Goal: Information Seeking & Learning: Check status

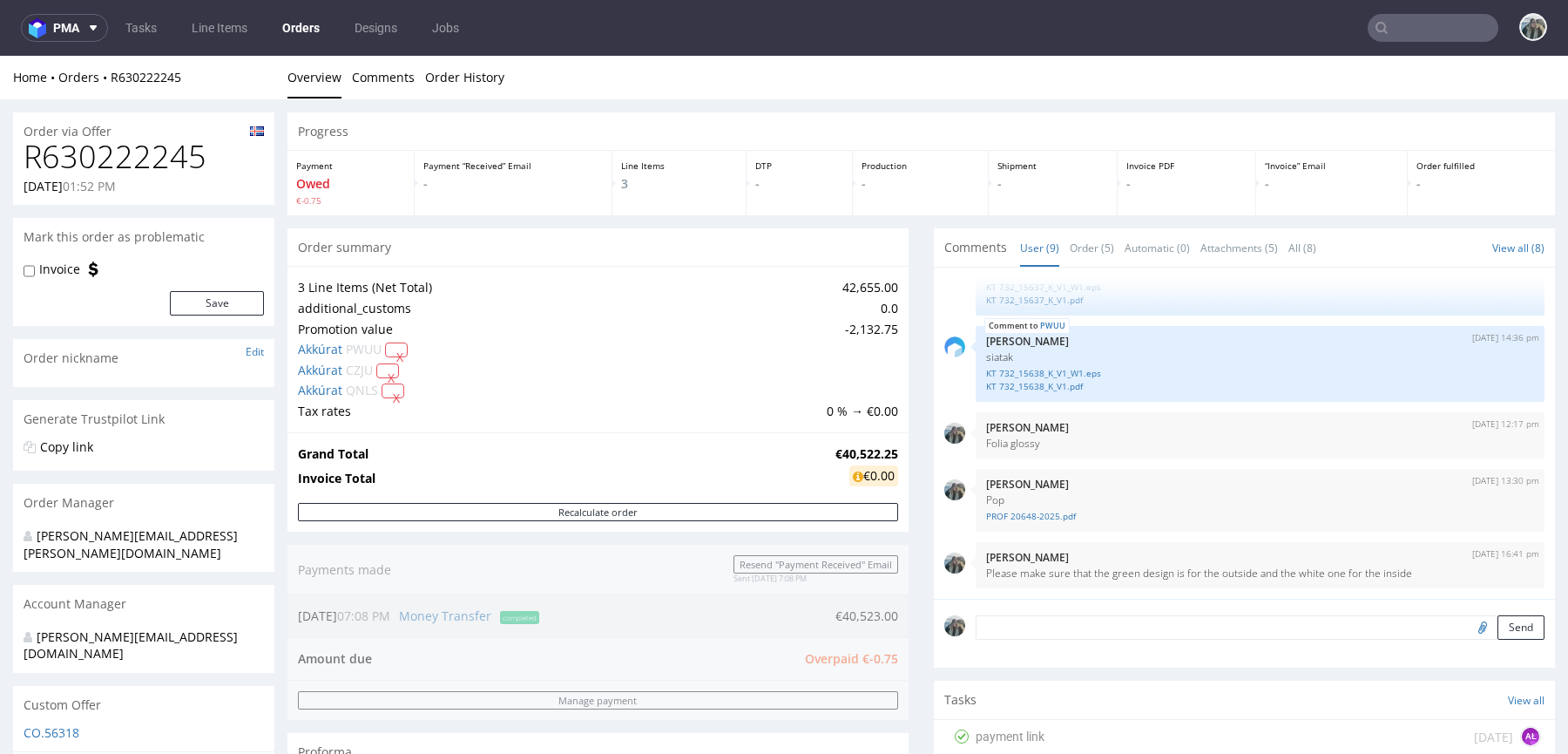
click at [118, 163] on h1 "R630222245" at bounding box center [143, 156] width 240 height 35
click at [119, 164] on h1 "R630222245" at bounding box center [143, 156] width 240 height 35
copy h1 "R630222245"
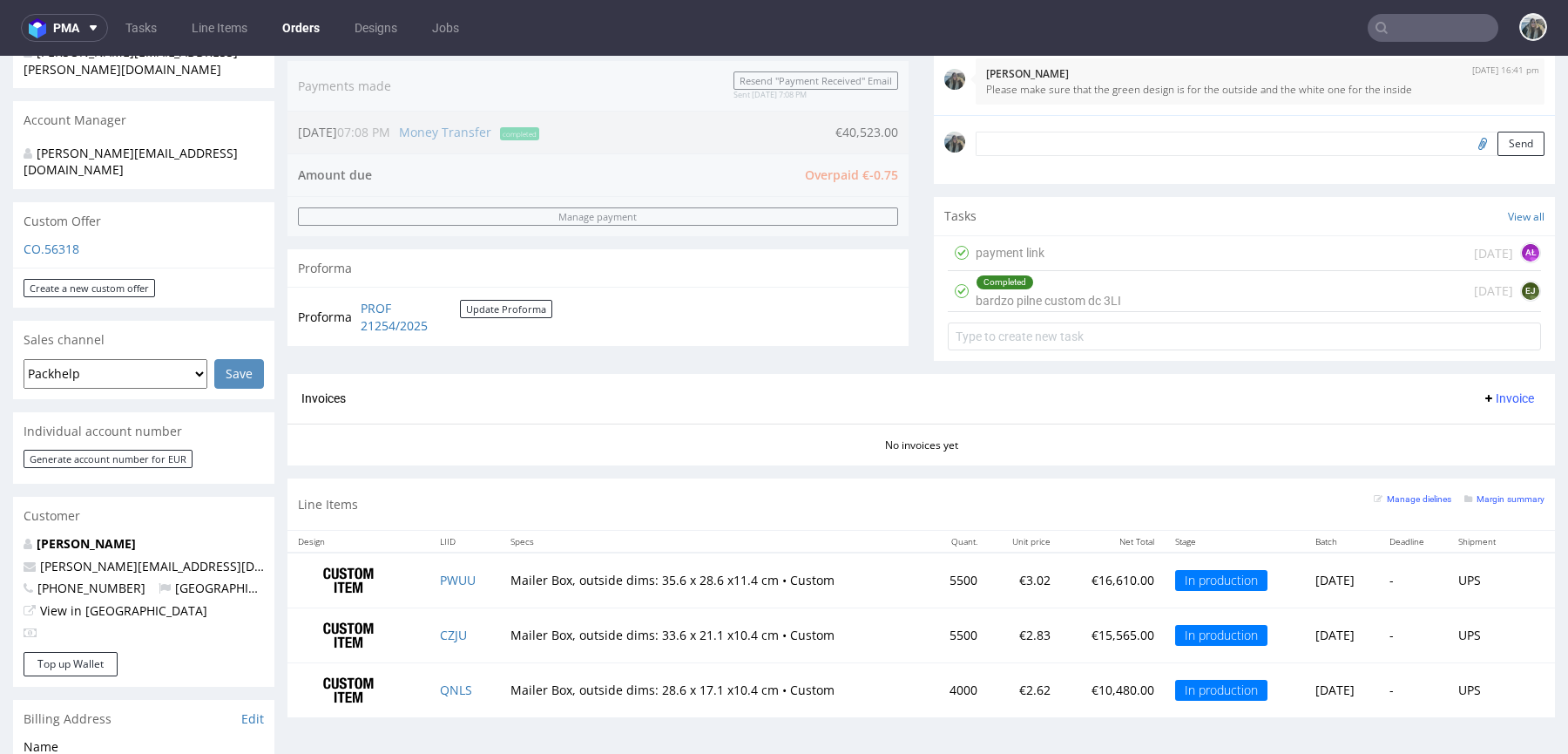
scroll to position [543, 0]
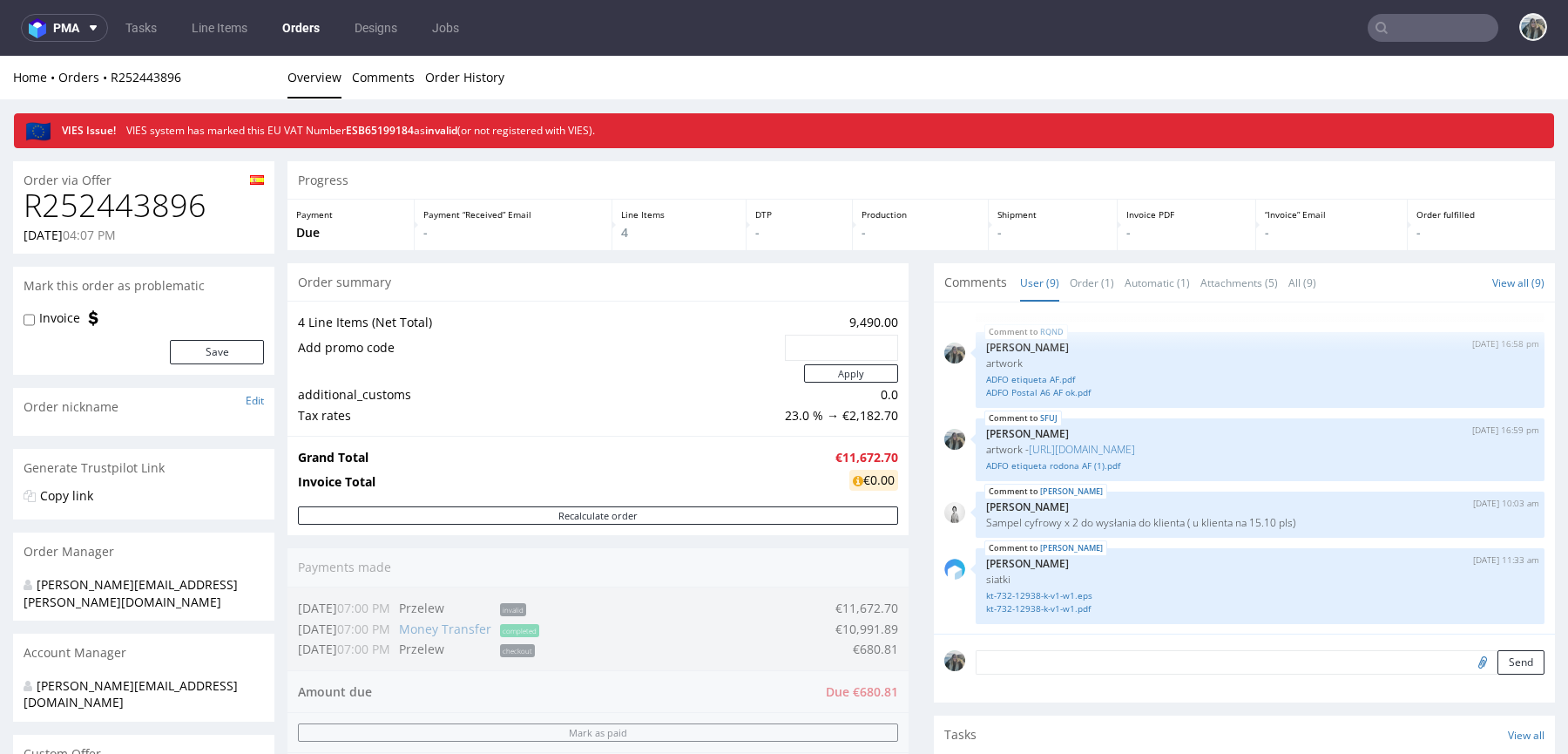
click at [159, 204] on h1 "R252443896" at bounding box center [143, 205] width 240 height 35
copy h1 "R252443896"
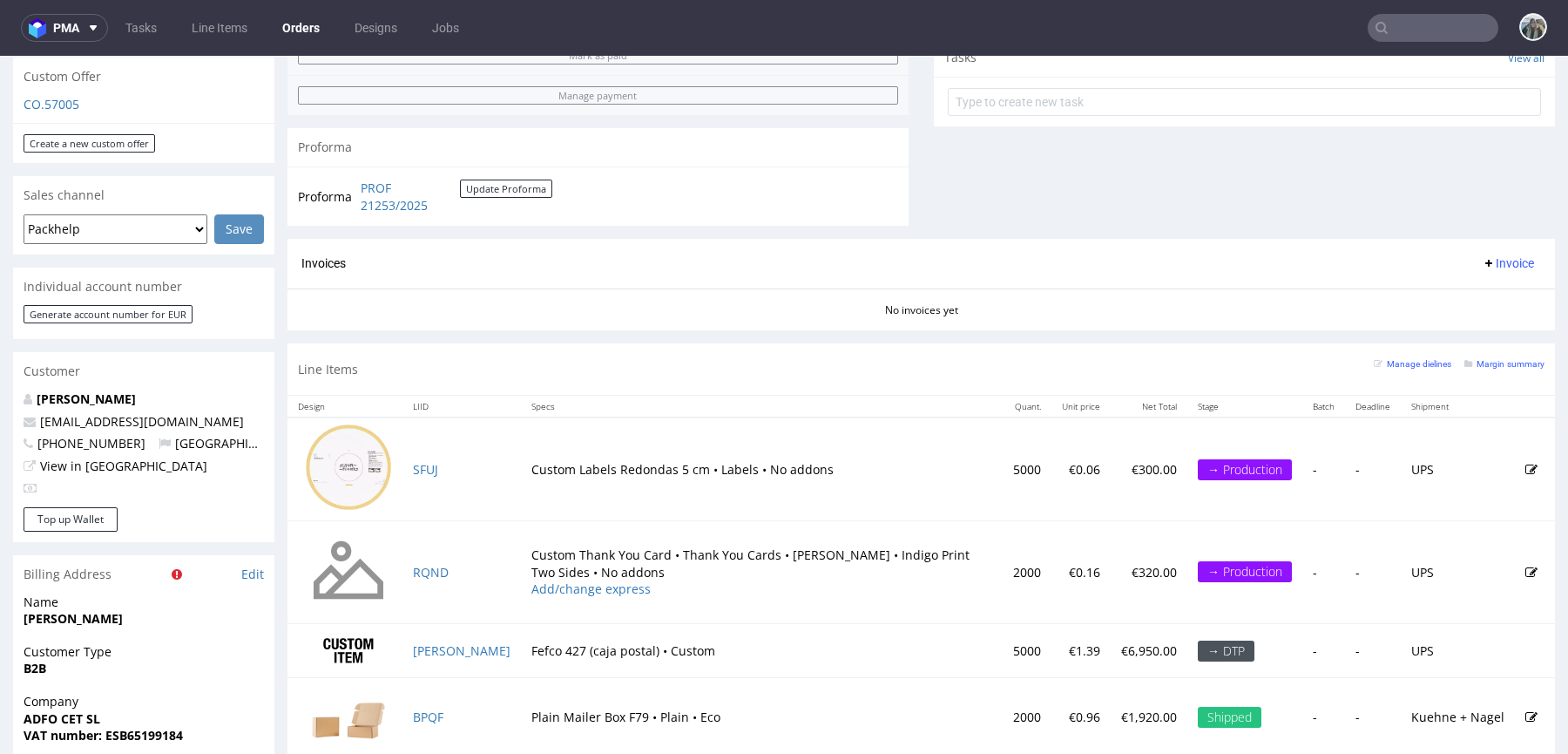
scroll to position [682, 0]
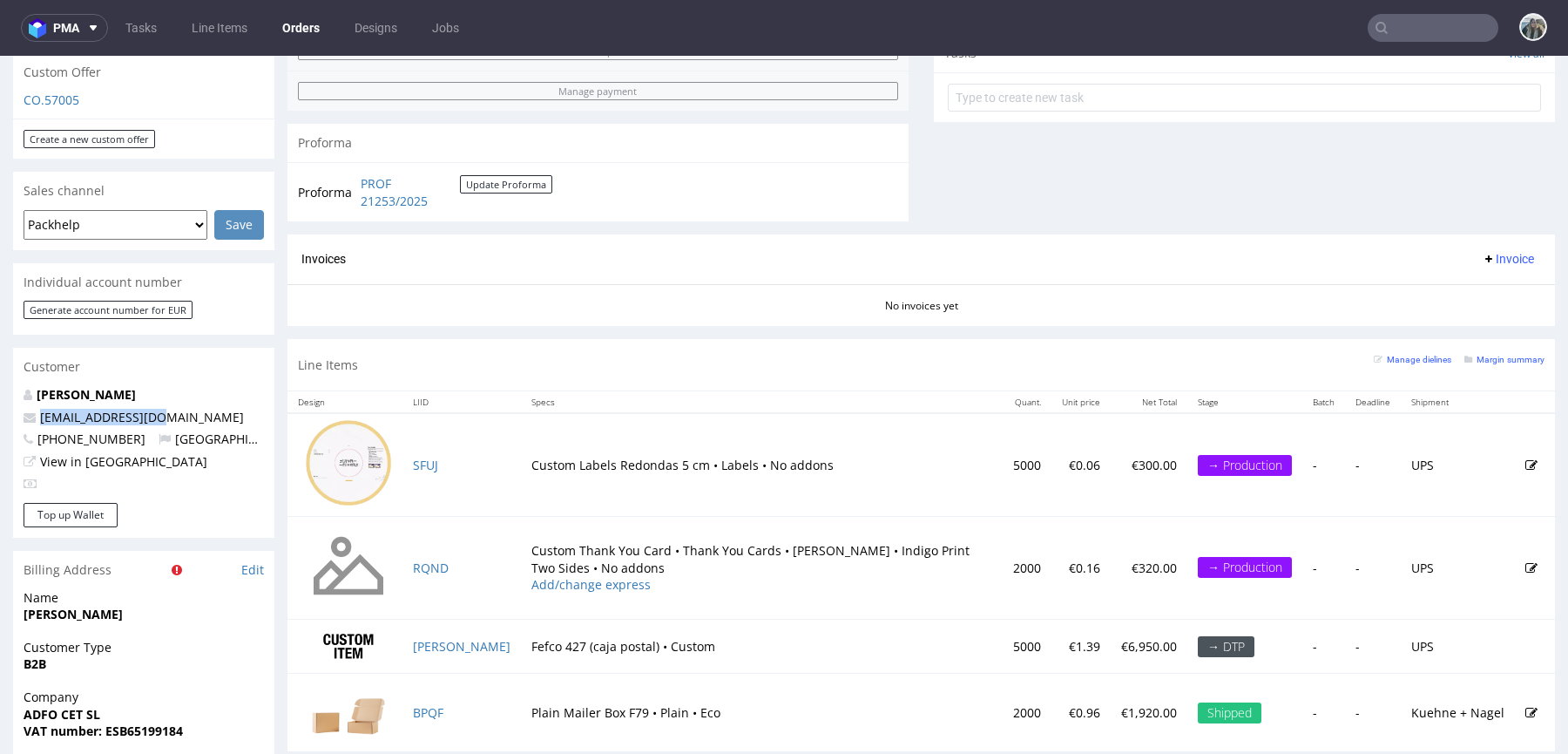
drag, startPoint x: 160, startPoint y: 386, endPoint x: 4, endPoint y: 382, distance: 156.1
click at [4, 382] on div "Order via Offer R252443896 01.10.2025 04:07 PM Mark this order as problematic I…" at bounding box center [784, 311] width 1568 height 1690
copy span "projectes@adfo.cat"
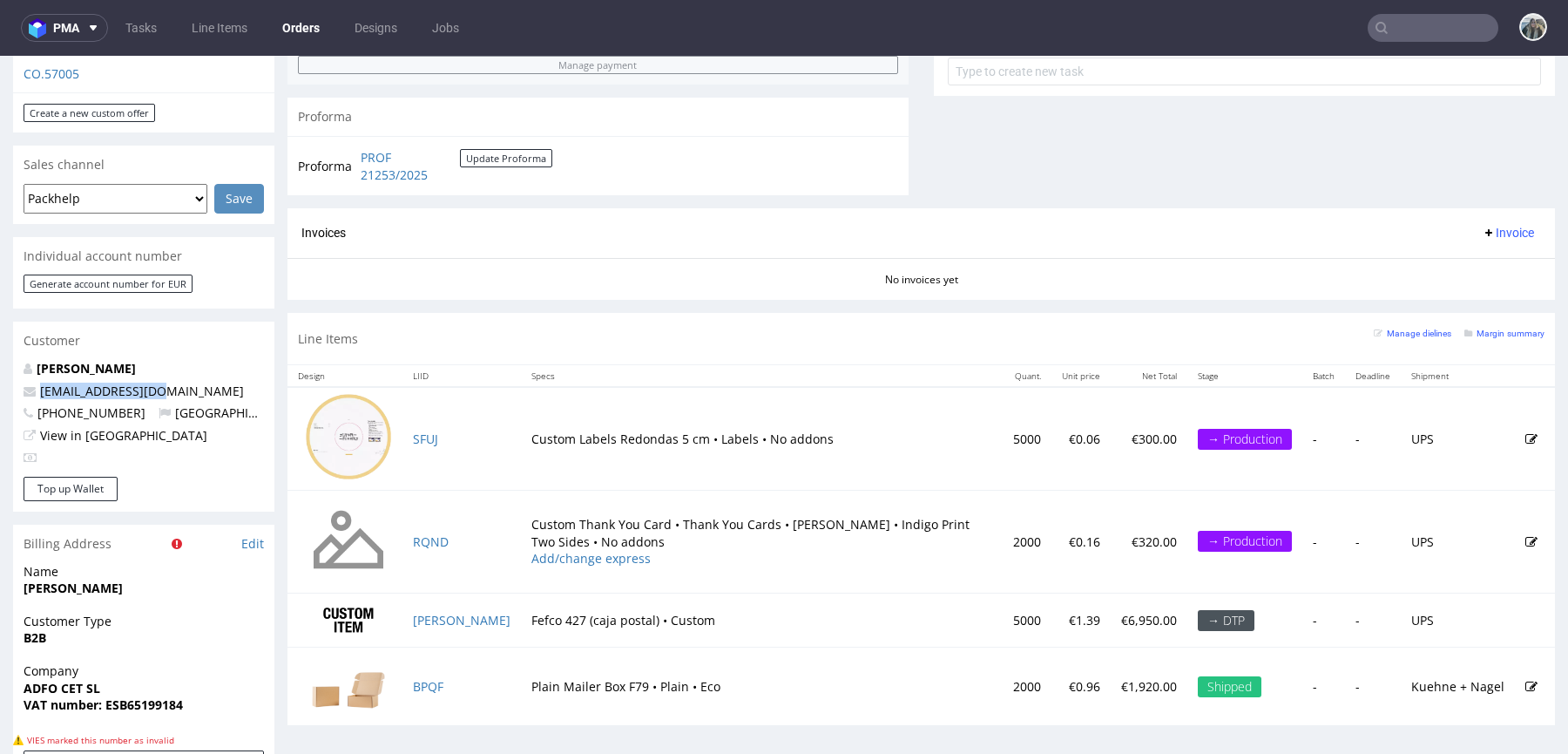
scroll to position [736, 0]
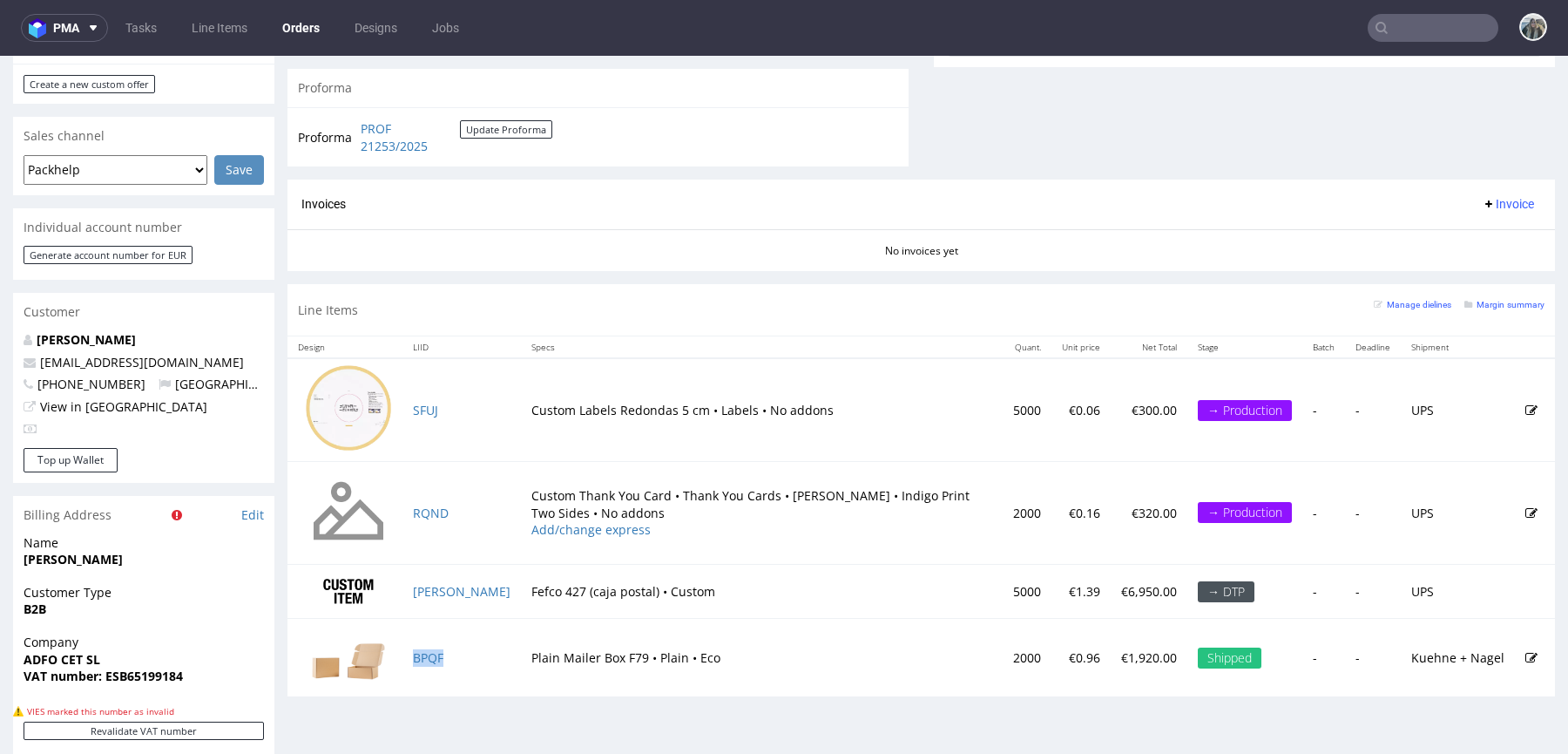
click at [431, 661] on td "BPQF" at bounding box center [461, 657] width 119 height 78
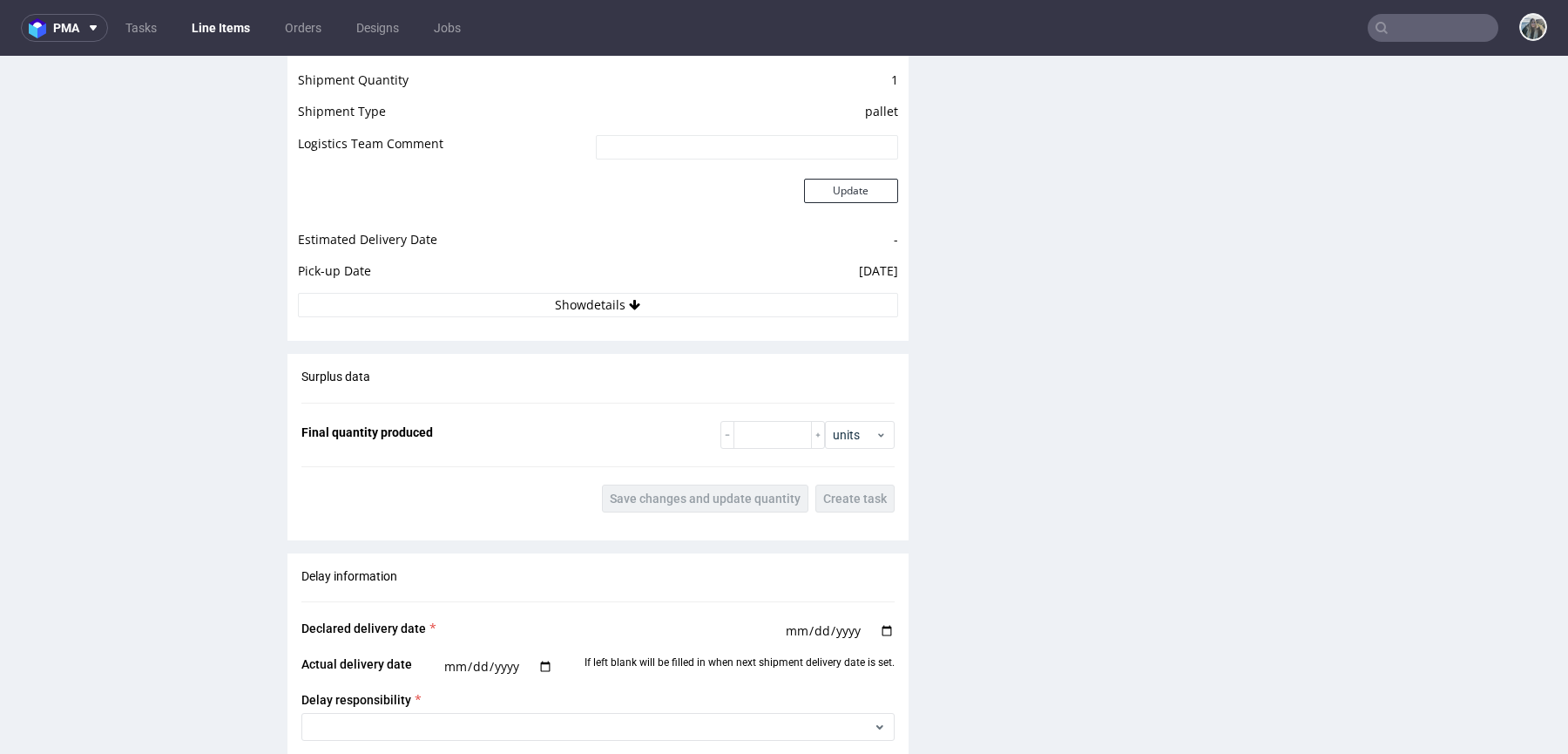
scroll to position [2235, 0]
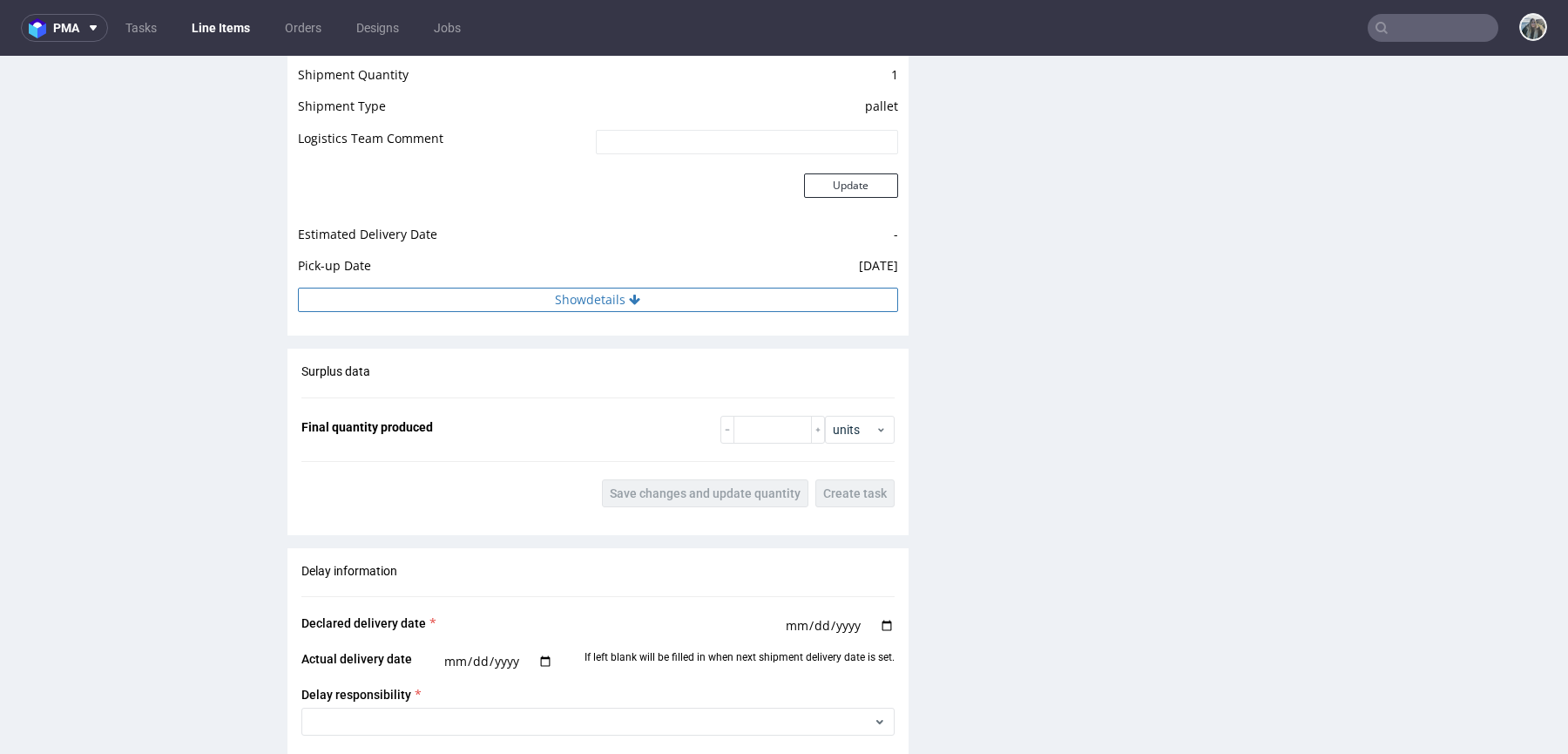
click at [655, 299] on button "Show details" at bounding box center [598, 299] width 601 height 24
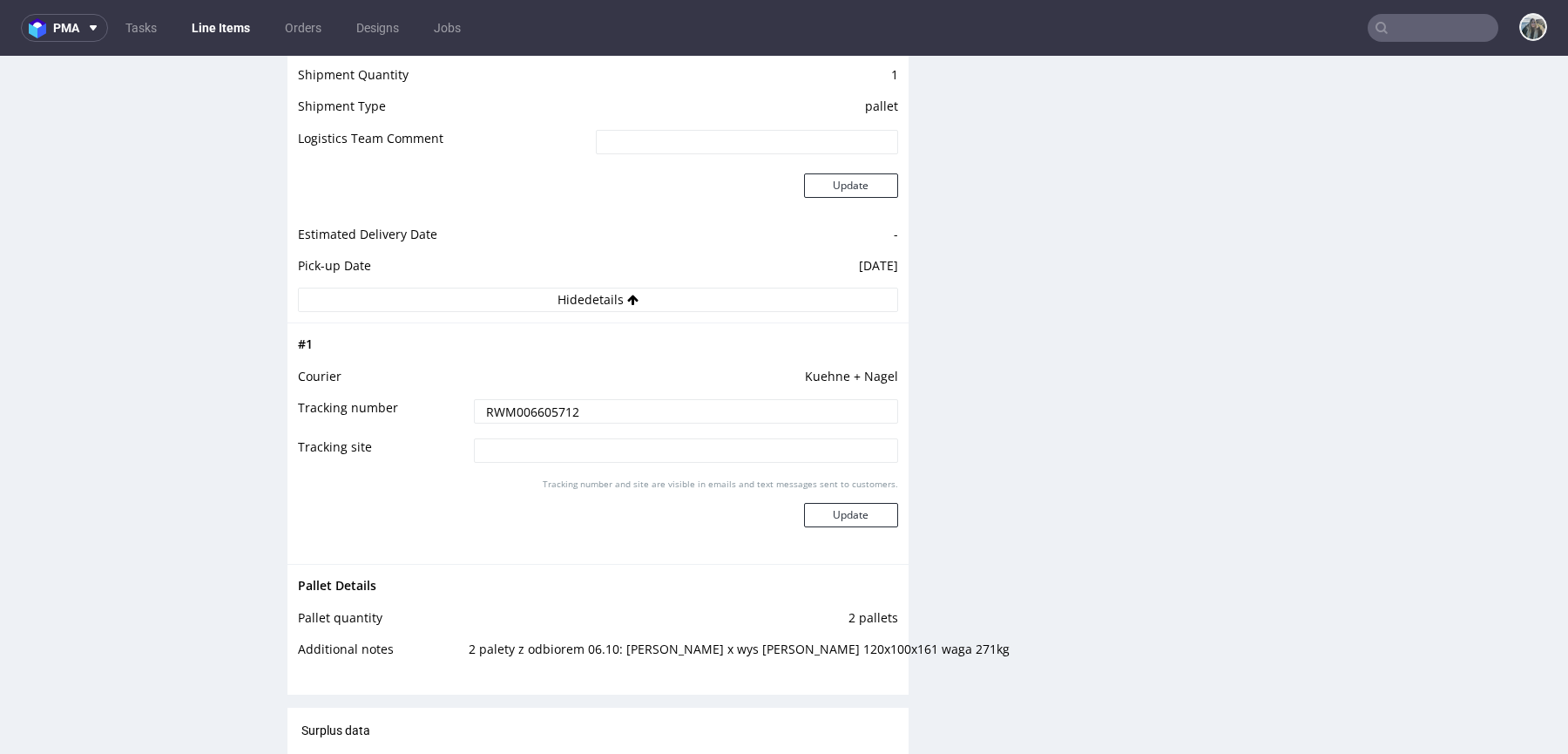
click at [568, 404] on input "RWM006605712" at bounding box center [685, 410] width 424 height 24
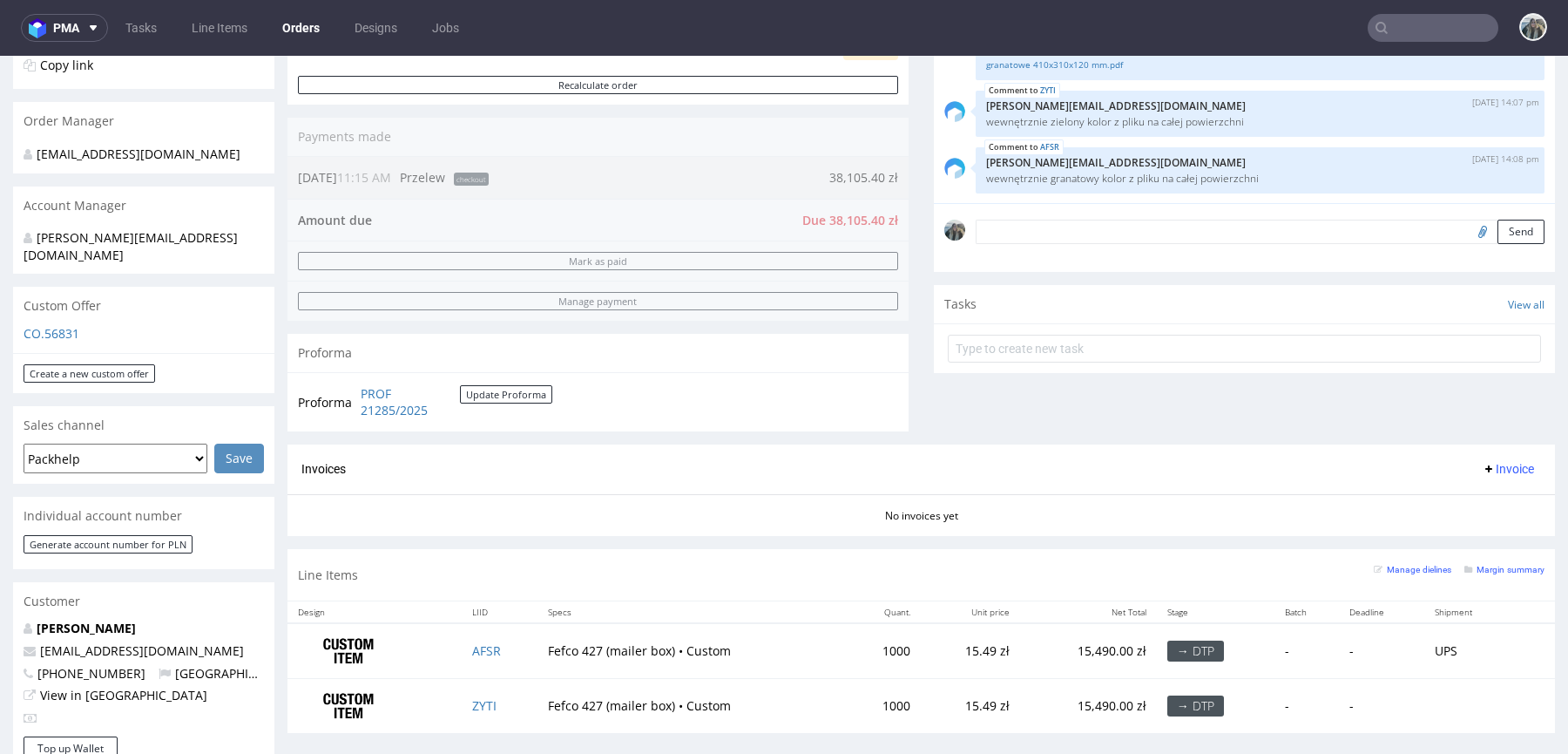
scroll to position [569, 0]
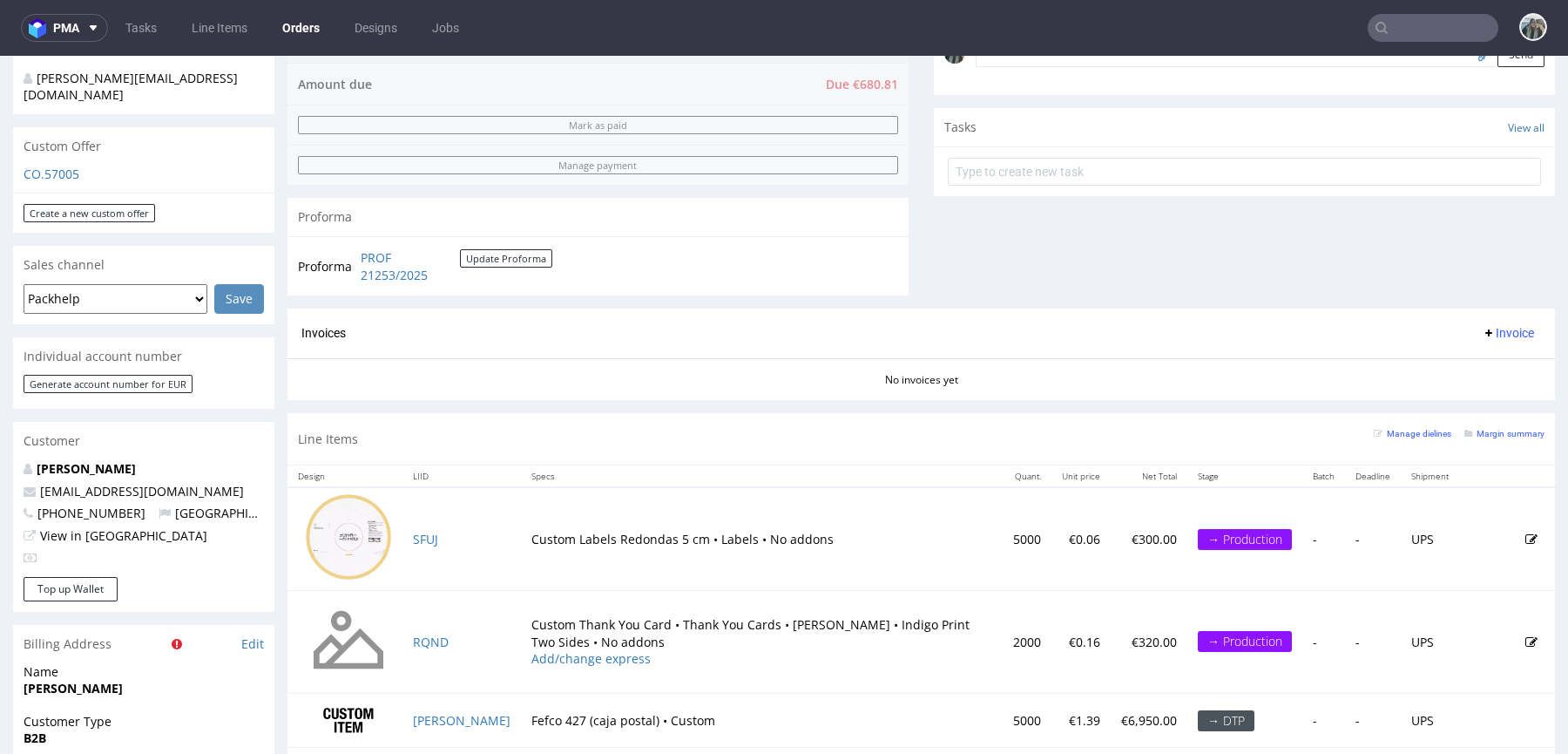
scroll to position [646, 0]
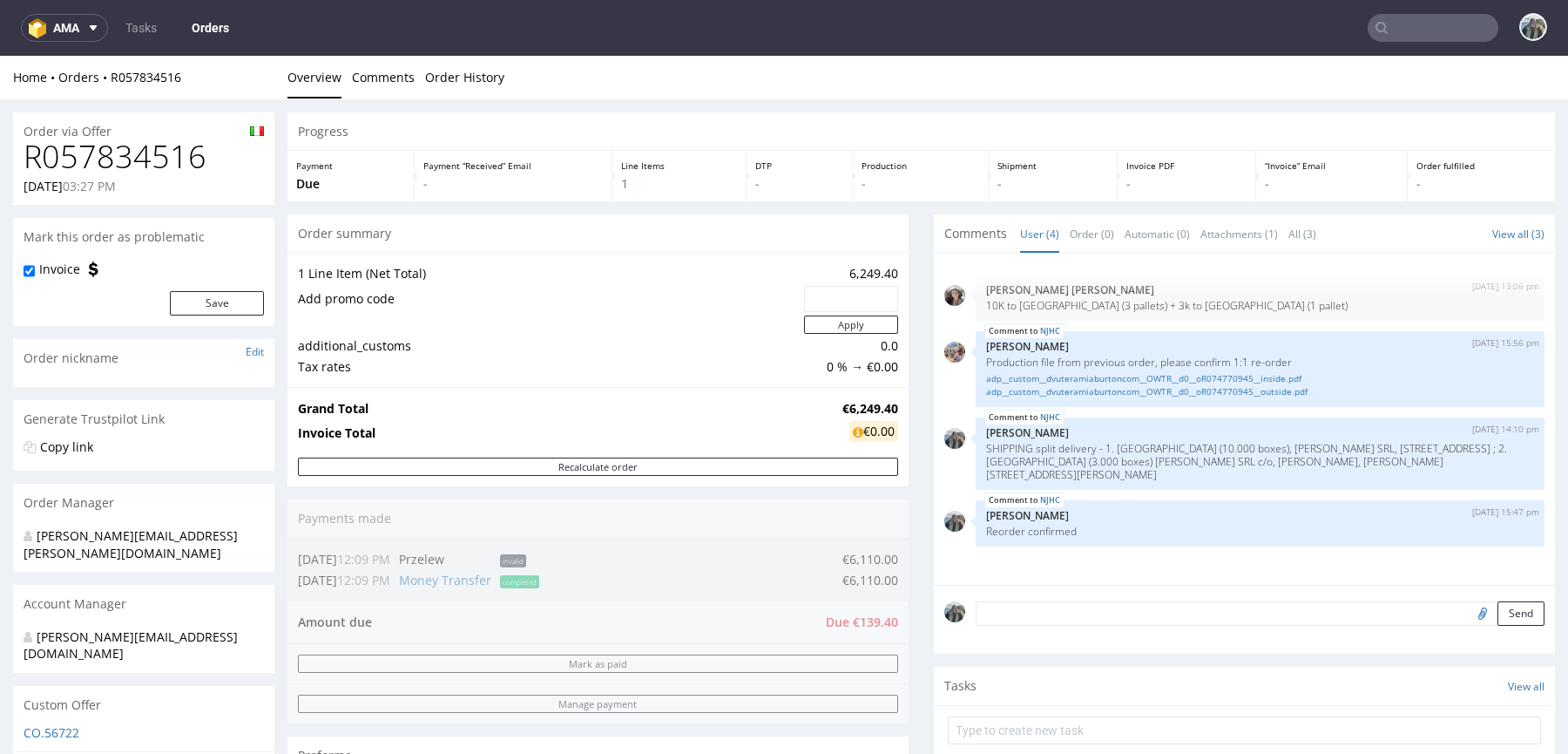
scroll to position [934, 0]
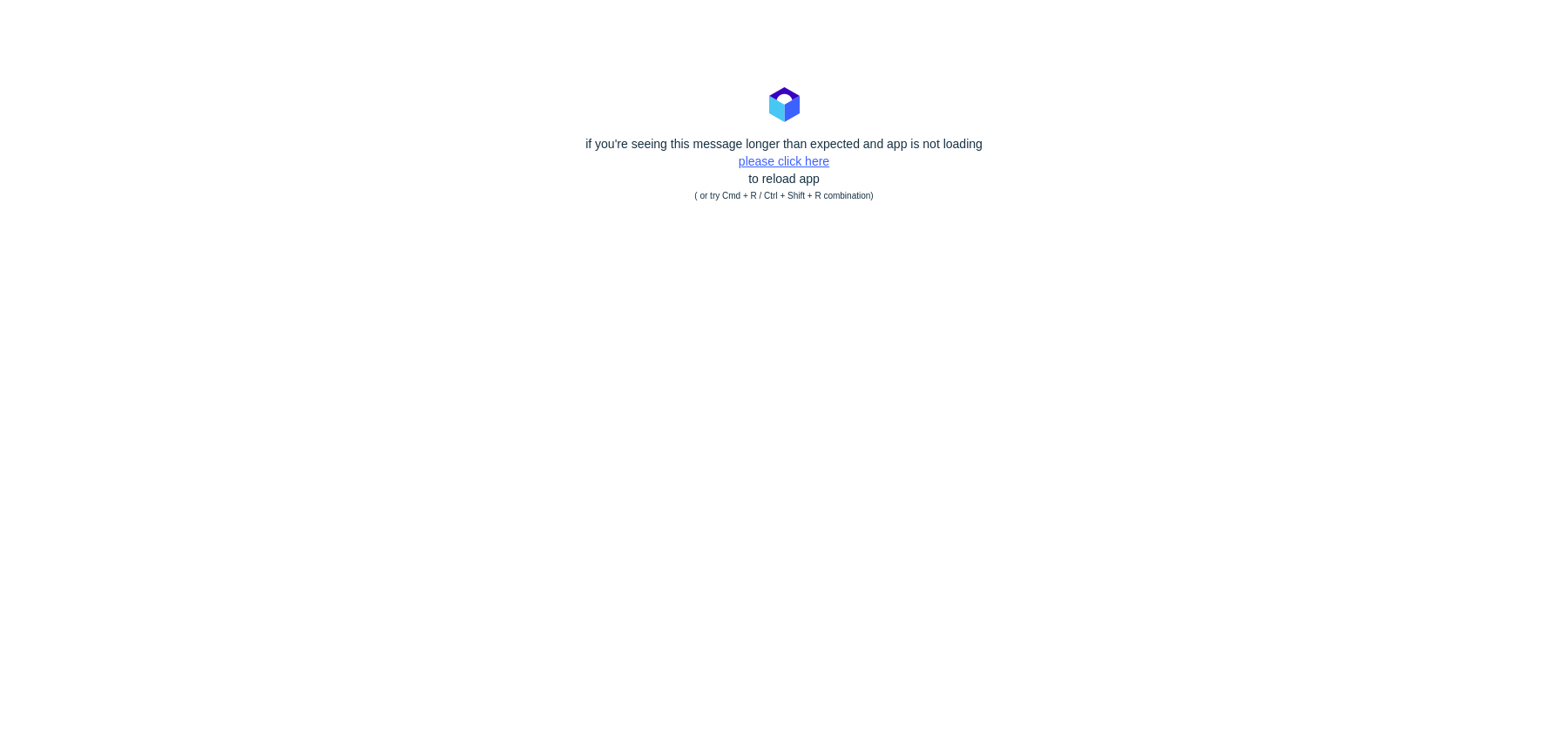
click at [801, 164] on link "please click here" at bounding box center [784, 162] width 91 height 14
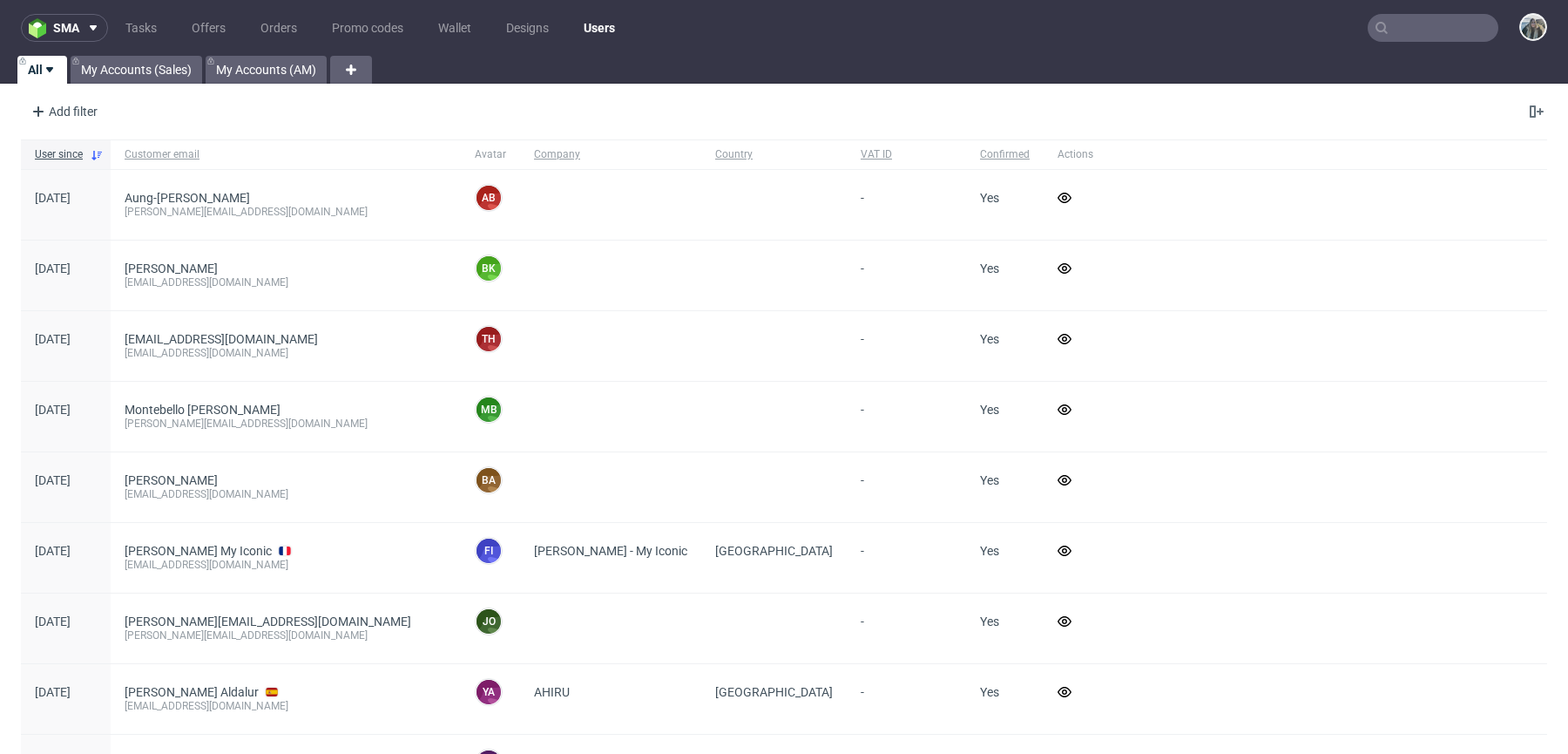
click at [1456, 24] on input "text" at bounding box center [1433, 28] width 130 height 28
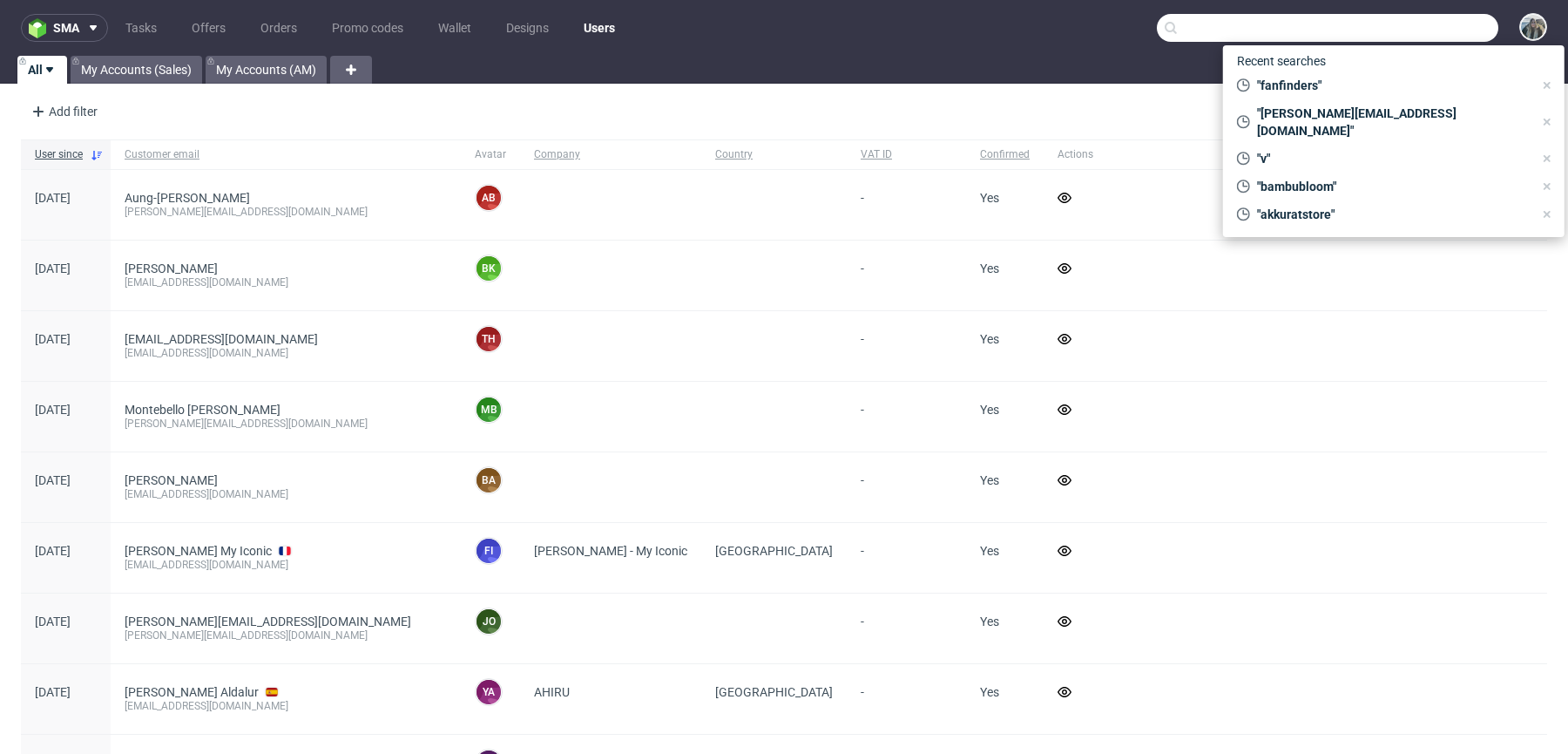
paste input "R907729164"
type input "R907729164"
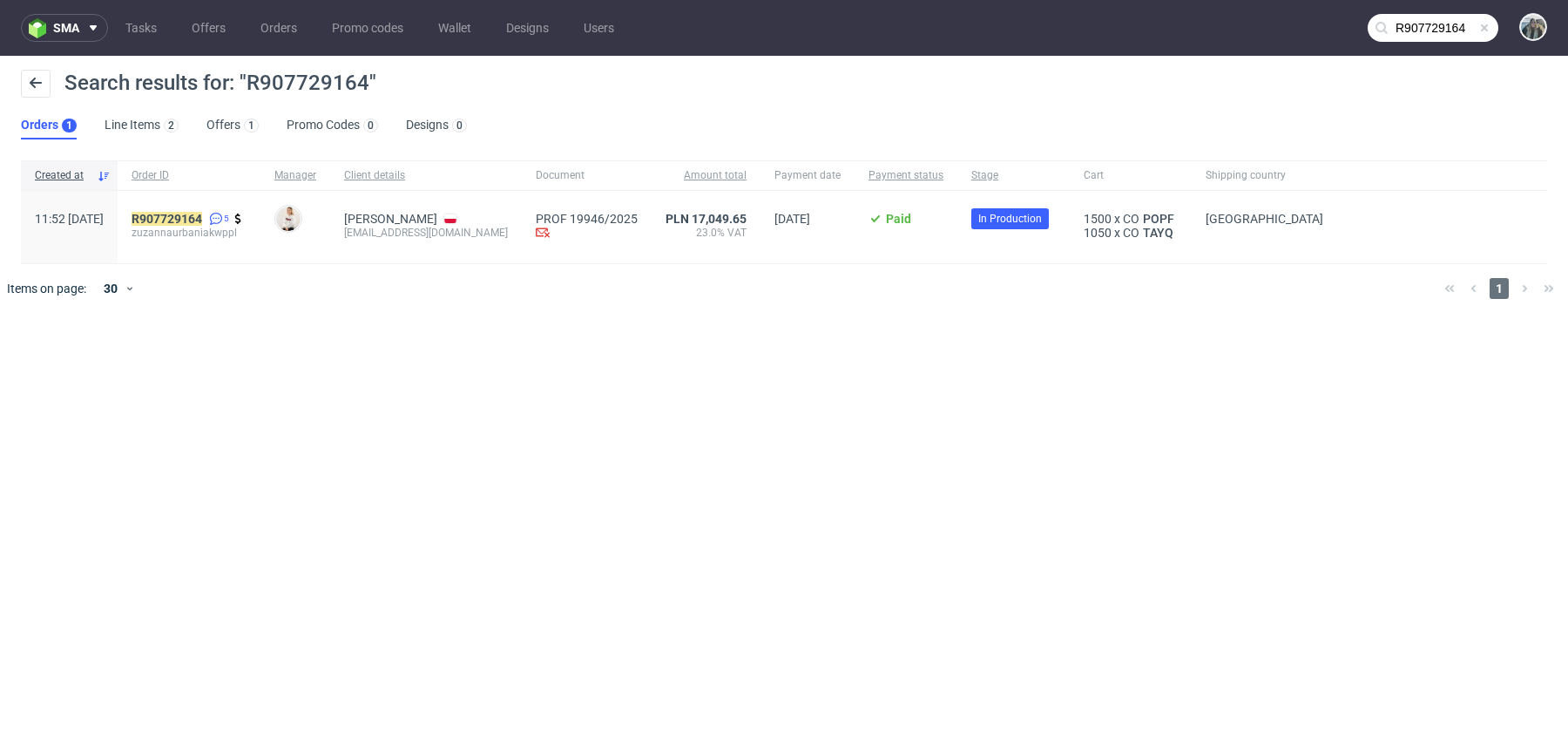
click at [241, 226] on span "zuzannaurbaniakwppl" at bounding box center [188, 233] width 115 height 14
click at [203, 217] on link "907729164" at bounding box center [170, 219] width 62 height 14
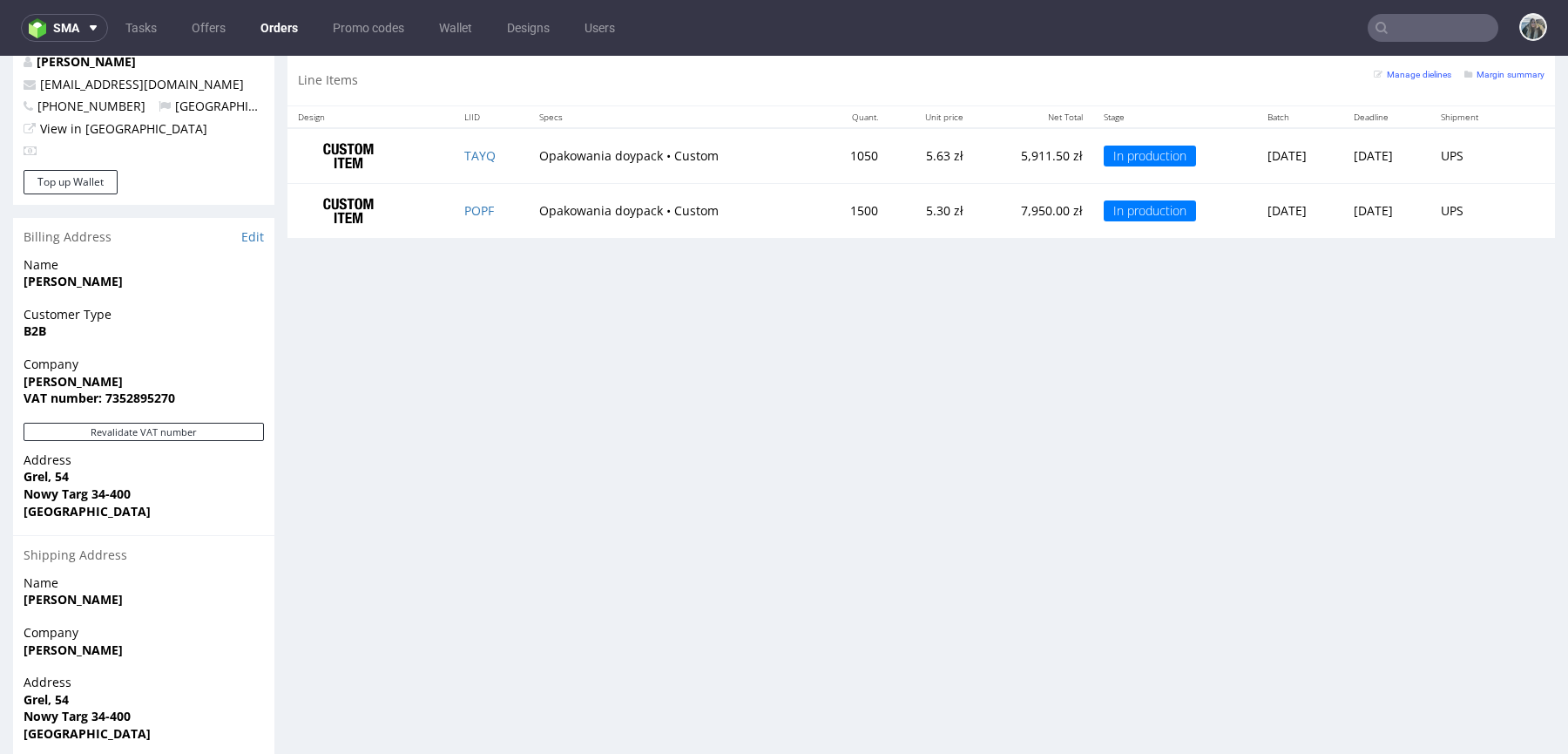
scroll to position [964, 0]
click at [1431, 20] on input "text" at bounding box center [1433, 28] width 130 height 28
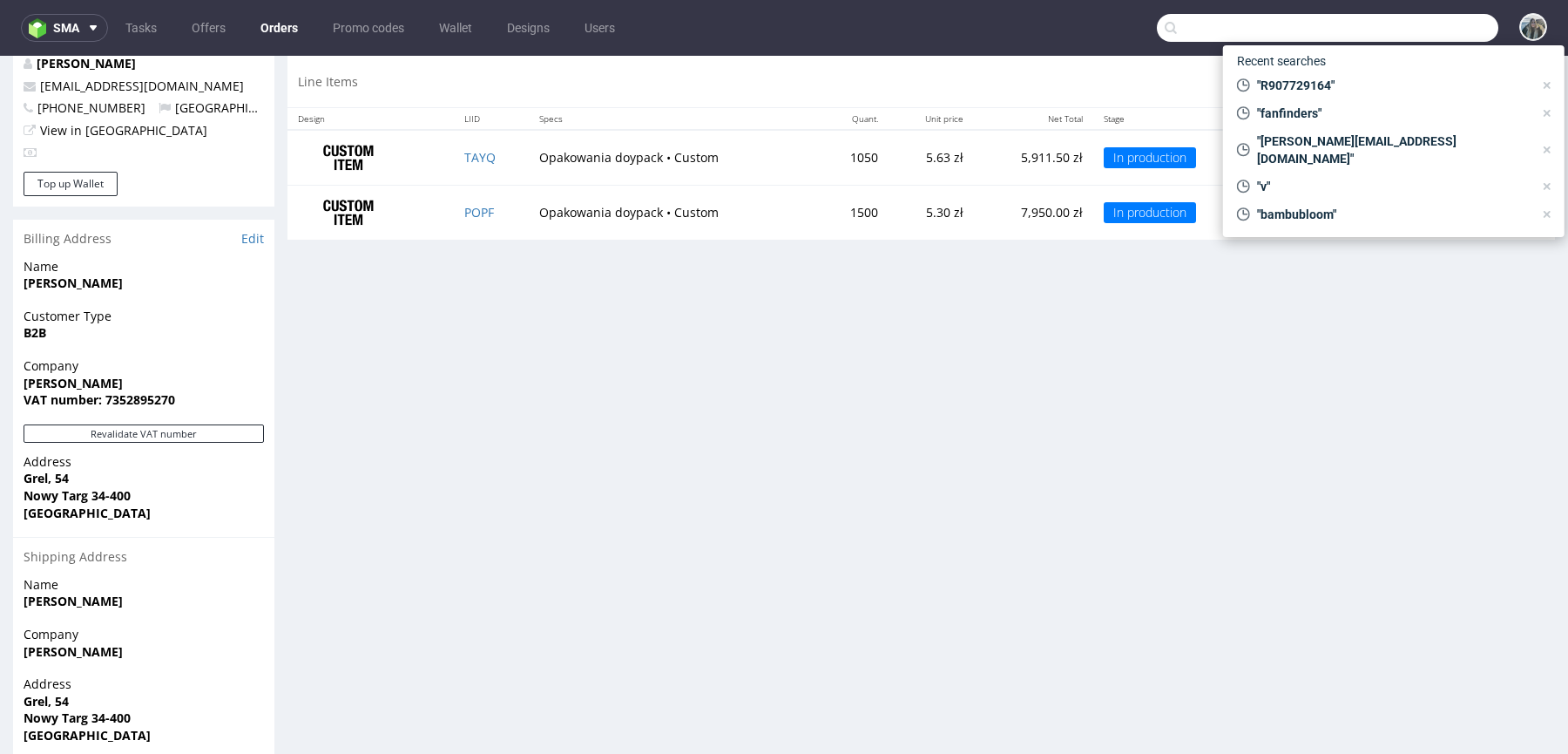
paste input "R363581141"
type input "R363581141"
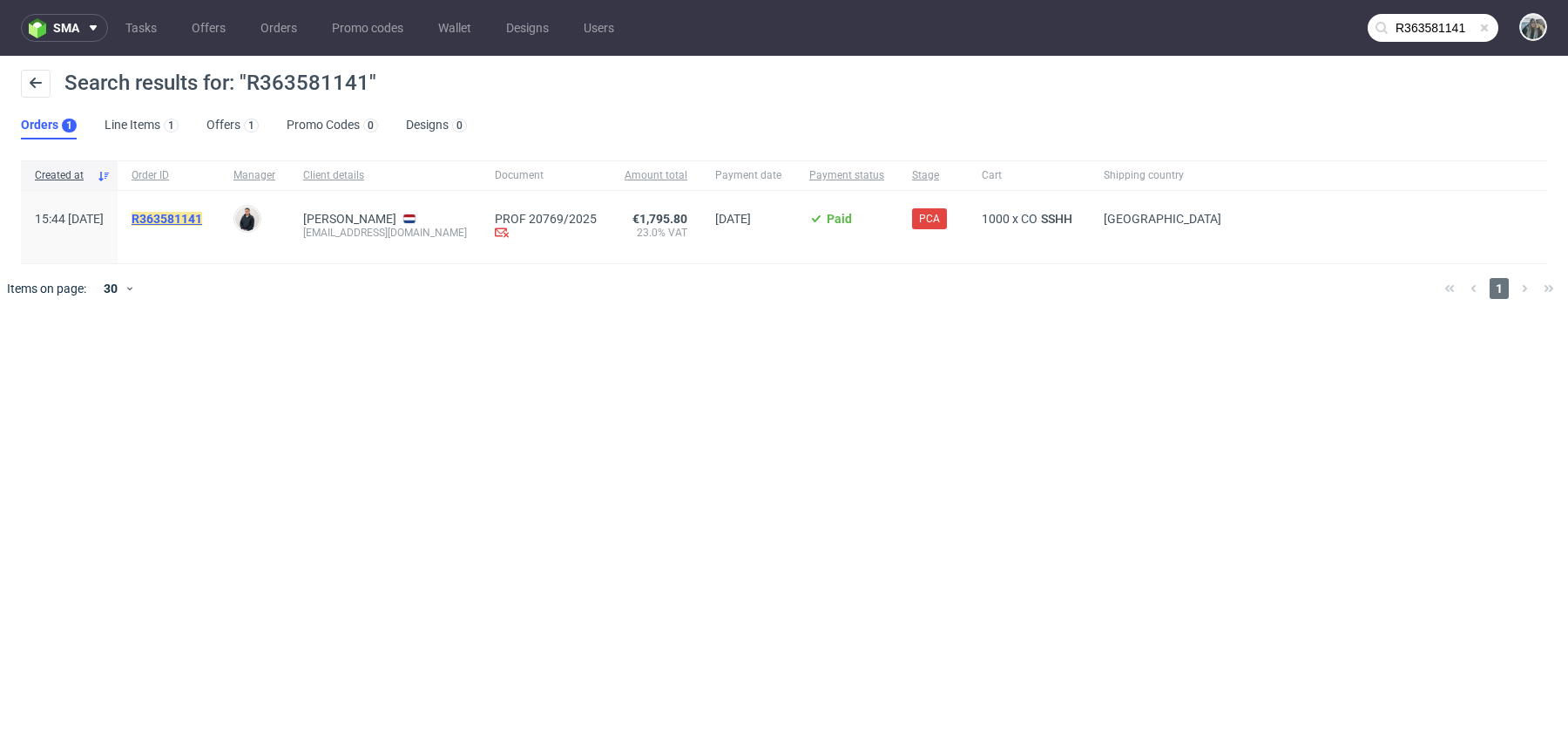
click at [203, 223] on mark "R363581141" at bounding box center [166, 219] width 71 height 14
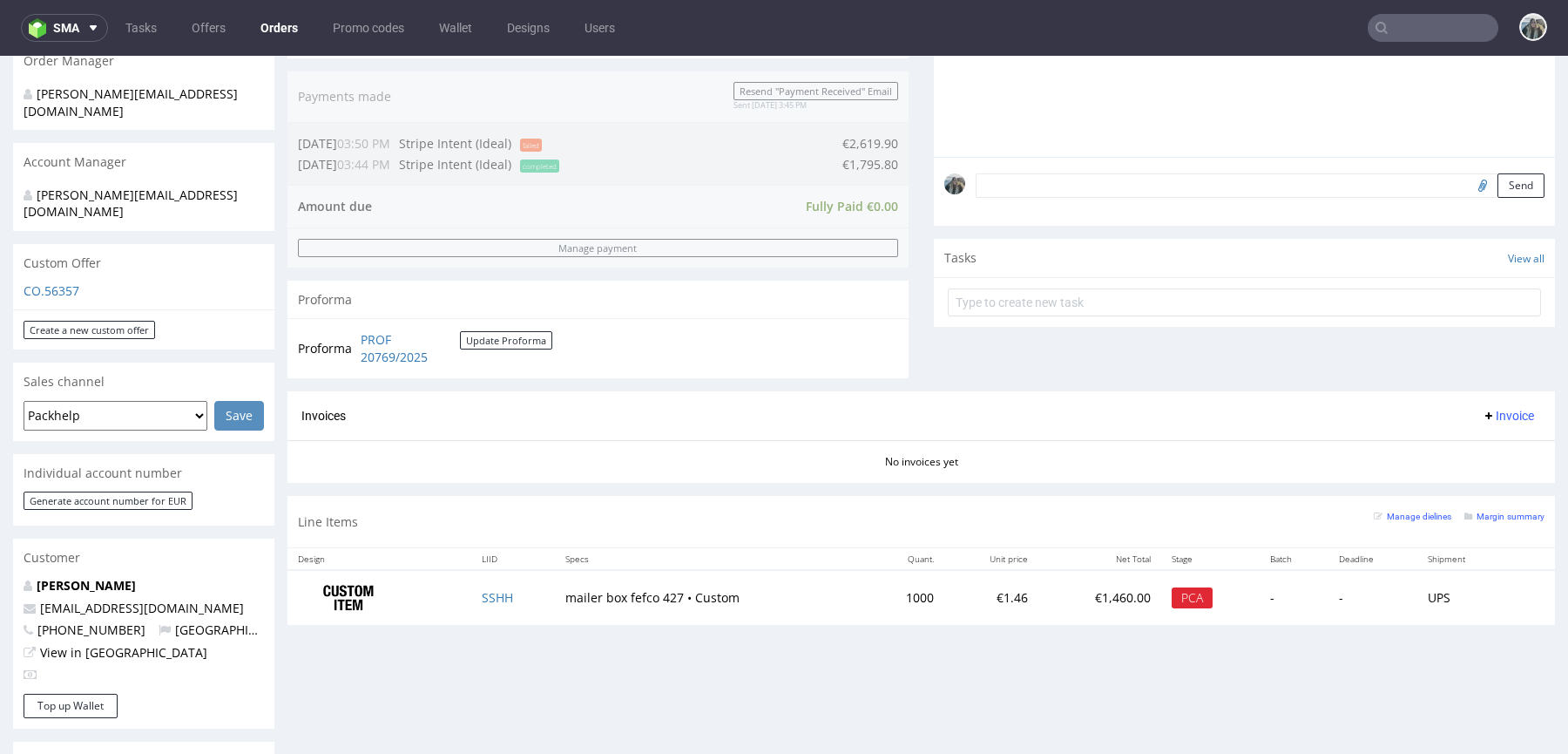
scroll to position [444, 0]
drag, startPoint x: 187, startPoint y: 570, endPoint x: 0, endPoint y: 568, distance: 187.0
click at [0, 569] on div "Order via Offer R363581141 26.09.2025 03:44 PM Mark this order as problematic I…" at bounding box center [784, 489] width 1568 height 1670
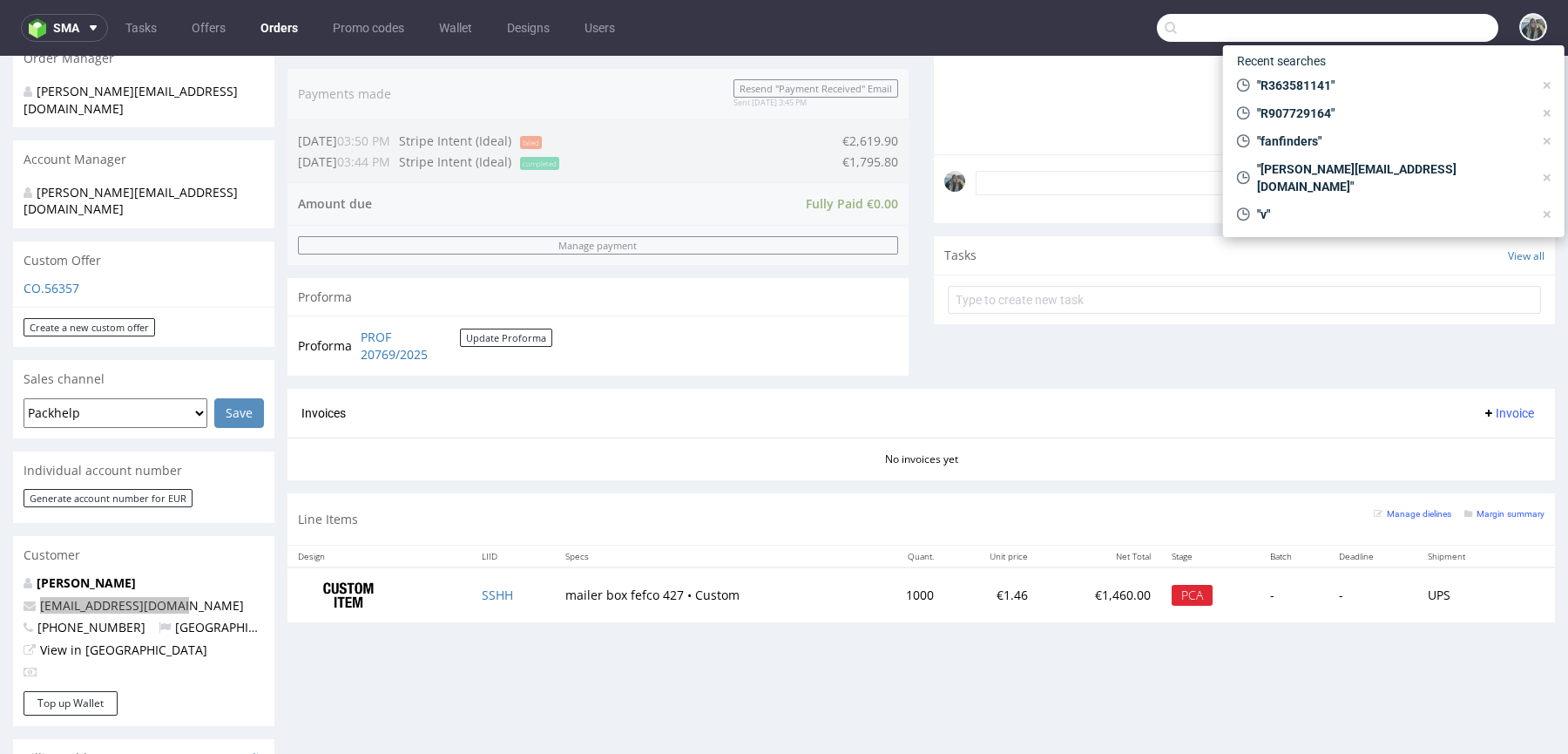
click at [1392, 31] on input "text" at bounding box center [1328, 28] width 342 height 28
paste input "Avea"
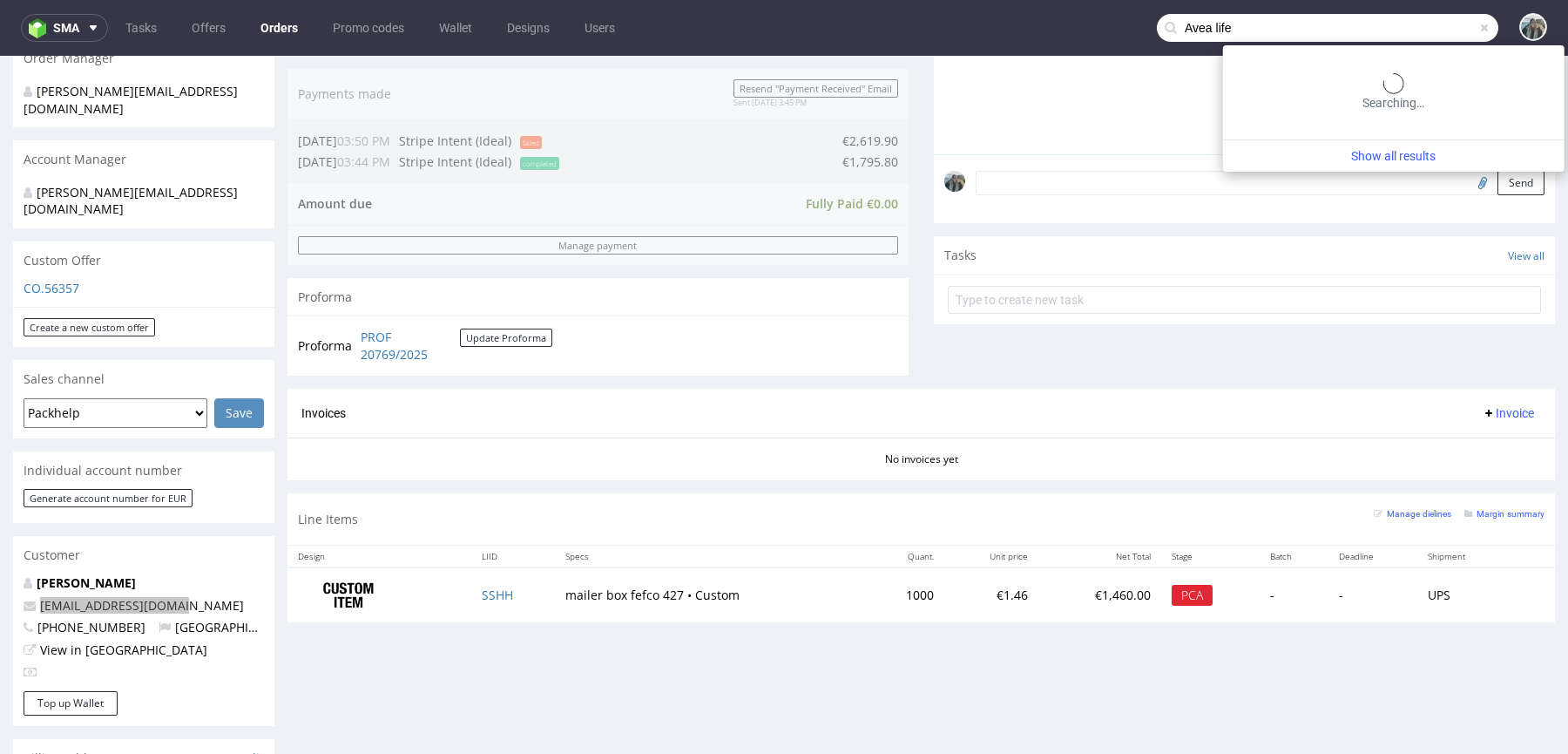
type input "Avea life"
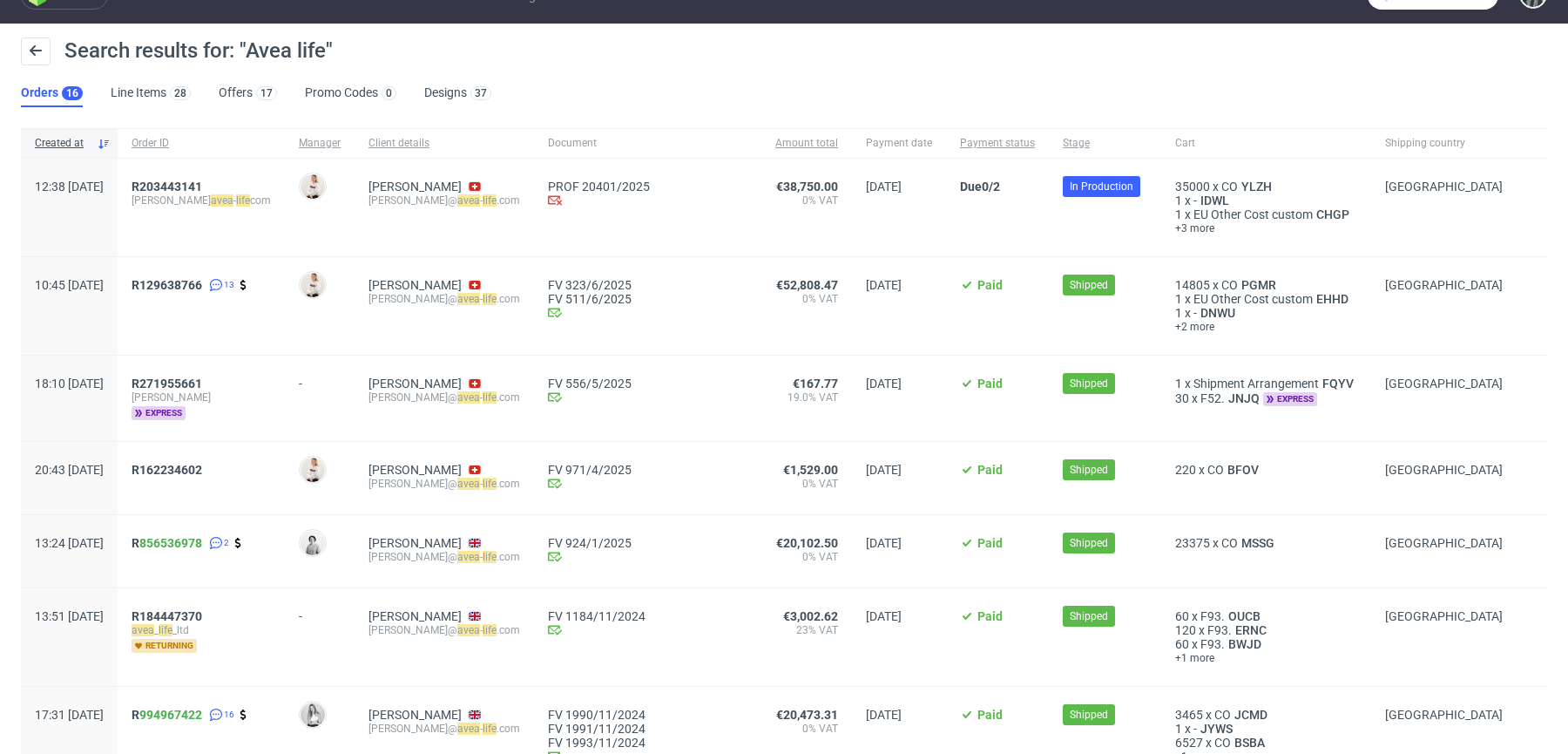
scroll to position [39, 0]
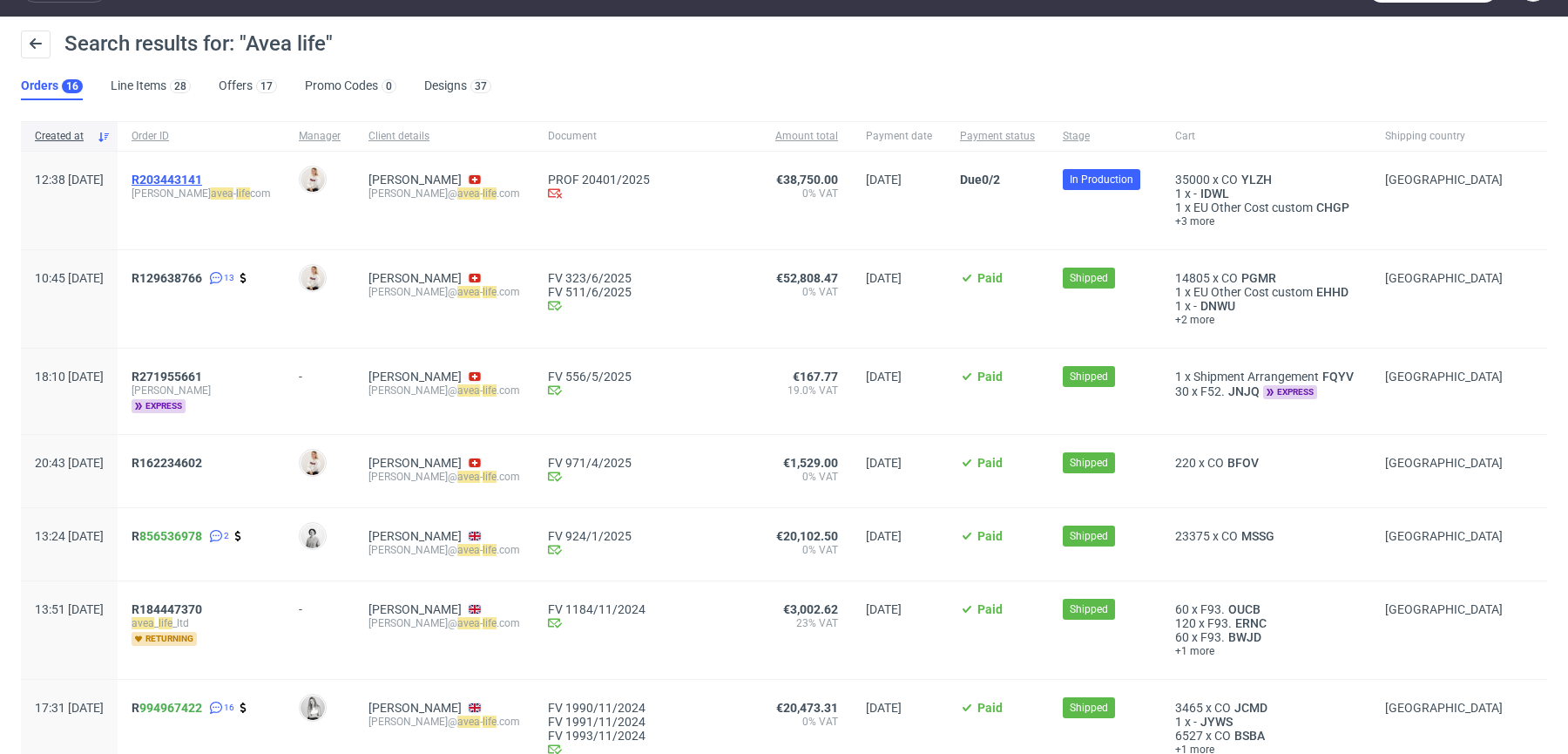
click at [203, 178] on span "R203443141" at bounding box center [166, 179] width 71 height 14
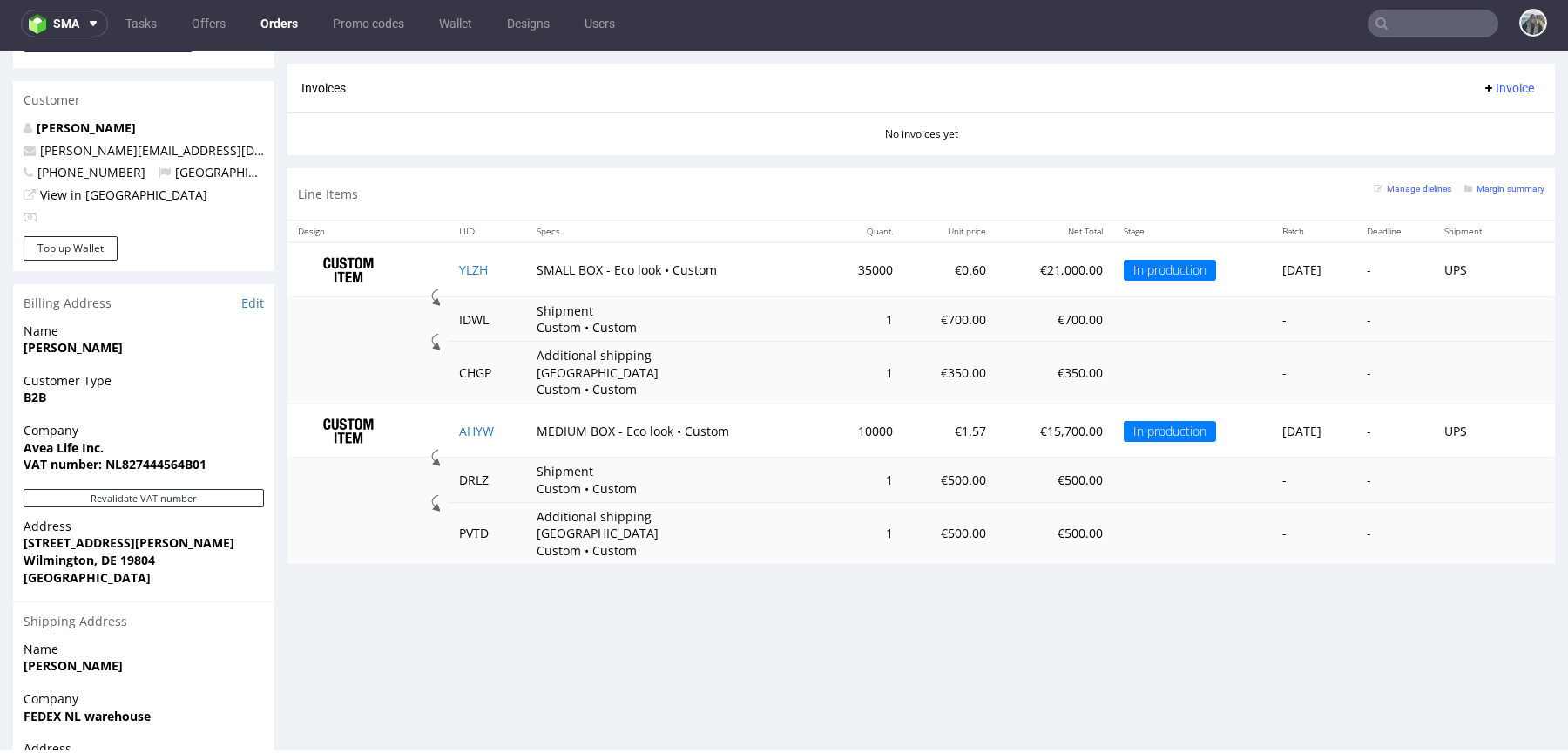
scroll to position [919, 0]
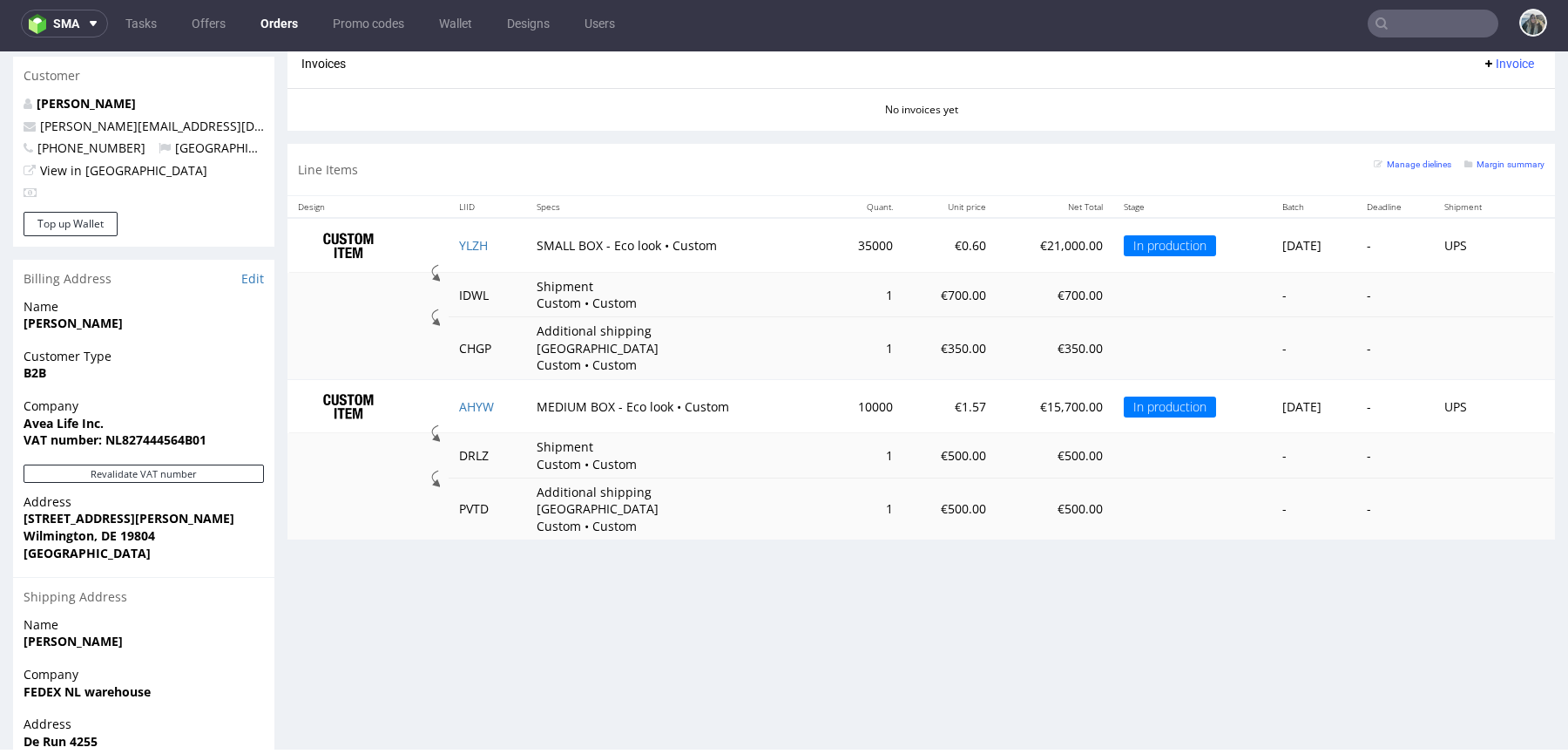
click at [1436, 22] on input "text" at bounding box center [1433, 23] width 130 height 28
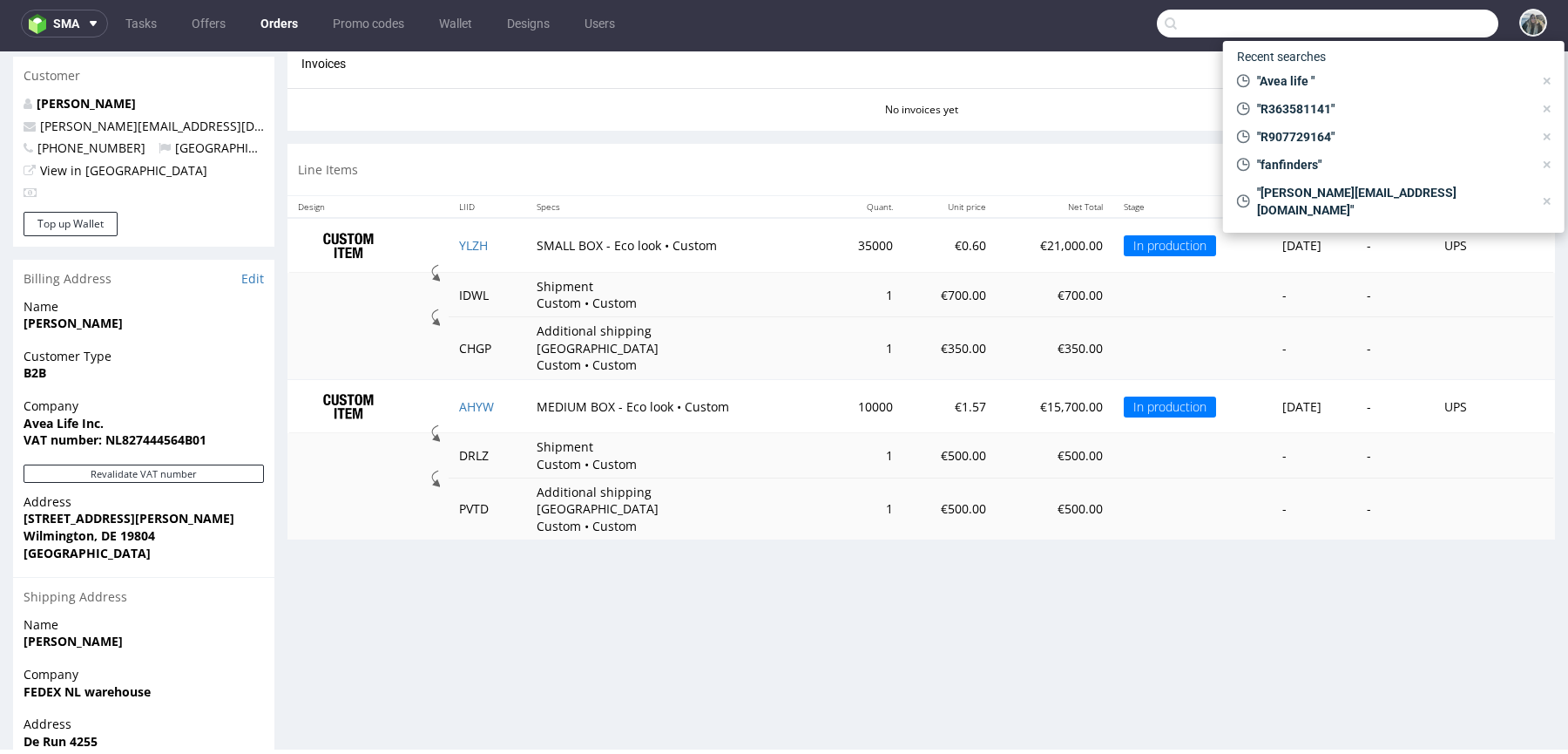
paste input "R354455382"
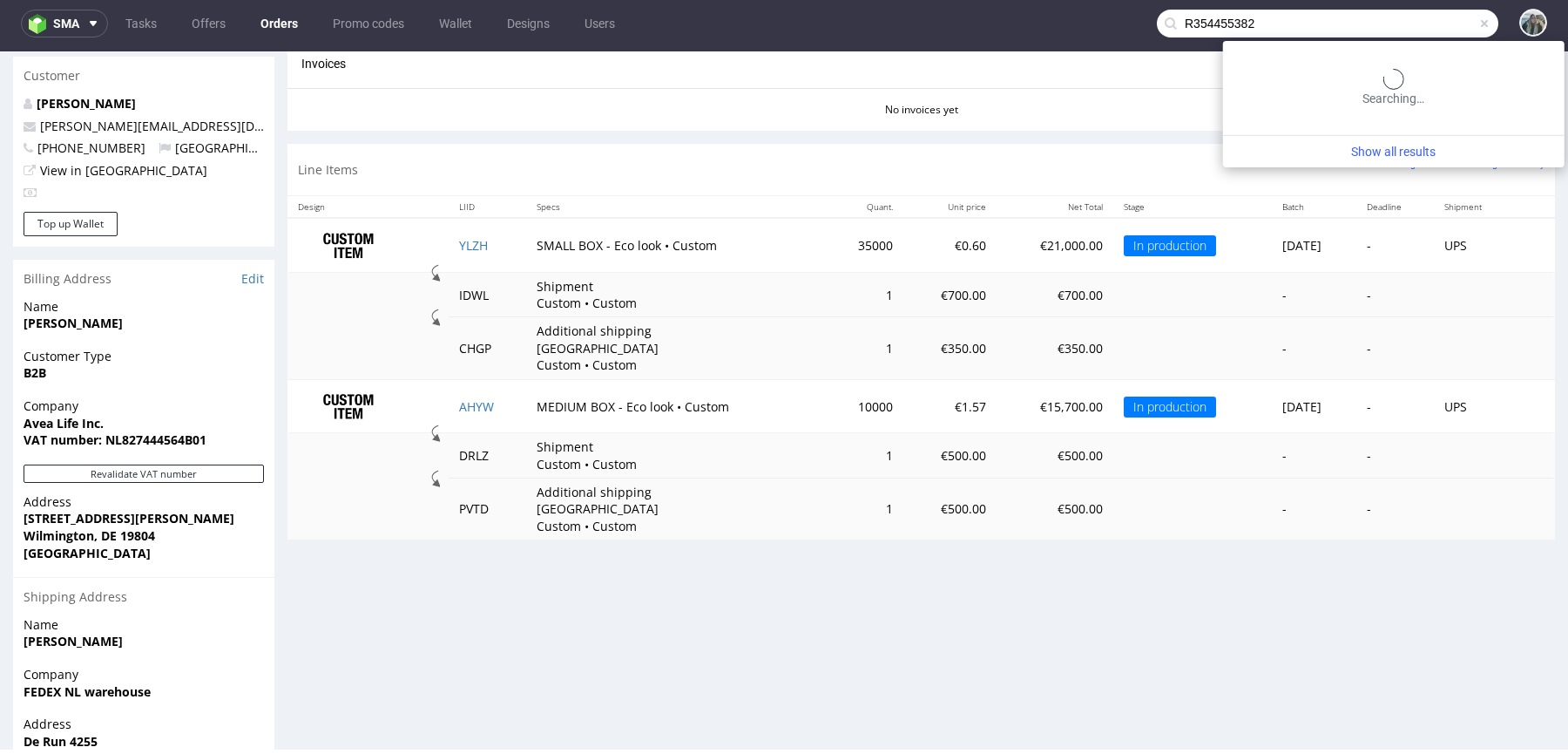
type input "R354455382"
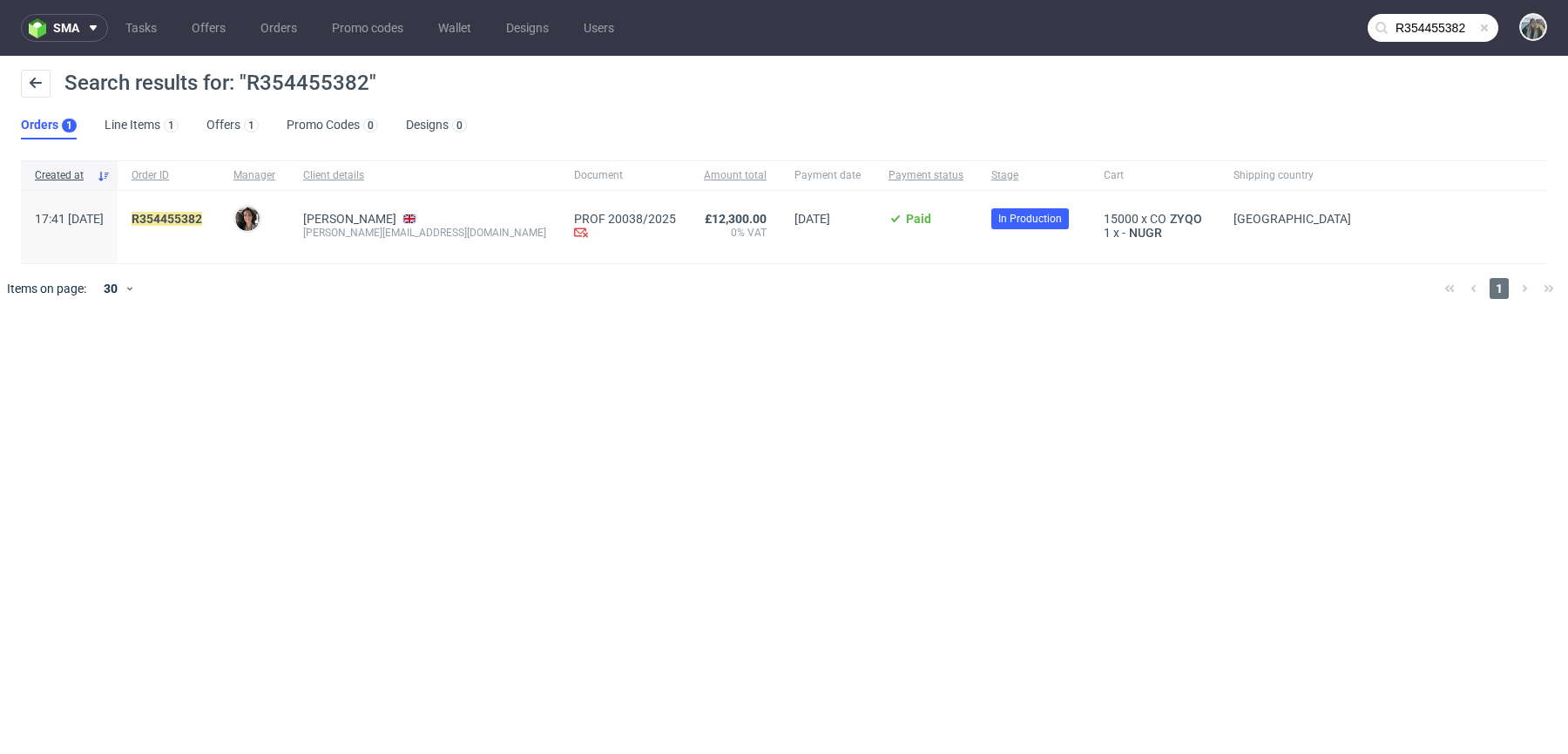
click at [205, 229] on span "R354455382" at bounding box center [168, 227] width 74 height 30
click at [203, 219] on mark "R354455382" at bounding box center [166, 219] width 71 height 14
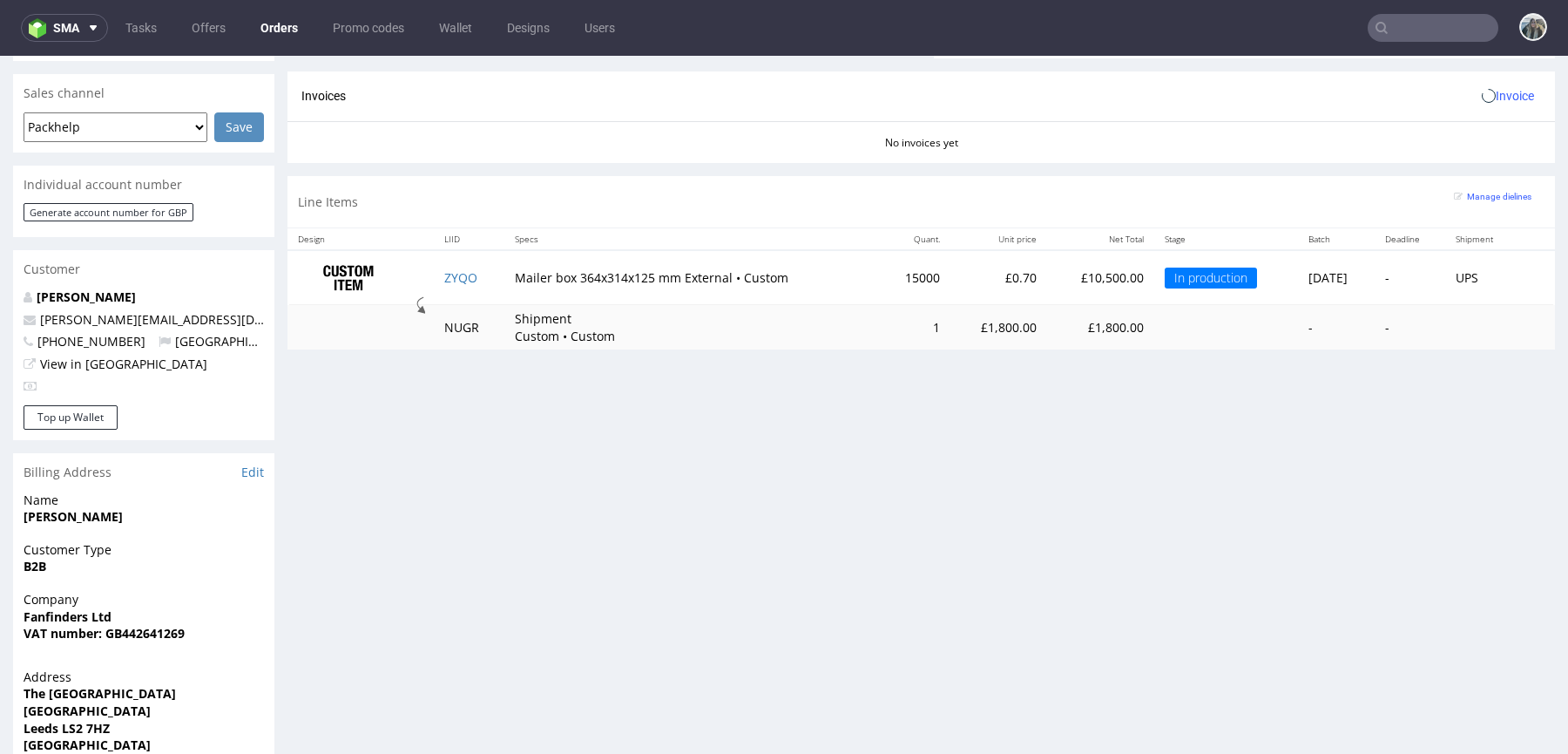
scroll to position [742, 0]
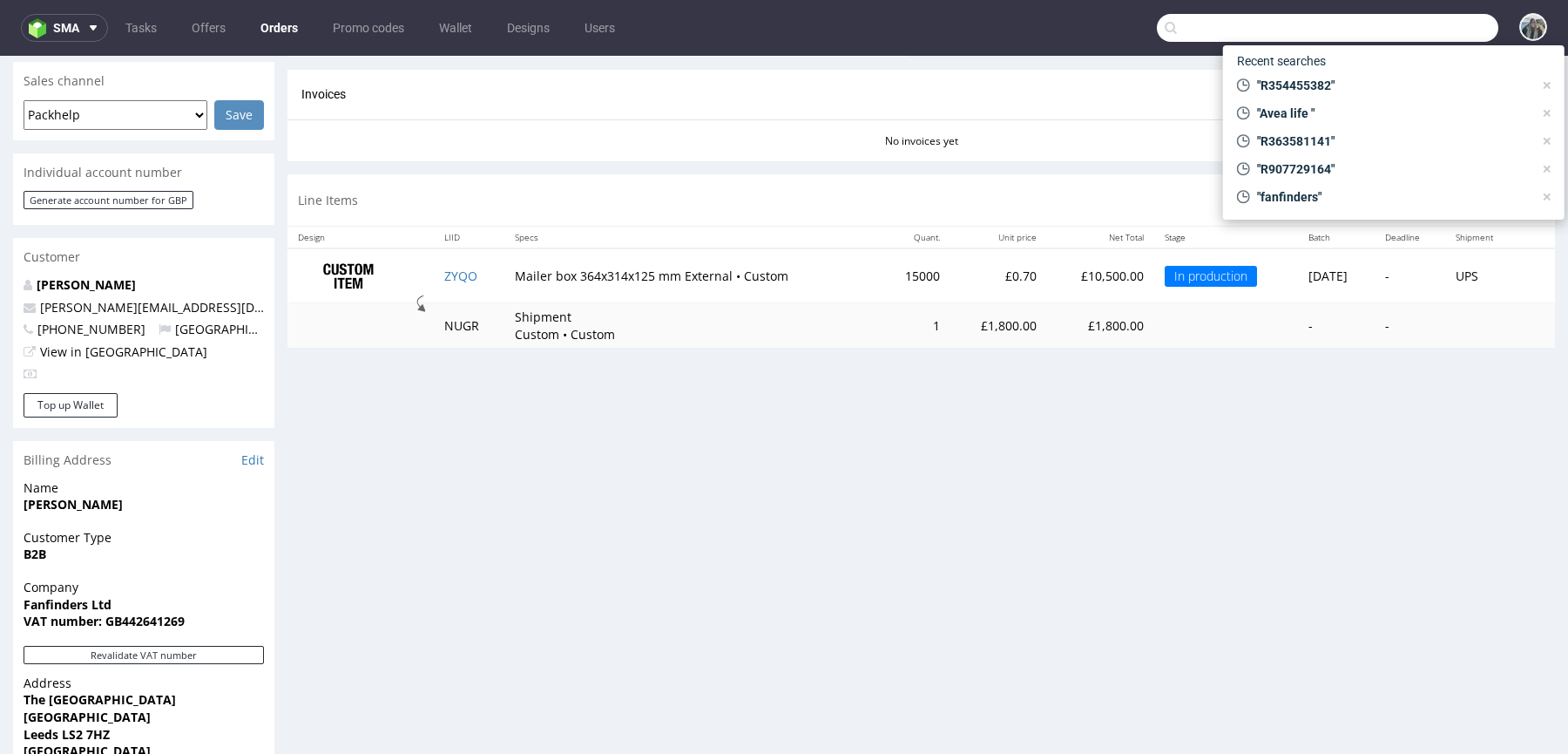
click at [1398, 16] on input "text" at bounding box center [1328, 28] width 342 height 28
paste input "romualda"
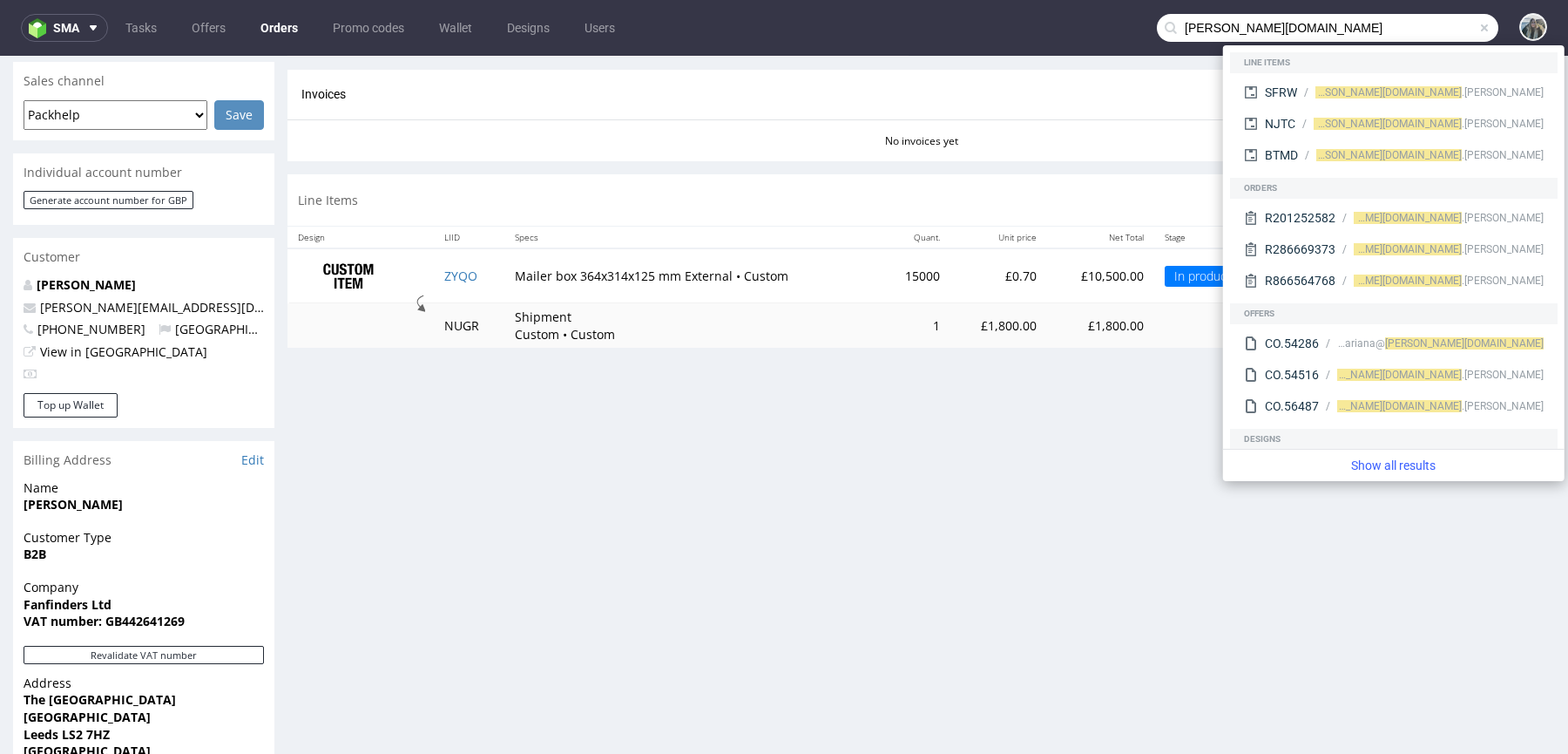
type input "romualda.com"
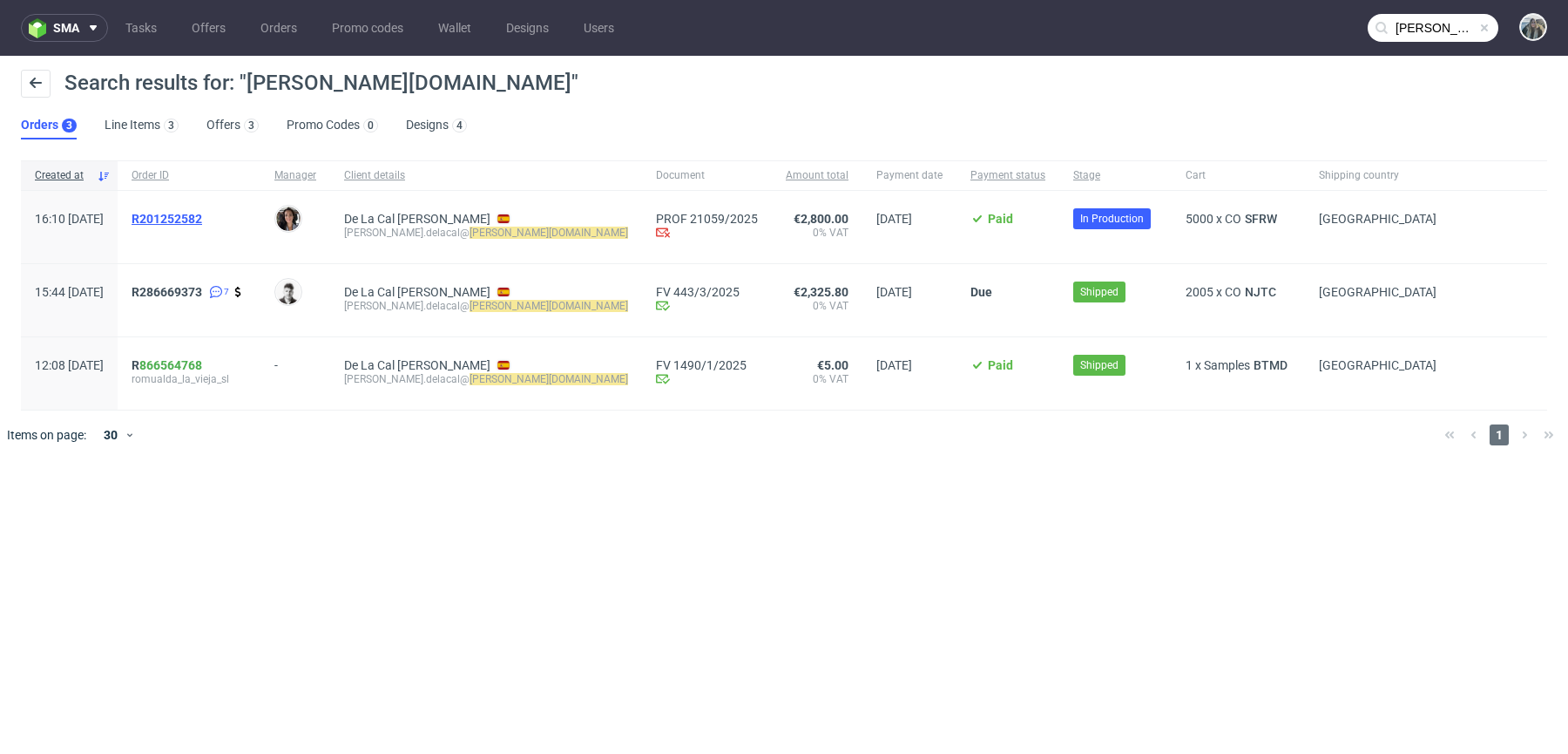
click at [203, 220] on span "R201252582" at bounding box center [166, 219] width 71 height 14
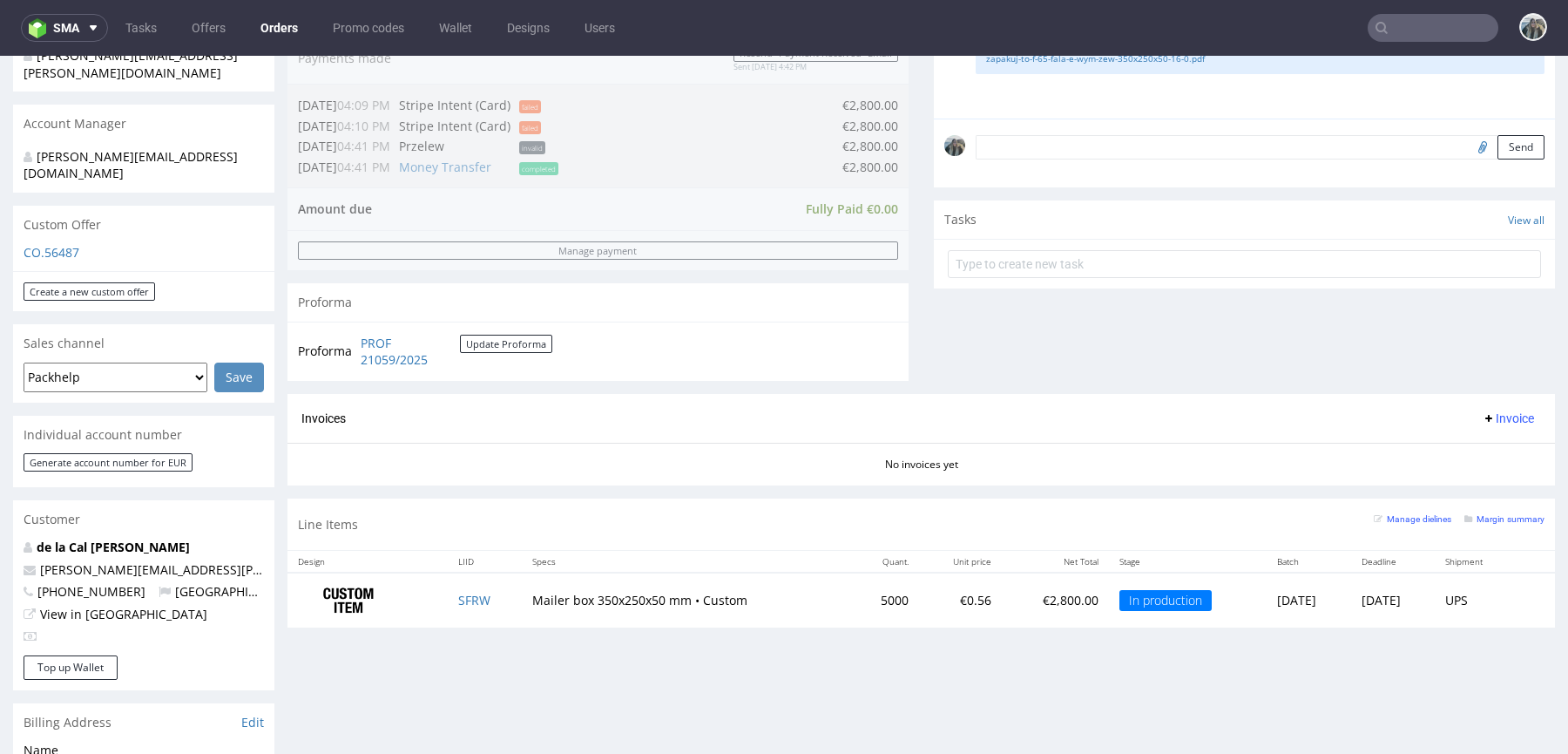
scroll to position [491, 0]
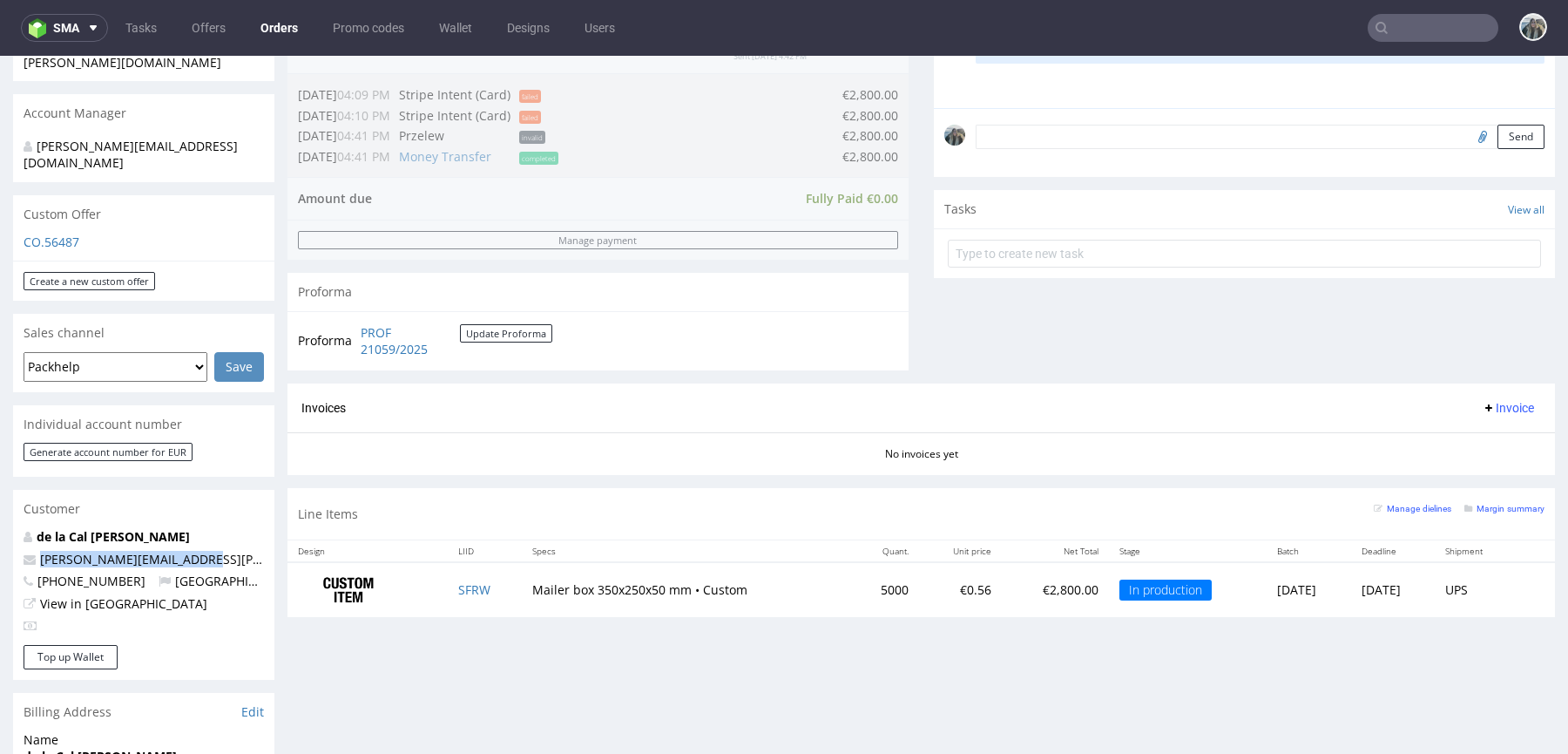
drag, startPoint x: 221, startPoint y: 523, endPoint x: 0, endPoint y: 526, distance: 221.0
click at [0, 526] on div "Order via Offer R201252582 29.09.2025 04:10 PM Mark this order as problematic I…" at bounding box center [784, 443] width 1568 height 1670
copy span "sara.delacal@romualda.com"
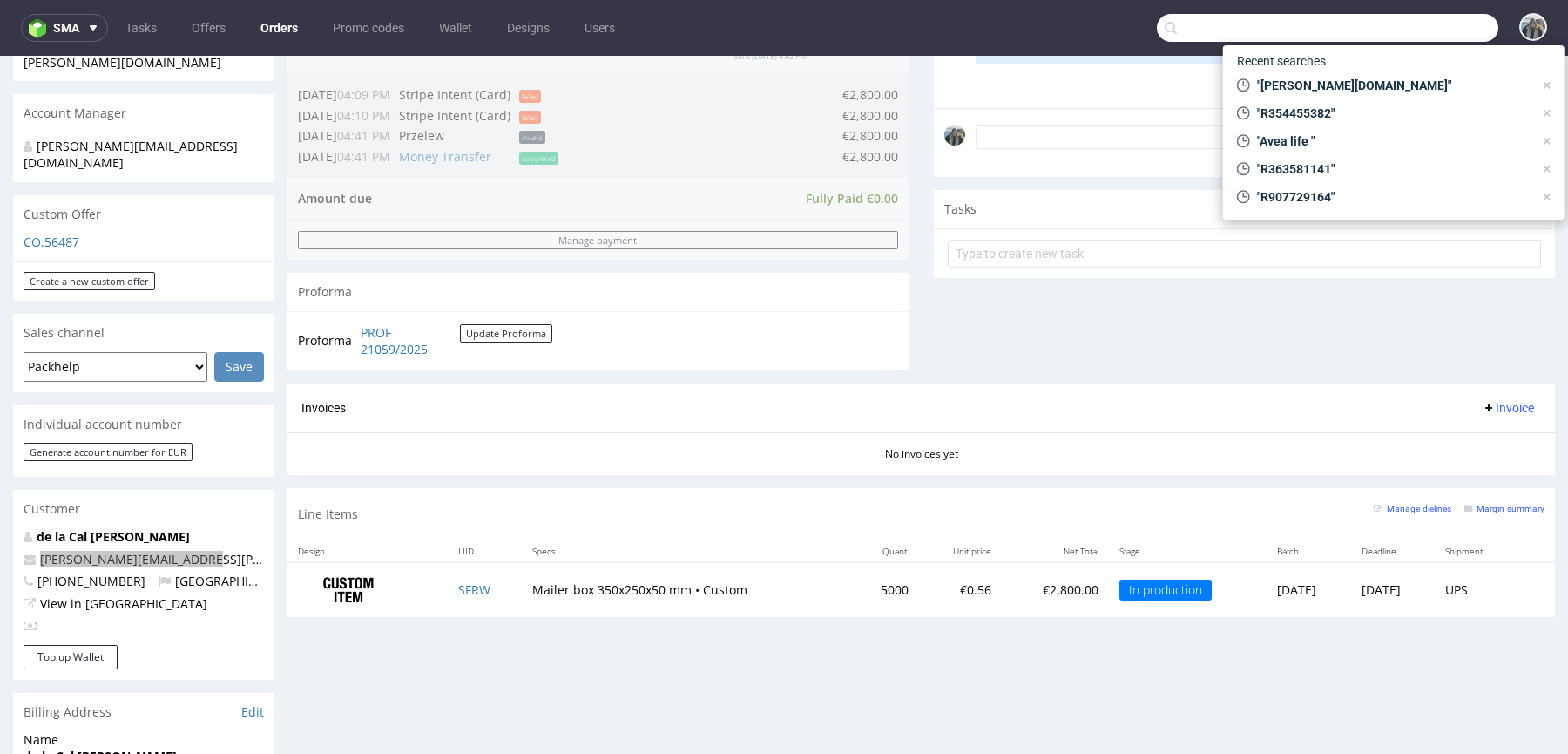
click at [1430, 28] on input "text" at bounding box center [1328, 28] width 342 height 28
paste input "R988676494"
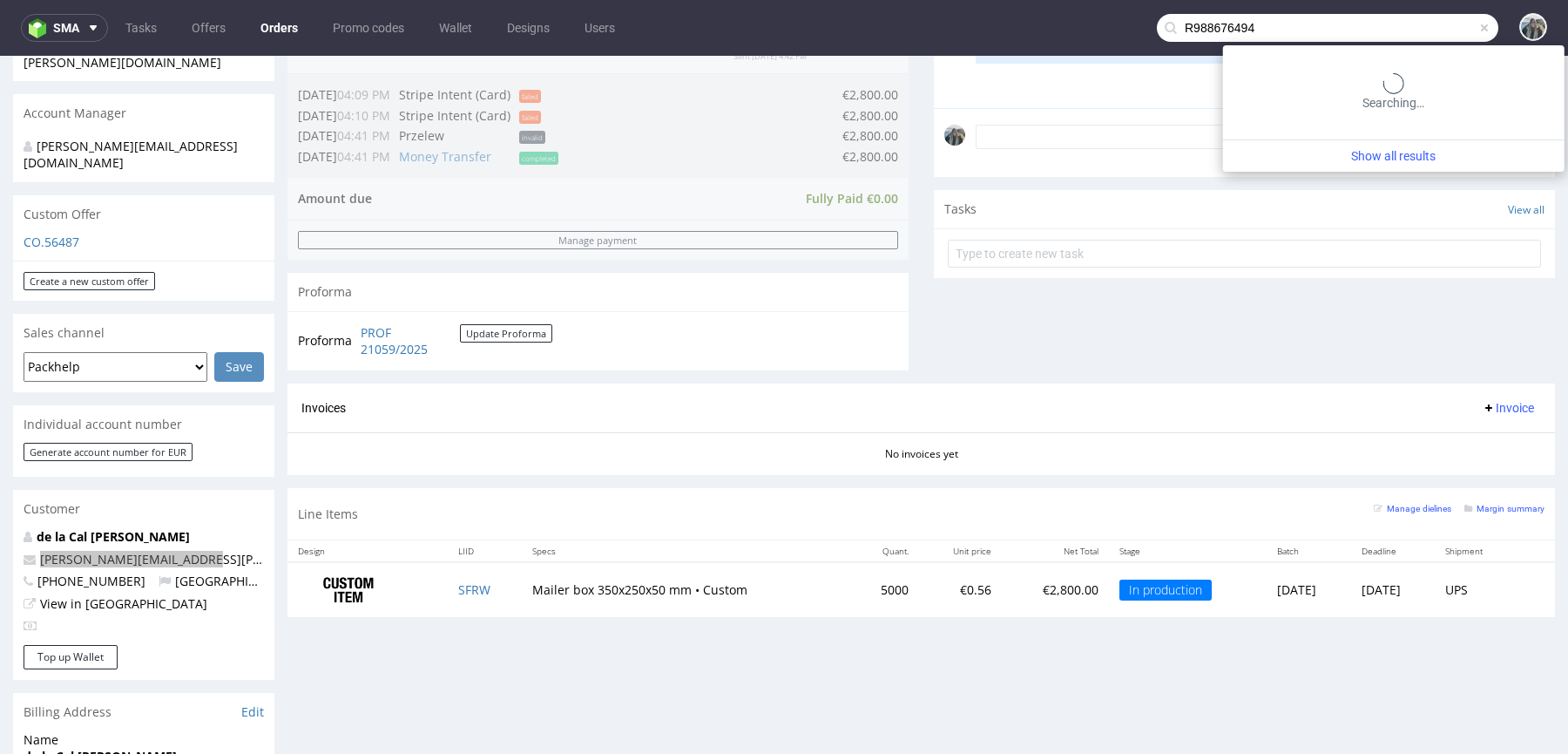
type input "R988676494"
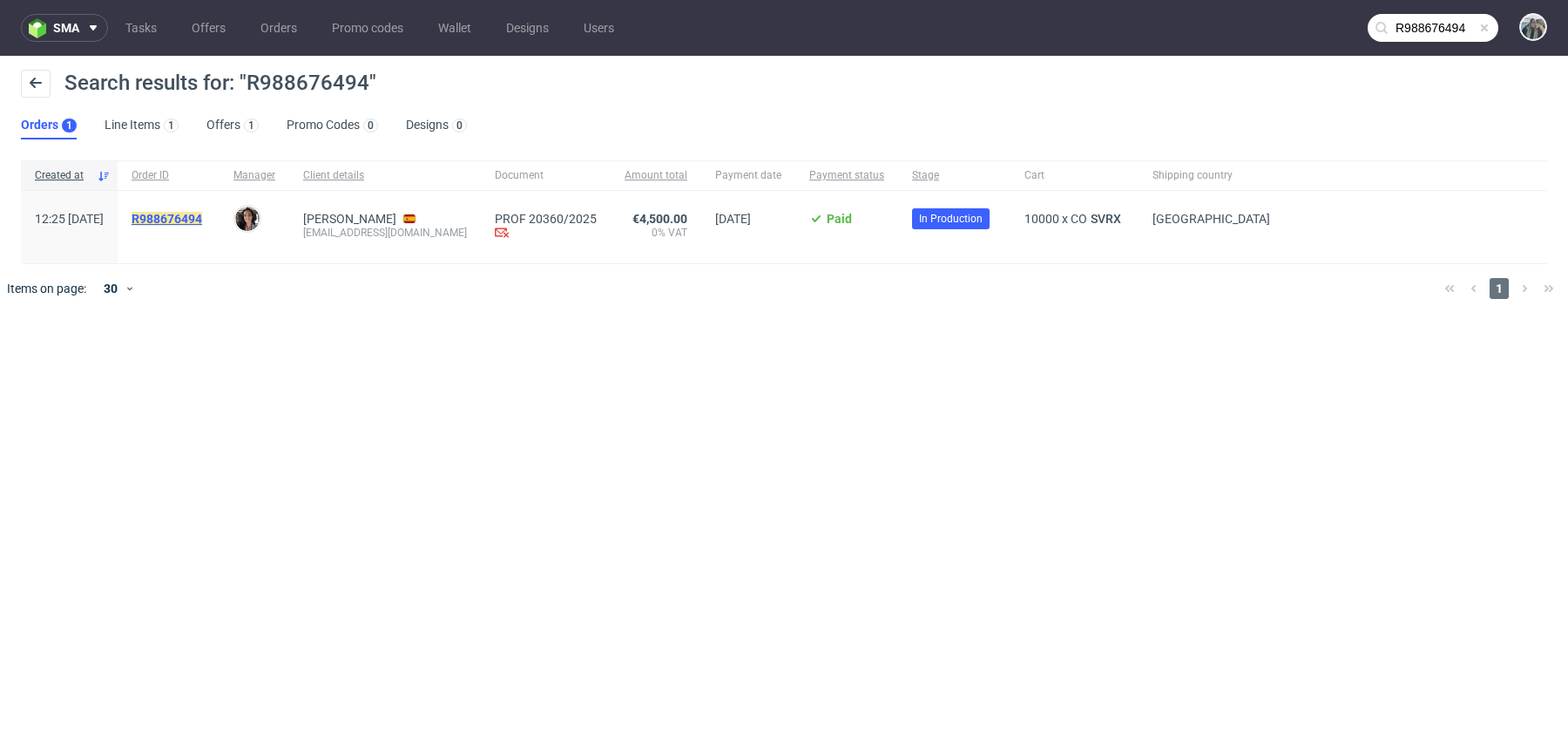
click at [203, 217] on mark "R988676494" at bounding box center [166, 219] width 71 height 14
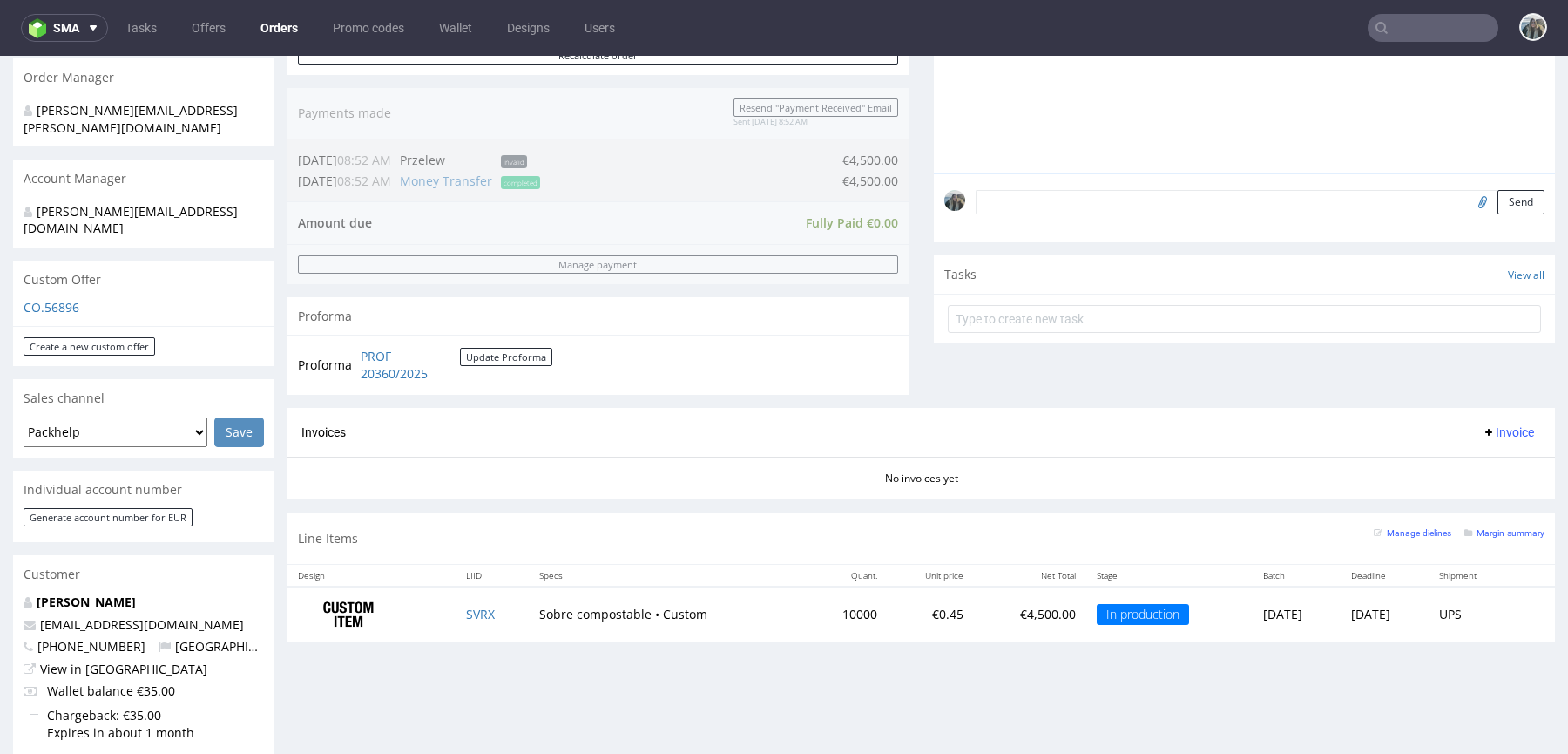
scroll to position [433, 0]
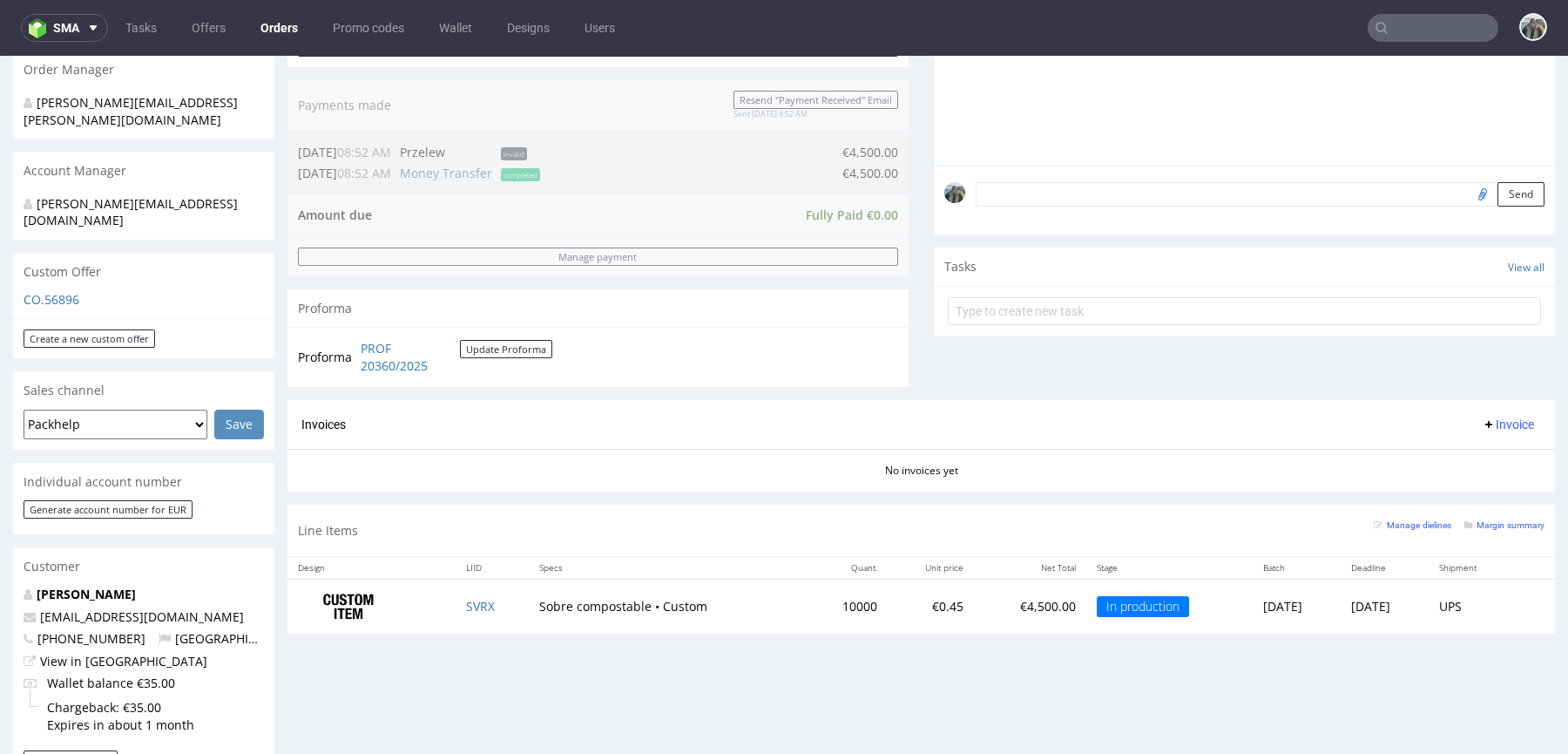
click at [1409, 34] on input "text" at bounding box center [1433, 28] width 130 height 28
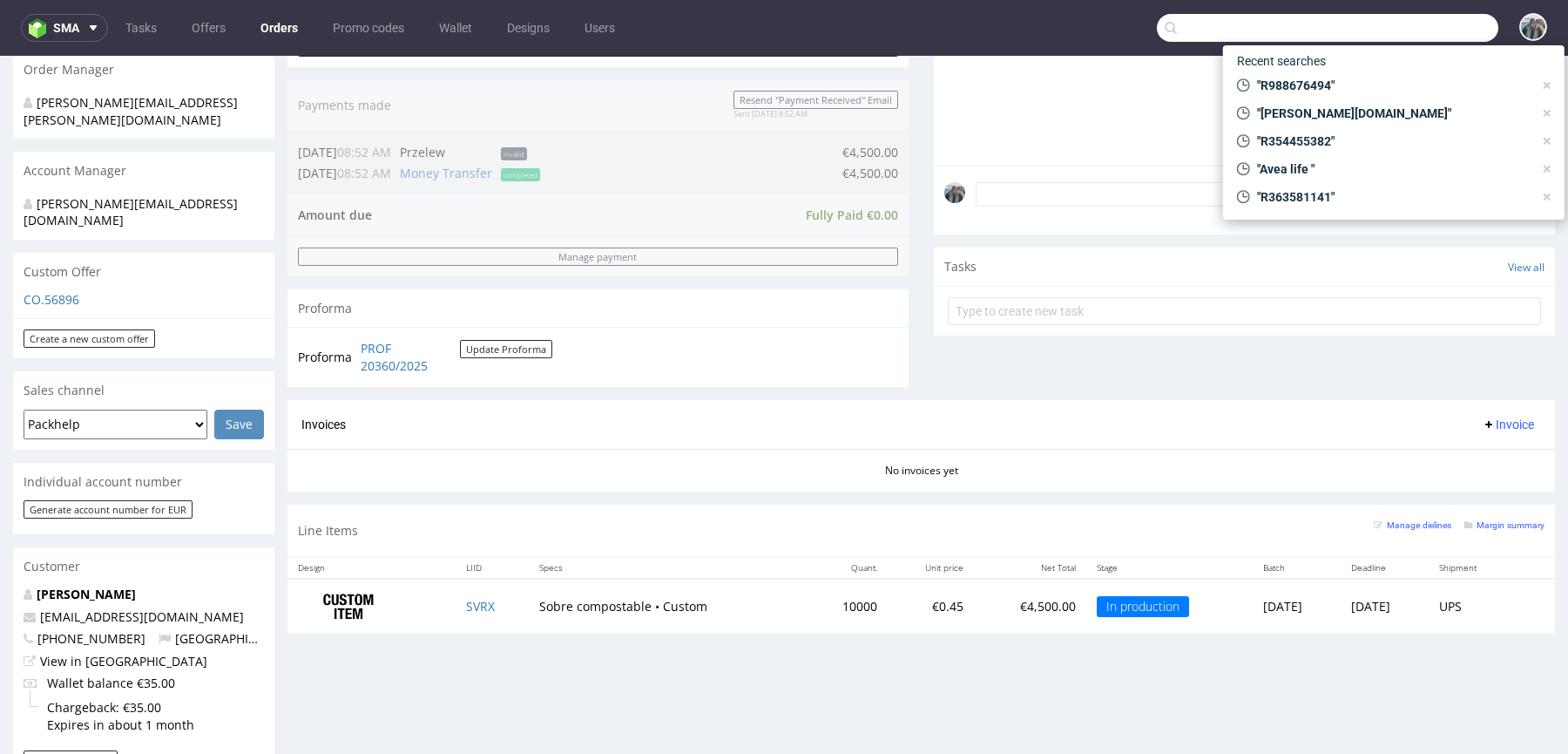
paste input "R640671482"
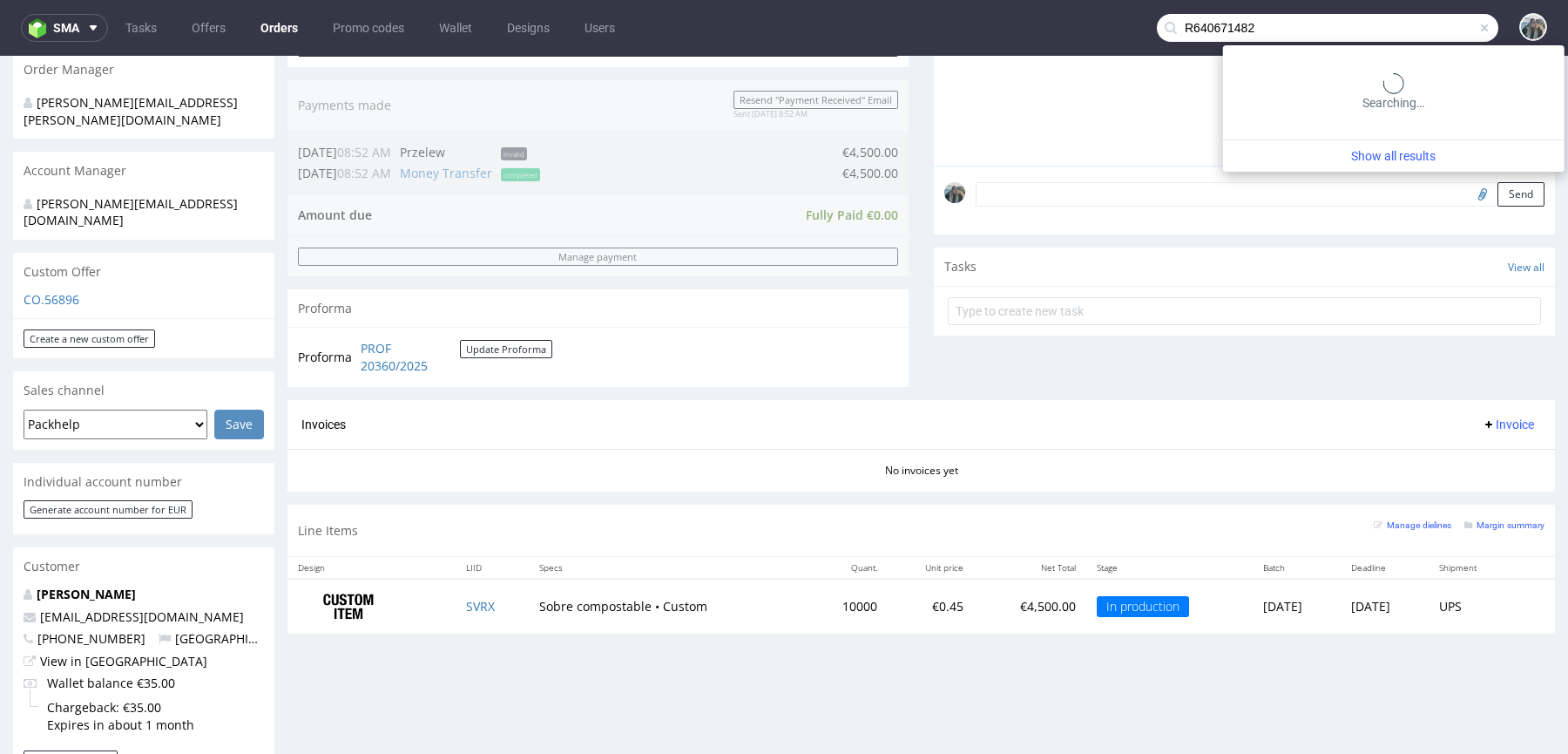
type input "R640671482"
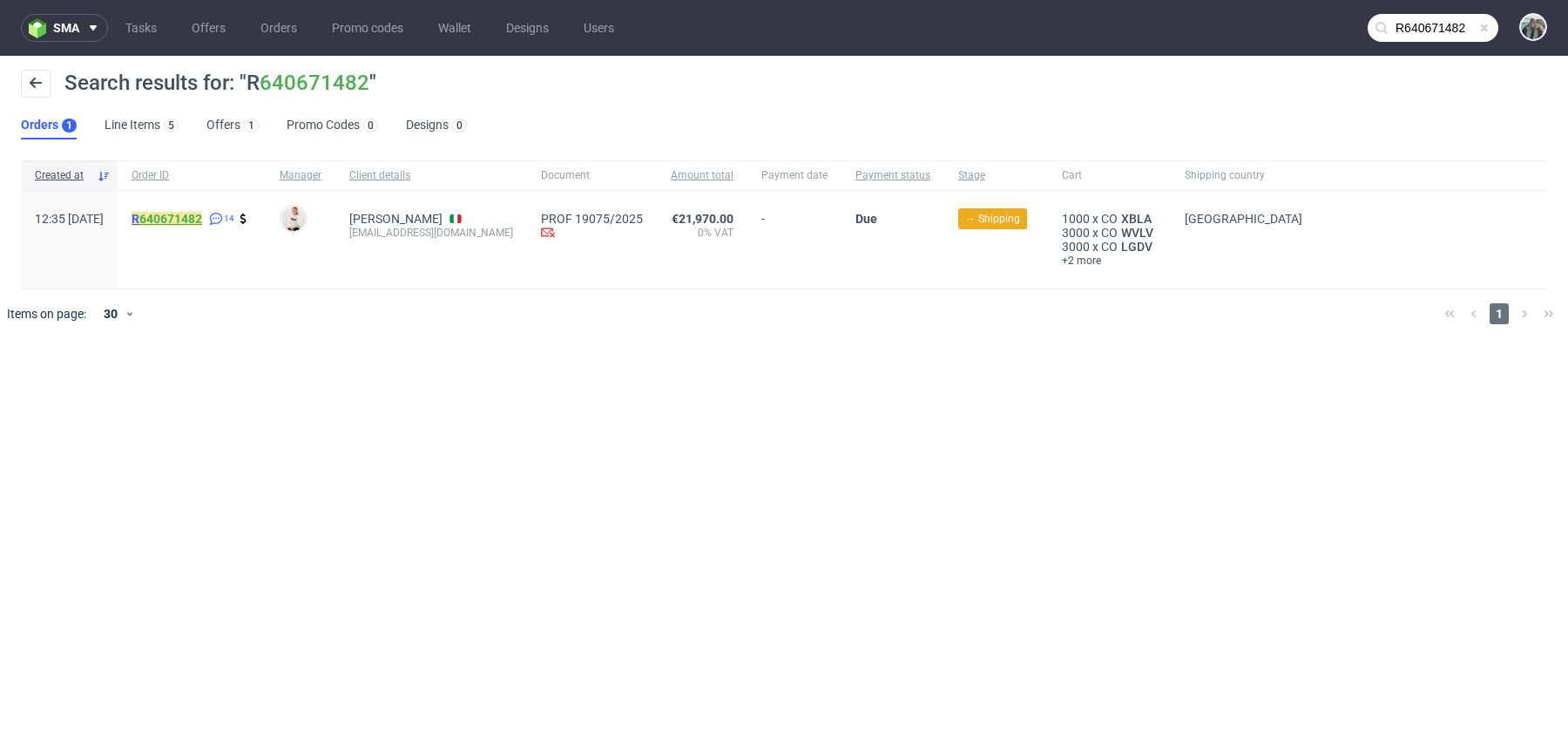
click at [203, 211] on link "640671482" at bounding box center [170, 219] width 62 height 14
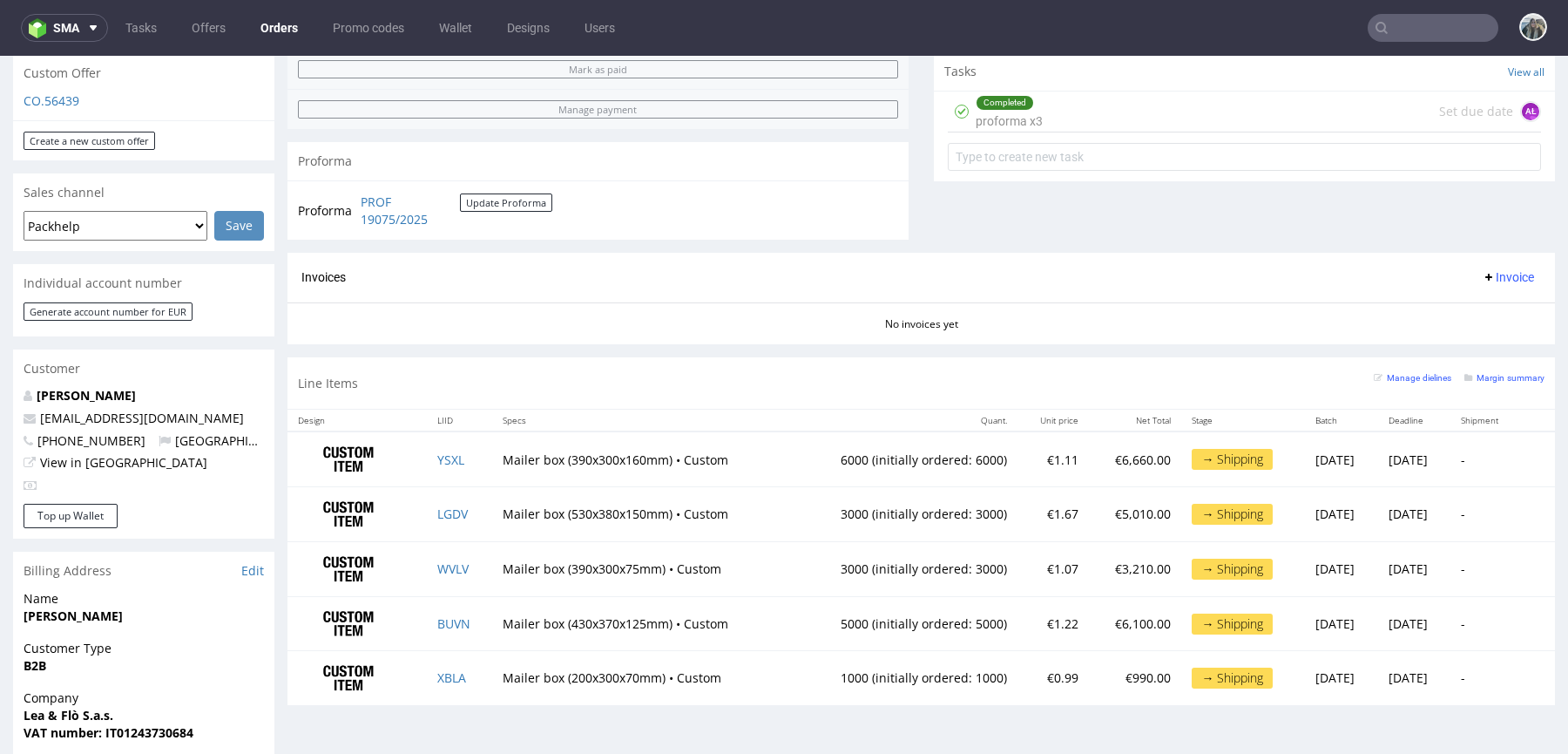
scroll to position [617, 0]
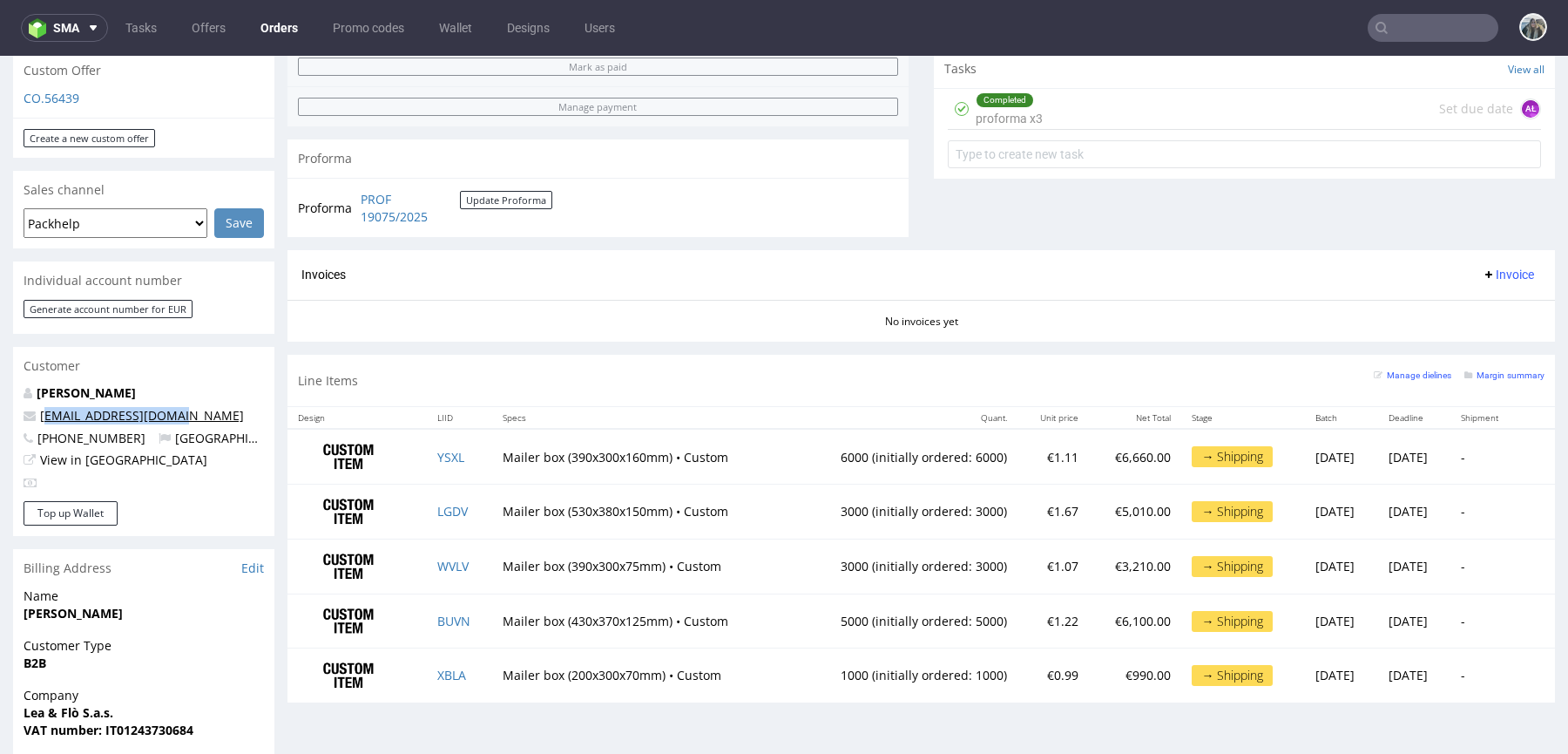
drag, startPoint x: 202, startPoint y: 400, endPoint x: 48, endPoint y: 394, distance: 154.1
click at [48, 407] on p "[EMAIL_ADDRESS][DOMAIN_NAME]" at bounding box center [143, 416] width 240 height 18
click at [455, 450] on link "YSXL" at bounding box center [451, 457] width 27 height 17
click at [445, 509] on link "LGDV" at bounding box center [452, 510] width 30 height 17
click at [443, 559] on link "WVLV" at bounding box center [452, 566] width 31 height 17
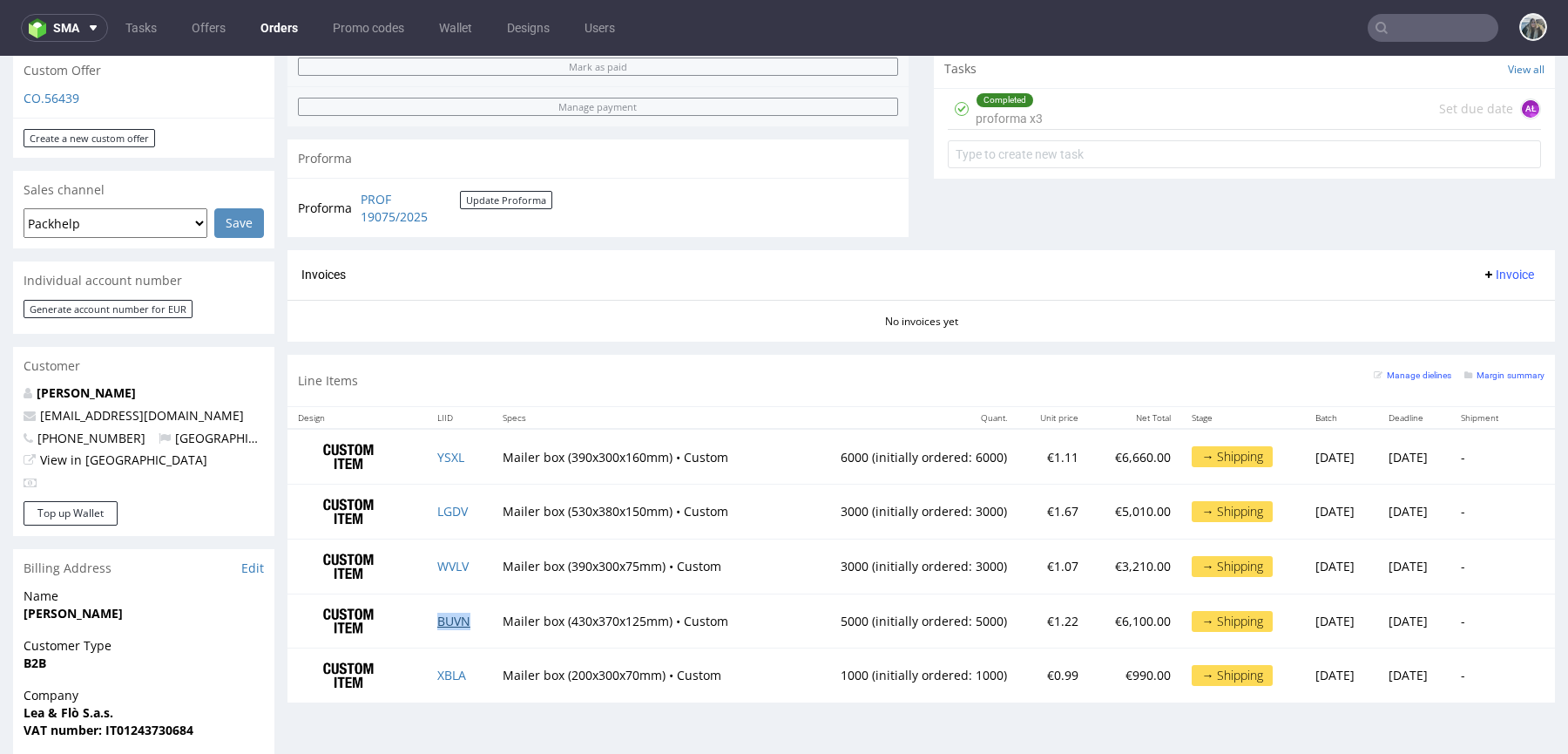
click at [446, 612] on link "BUVN" at bounding box center [453, 620] width 33 height 17
click at [446, 661] on td "XBLA" at bounding box center [459, 675] width 65 height 54
click at [446, 667] on link "XBLA" at bounding box center [452, 675] width 29 height 17
click at [444, 671] on link "XBLA" at bounding box center [452, 675] width 29 height 17
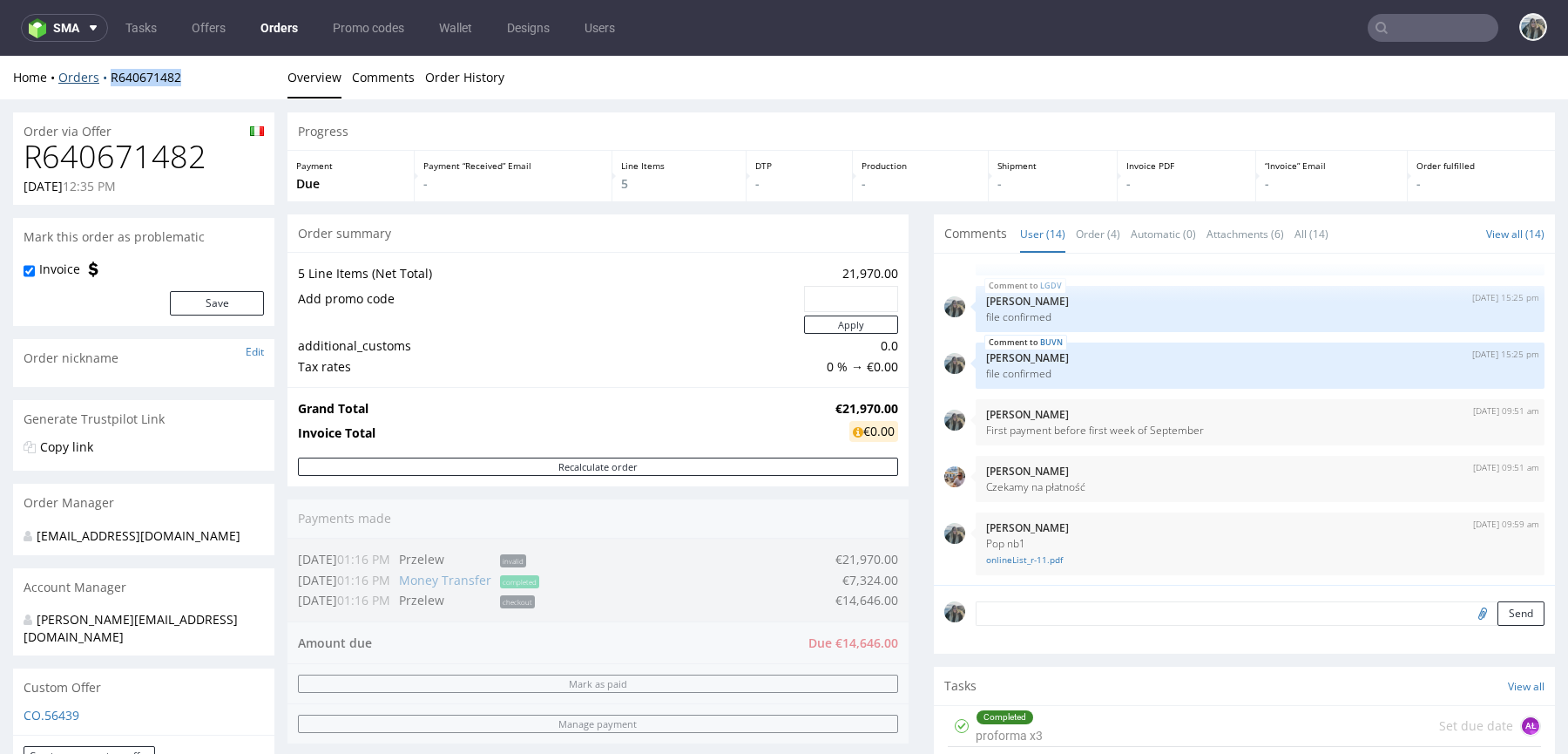
drag, startPoint x: 126, startPoint y: 90, endPoint x: 100, endPoint y: 79, distance: 28.2
click at [100, 79] on div "Home Orders R640671482 Overview Comments Order History" at bounding box center [784, 77] width 1568 height 44
copy link "R640671482"
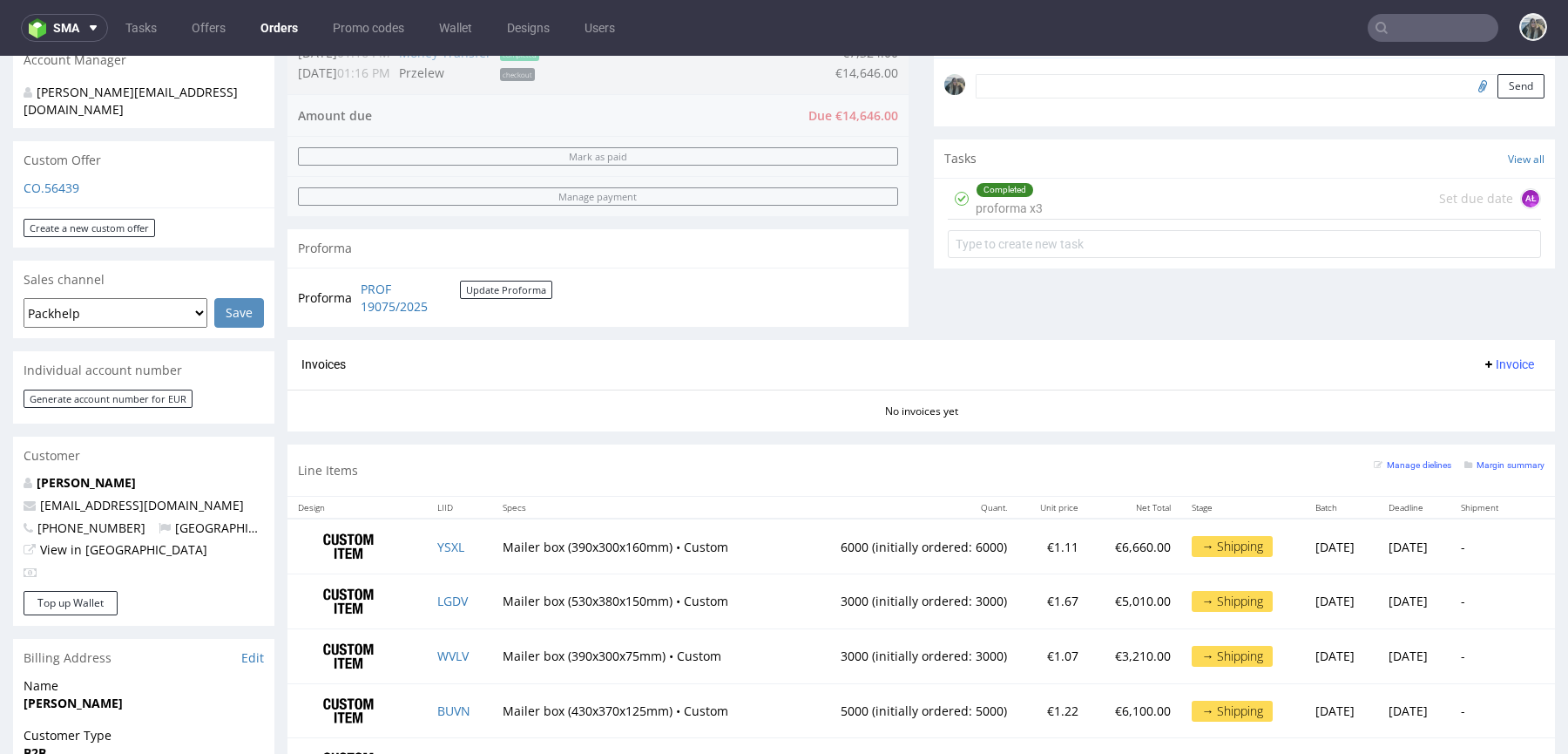
scroll to position [538, 0]
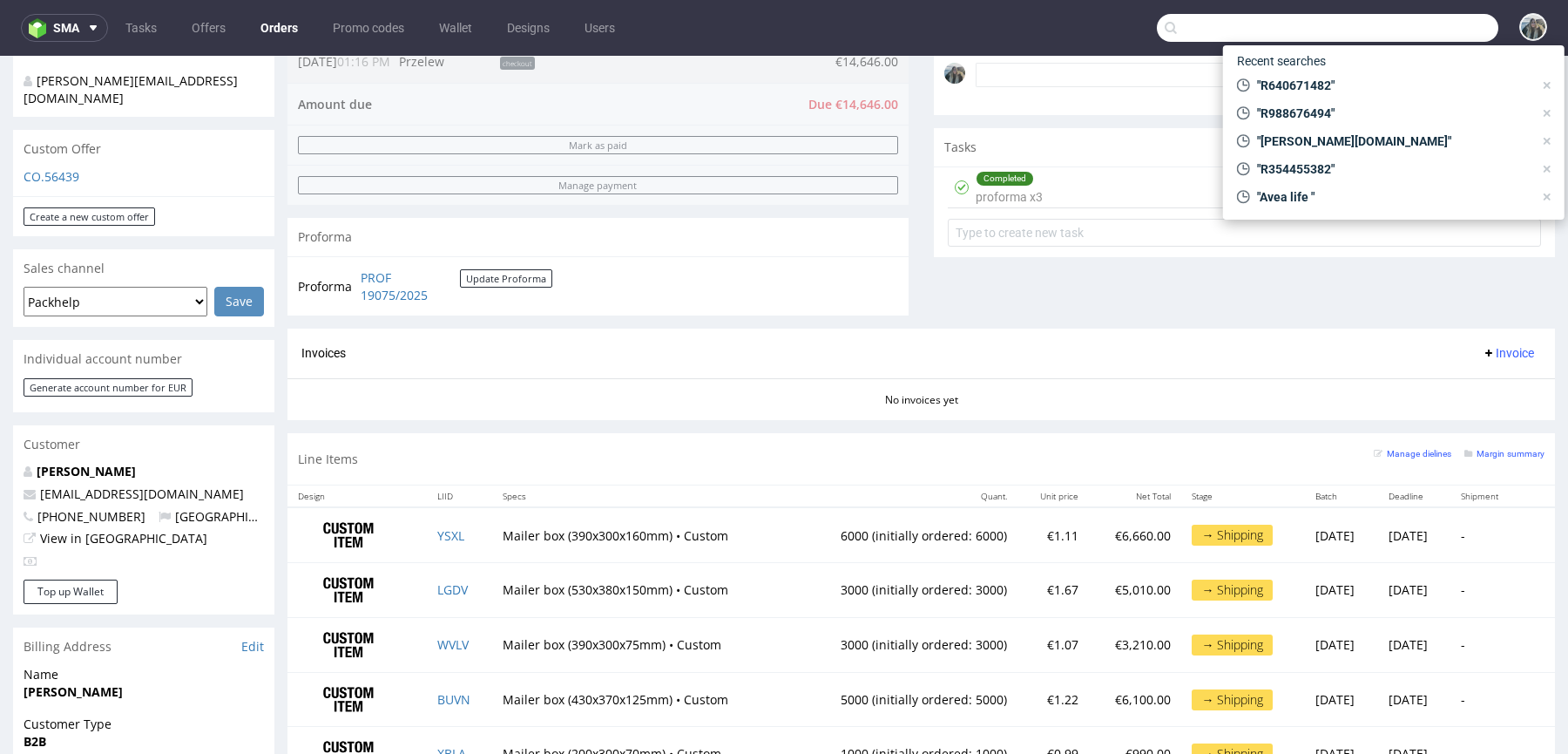
click at [1399, 36] on input "text" at bounding box center [1328, 28] width 342 height 28
paste input "R803873951"
type input "R803873951"
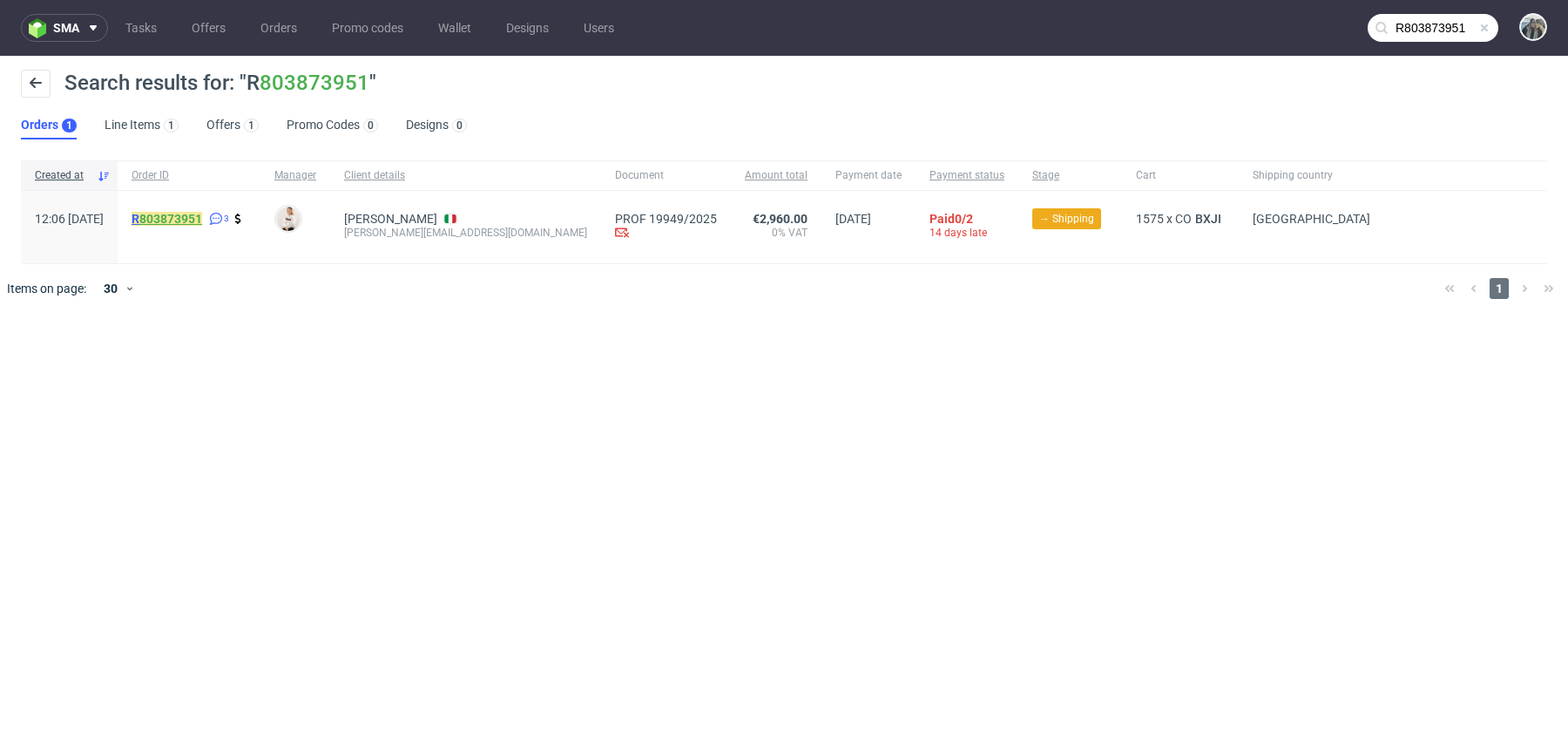
click at [203, 211] on link "803873951" at bounding box center [170, 219] width 62 height 14
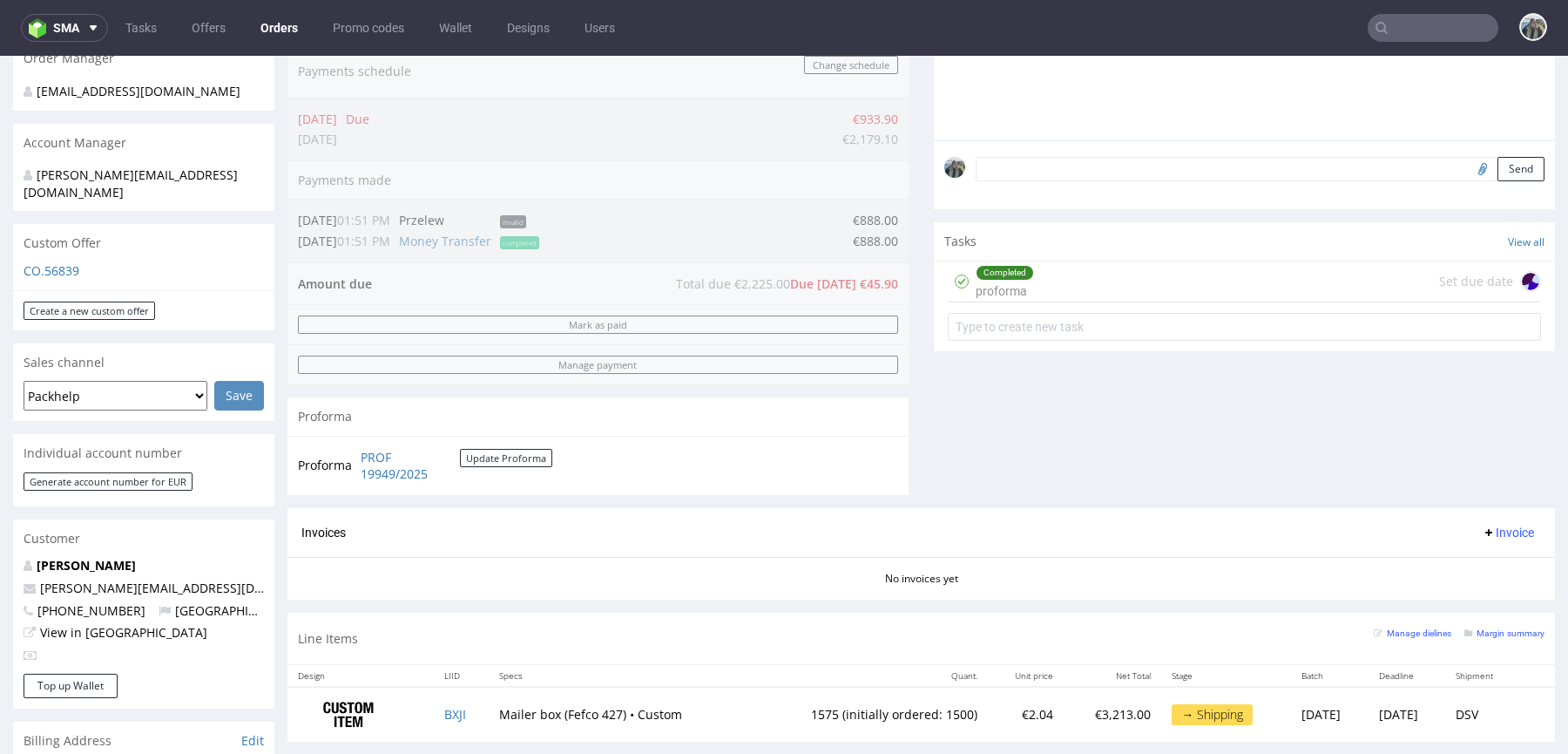
scroll to position [505, 0]
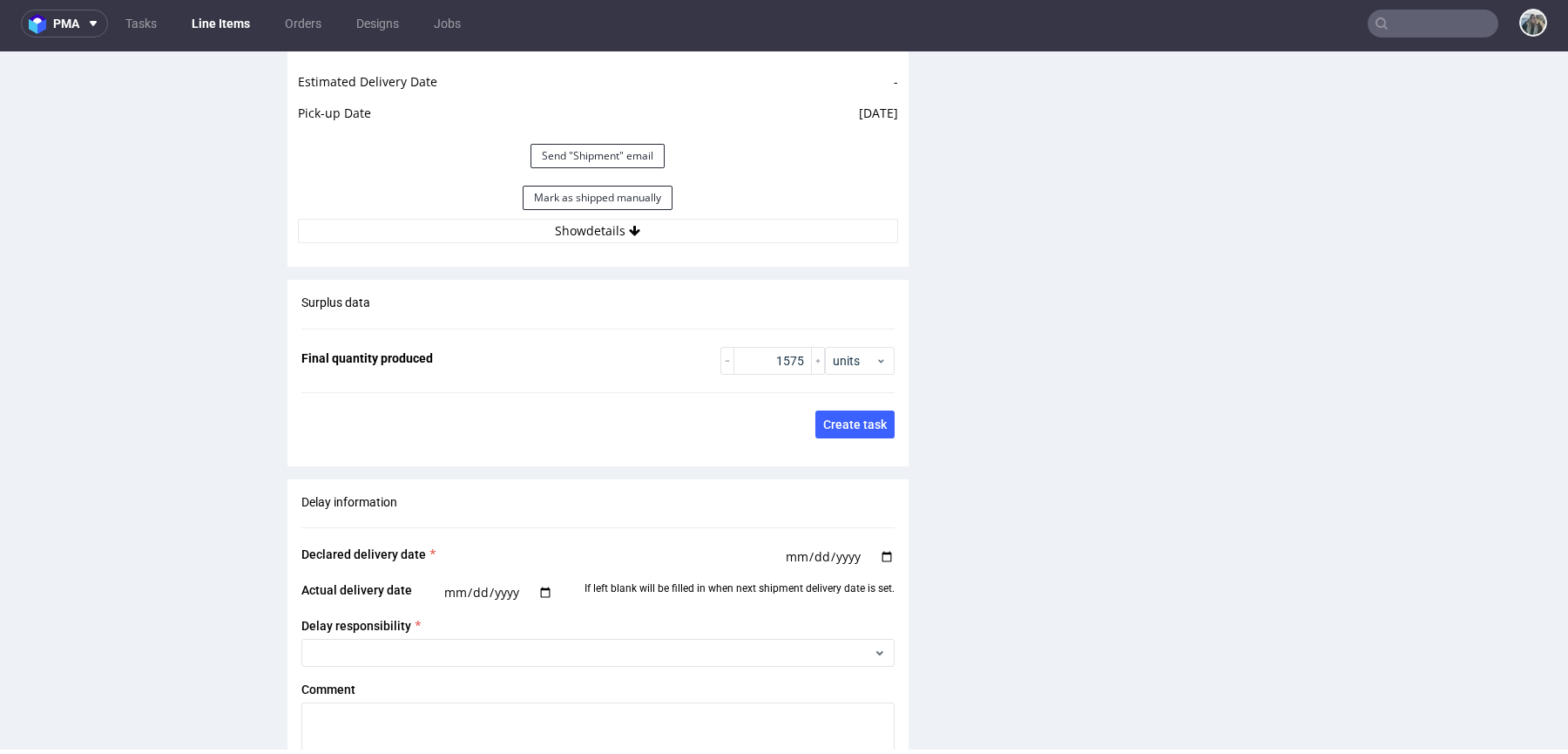
scroll to position [2562, 0]
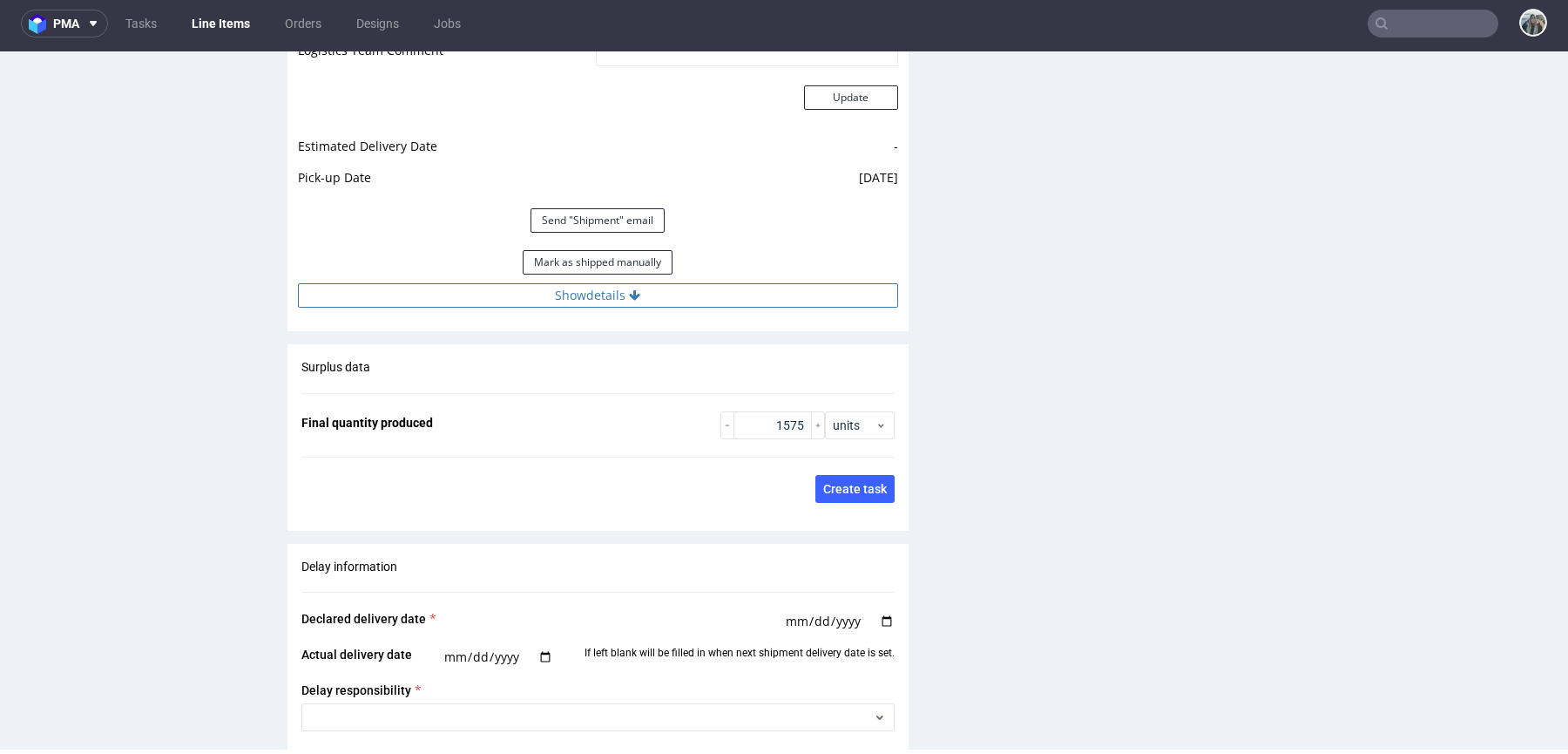
click at [563, 283] on button "Show details" at bounding box center [598, 294] width 601 height 24
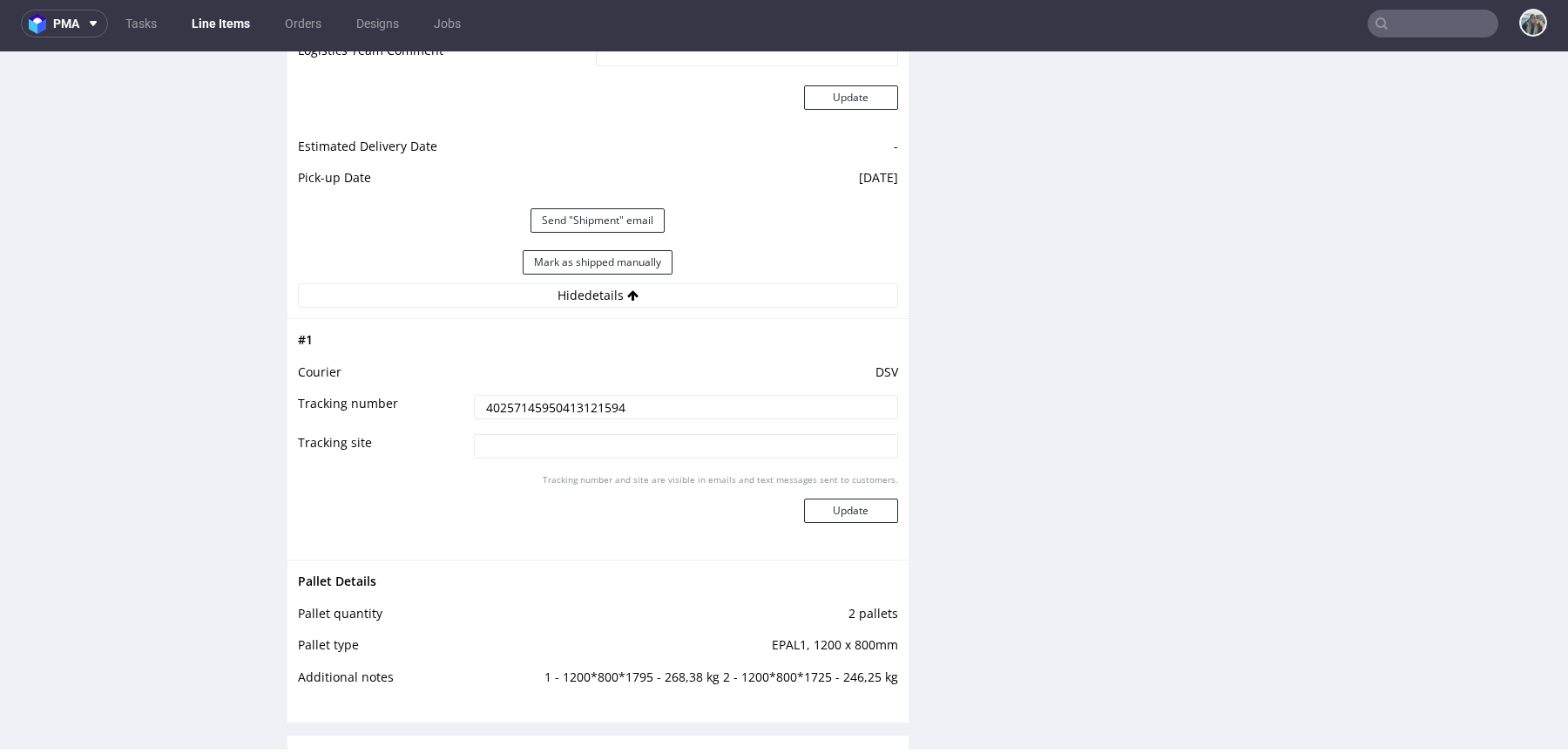
click at [568, 402] on input "40257145950413121594" at bounding box center [685, 406] width 424 height 24
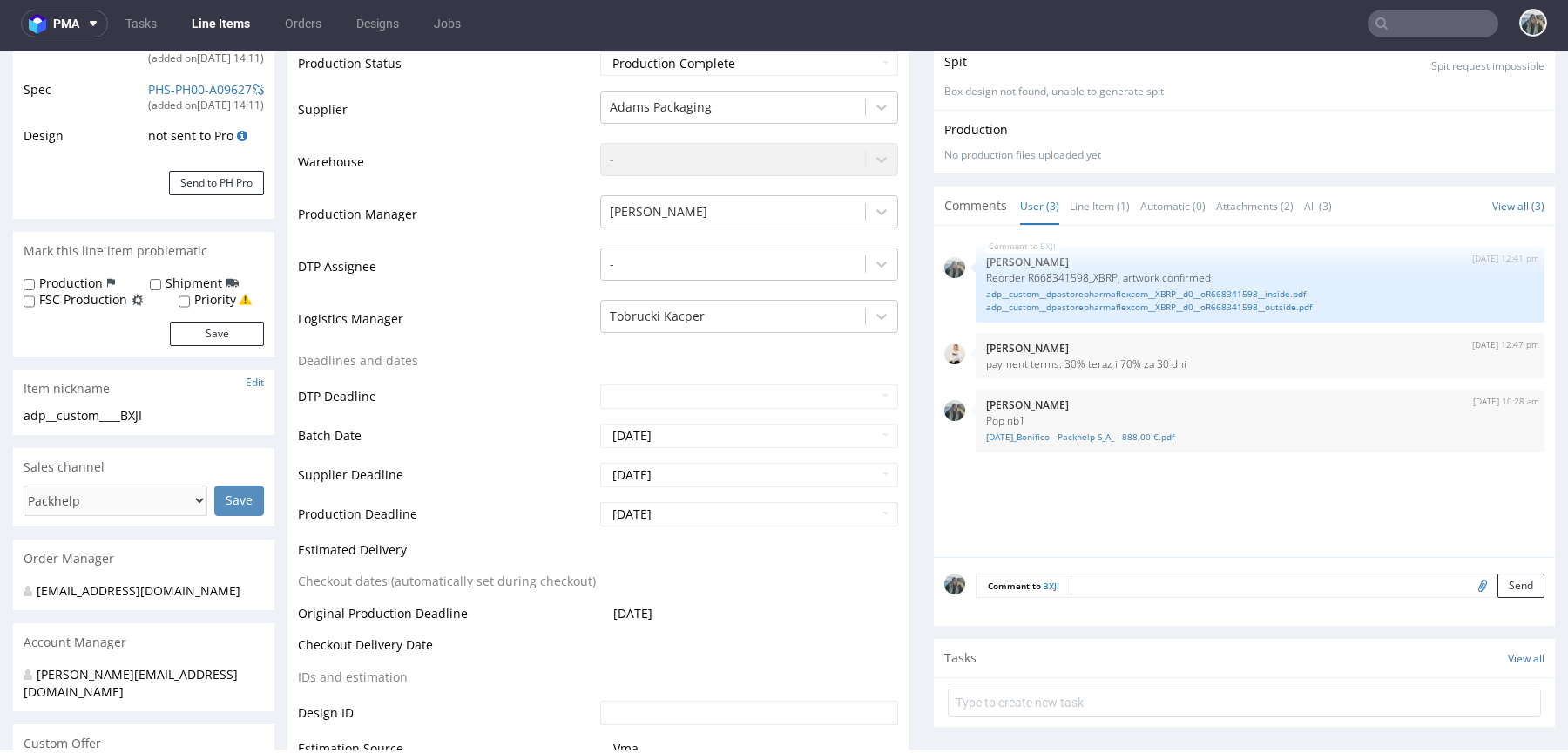
scroll to position [0, 0]
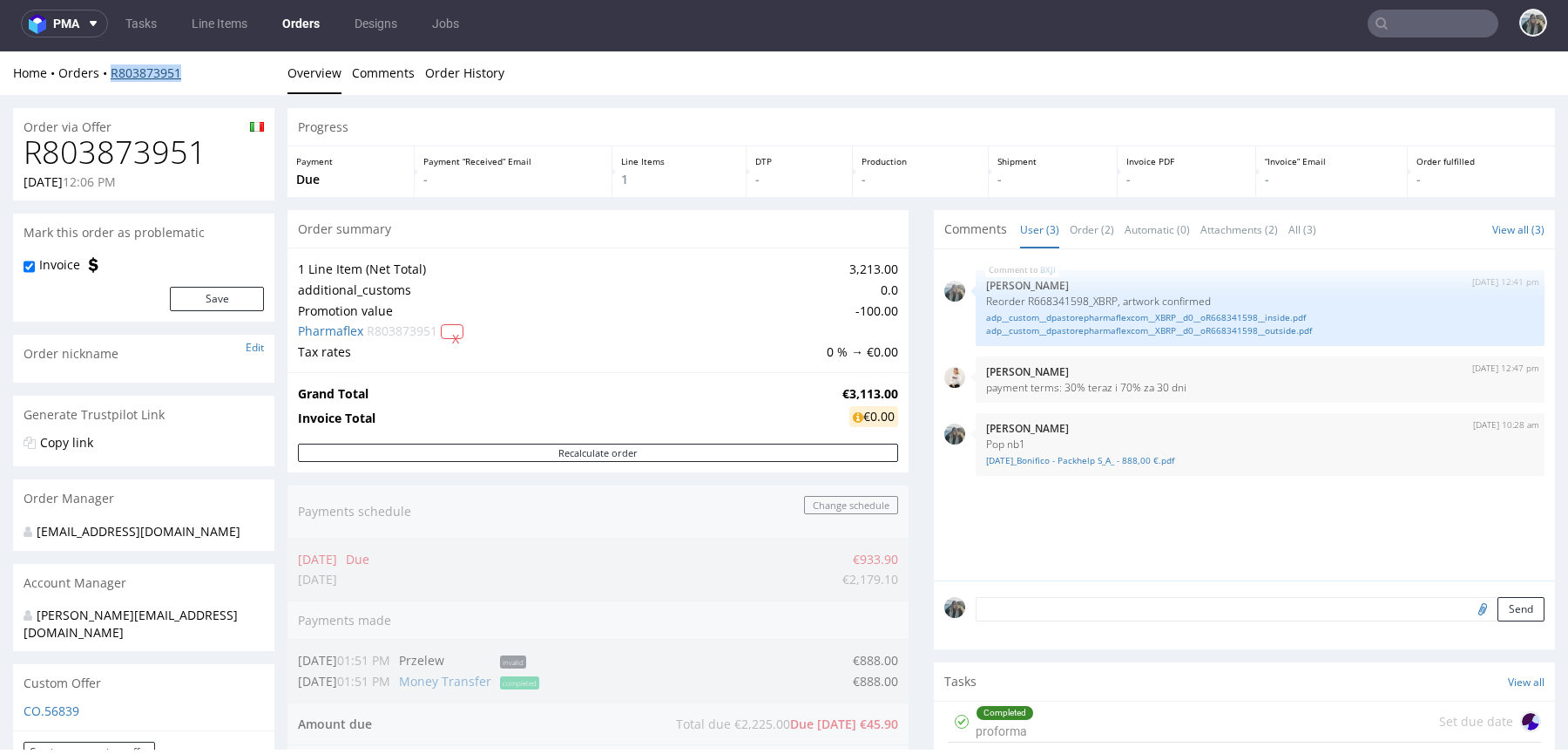
drag, startPoint x: 111, startPoint y: 92, endPoint x: 111, endPoint y: 71, distance: 21.0
click at [111, 71] on div "Home Orders R803873951 Overview Comments Order History" at bounding box center [784, 73] width 1568 height 44
copy link "R803873951"
drag, startPoint x: 1418, startPoint y: 52, endPoint x: 1418, endPoint y: 72, distance: 20.0
click at [1418, 52] on div "Home Orders R803873951 Overview Comments Order History" at bounding box center [784, 73] width 1568 height 44
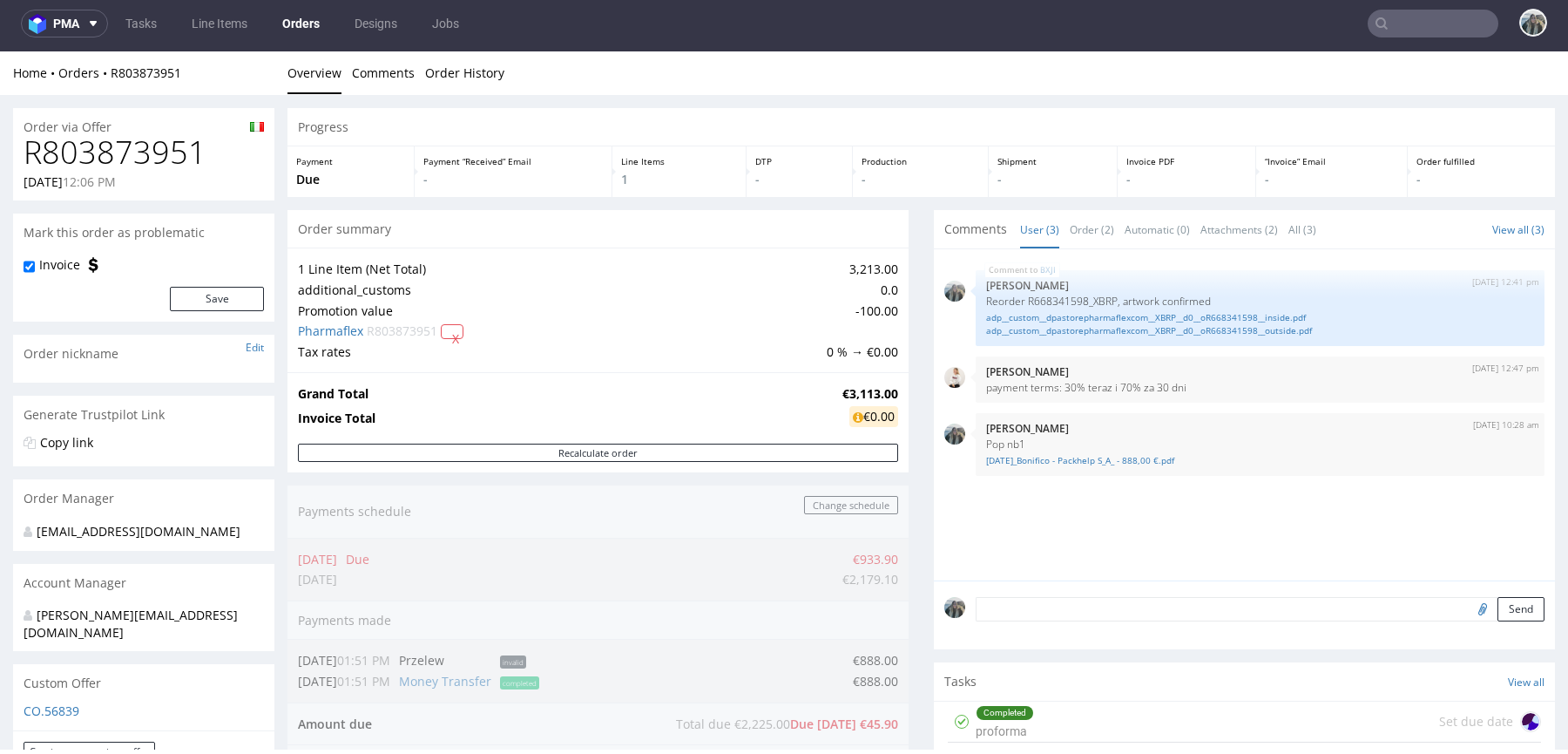
click at [1418, 21] on input "text" at bounding box center [1433, 23] width 130 height 28
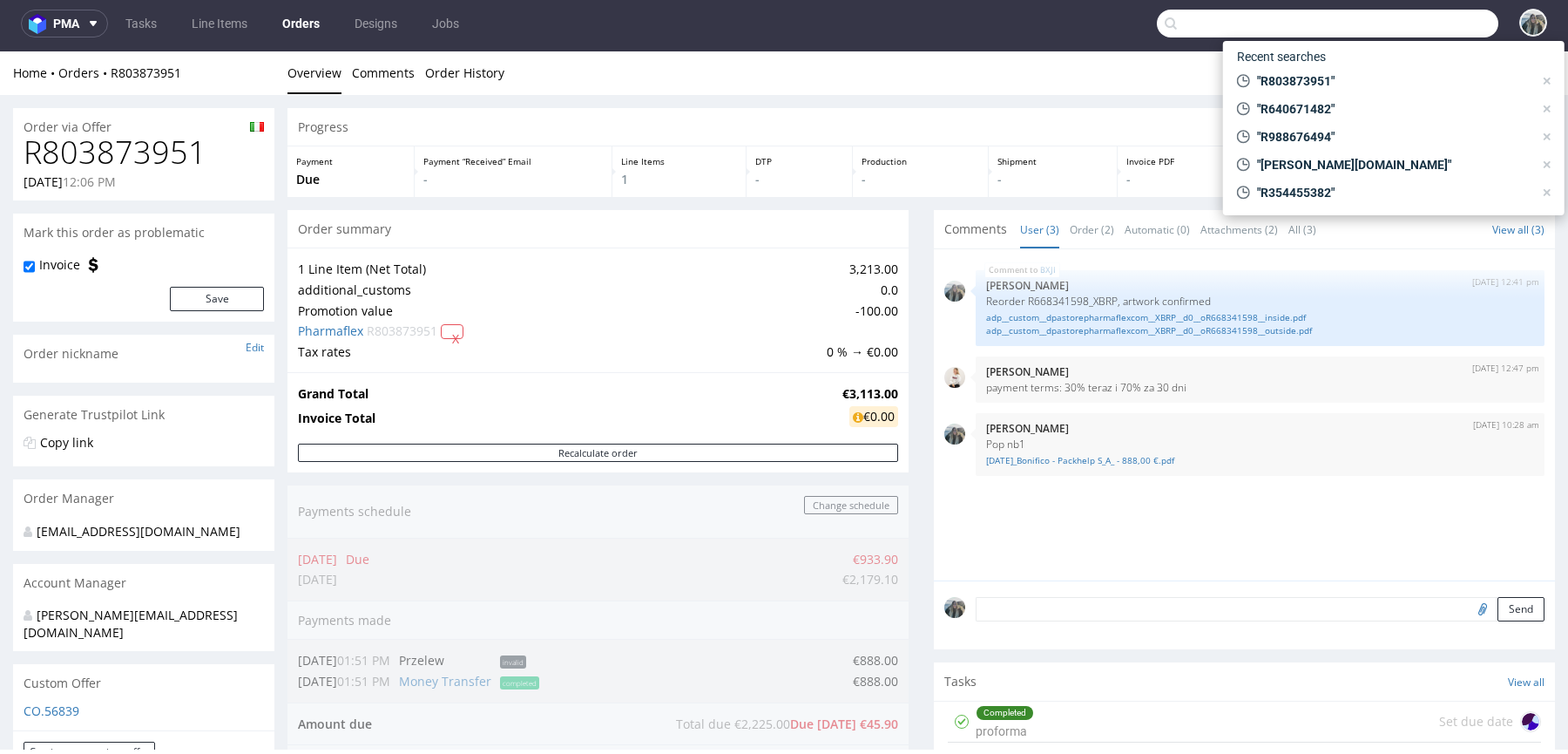
paste input "R306196067"
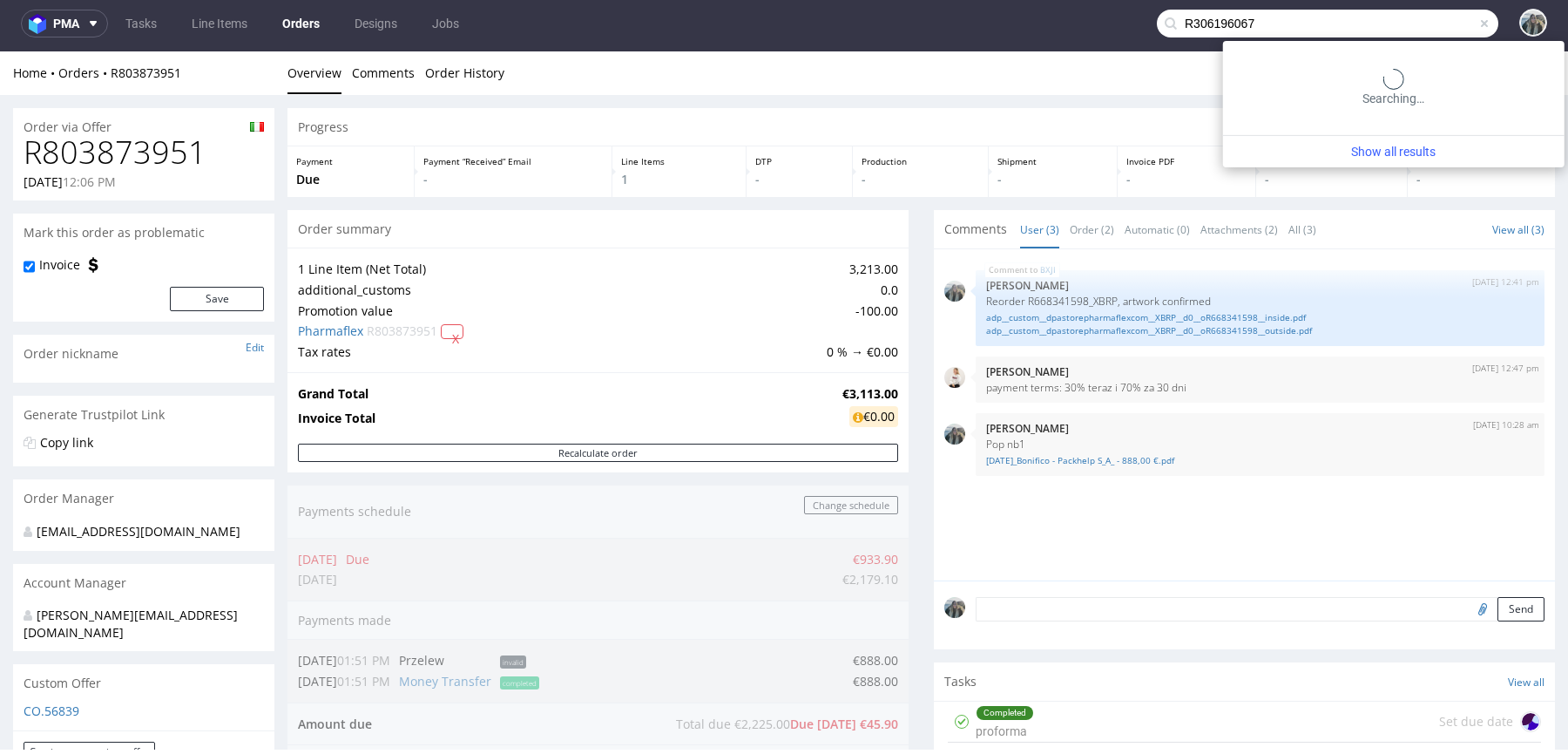
type input "R306196067"
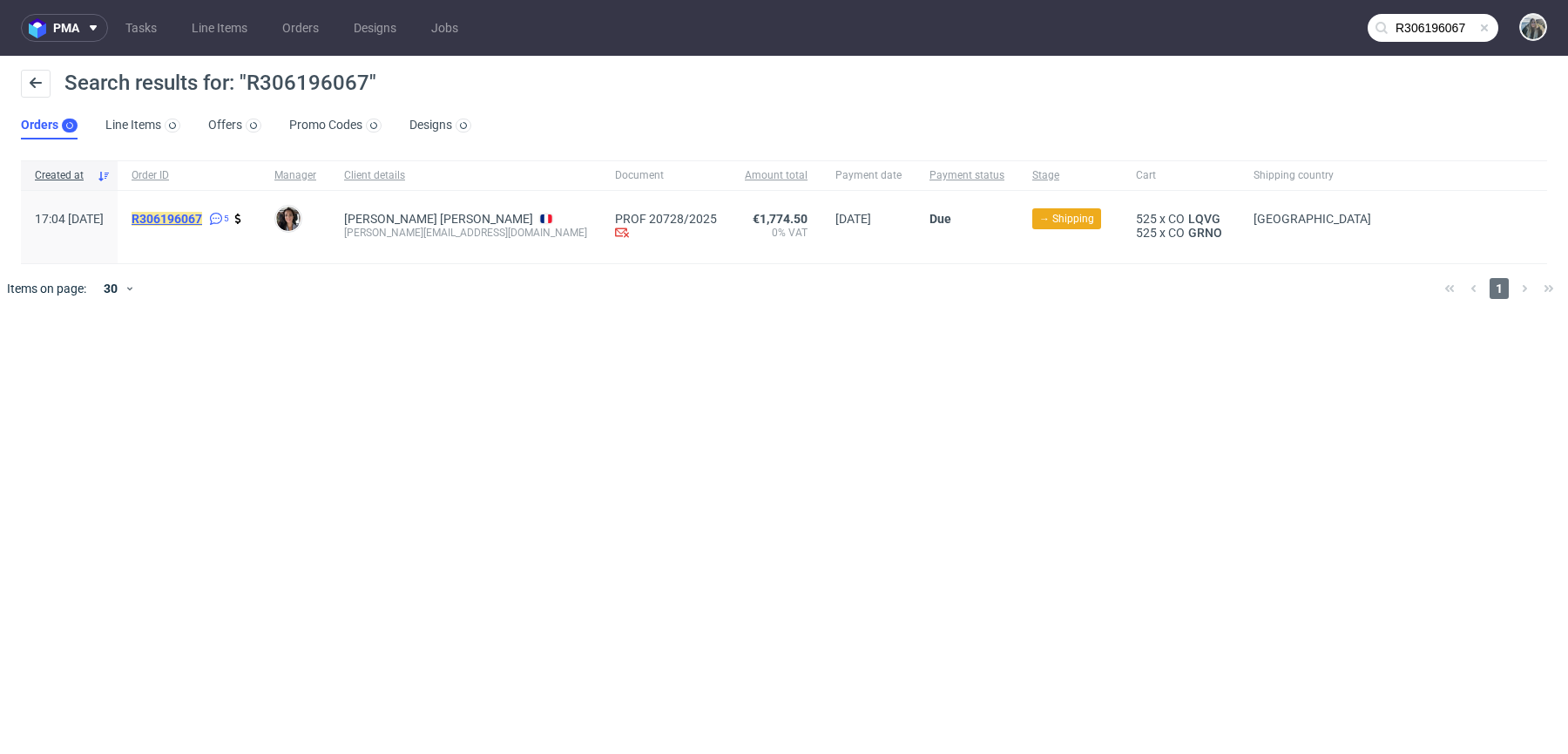
click at [203, 217] on mark "R306196067" at bounding box center [166, 219] width 71 height 14
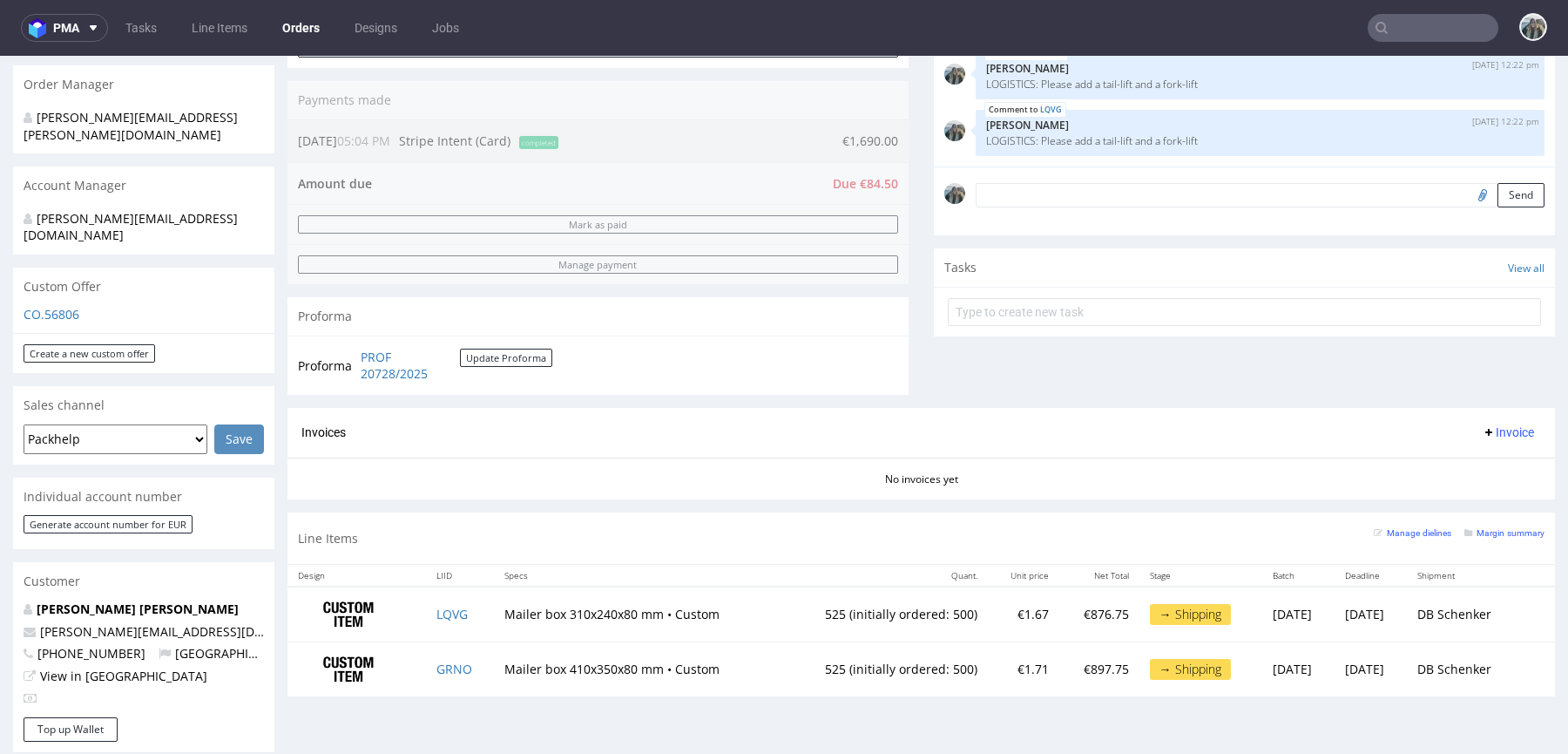
scroll to position [668, 0]
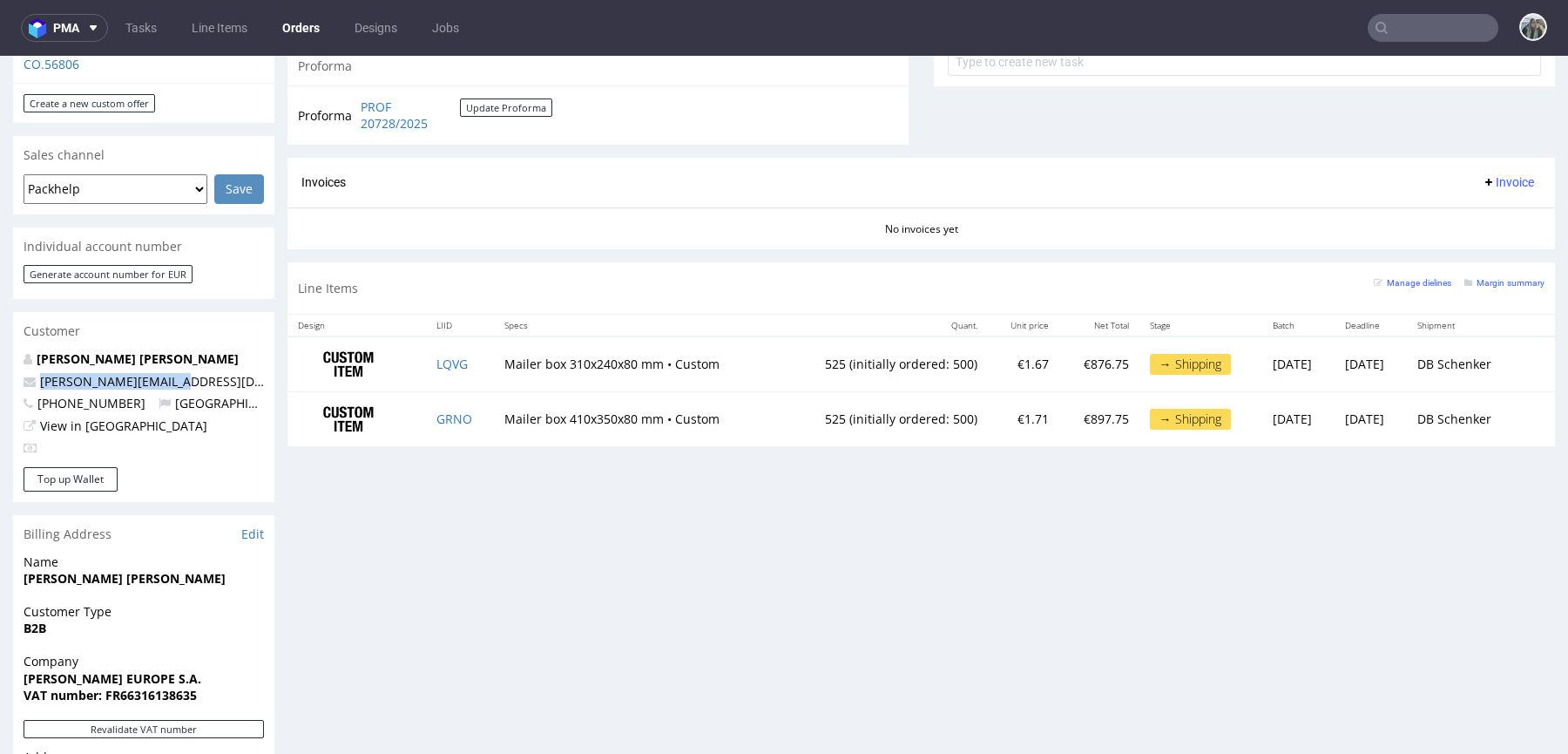
drag, startPoint x: 195, startPoint y: 352, endPoint x: 74, endPoint y: 207, distance: 188.9
click at [0, 344] on div "Order via Offer R306196067 17.09.2025 05:04 PM Mark this order as problematic I…" at bounding box center [784, 265] width 1568 height 1670
click at [440, 361] on link "LQVG" at bounding box center [452, 363] width 31 height 17
click at [438, 418] on link "GRNO" at bounding box center [454, 418] width 36 height 17
click at [469, 510] on div "Progress Payment Due Payment “Received” Email - Line Items 2 DTP - Production -…" at bounding box center [921, 265] width 1268 height 1643
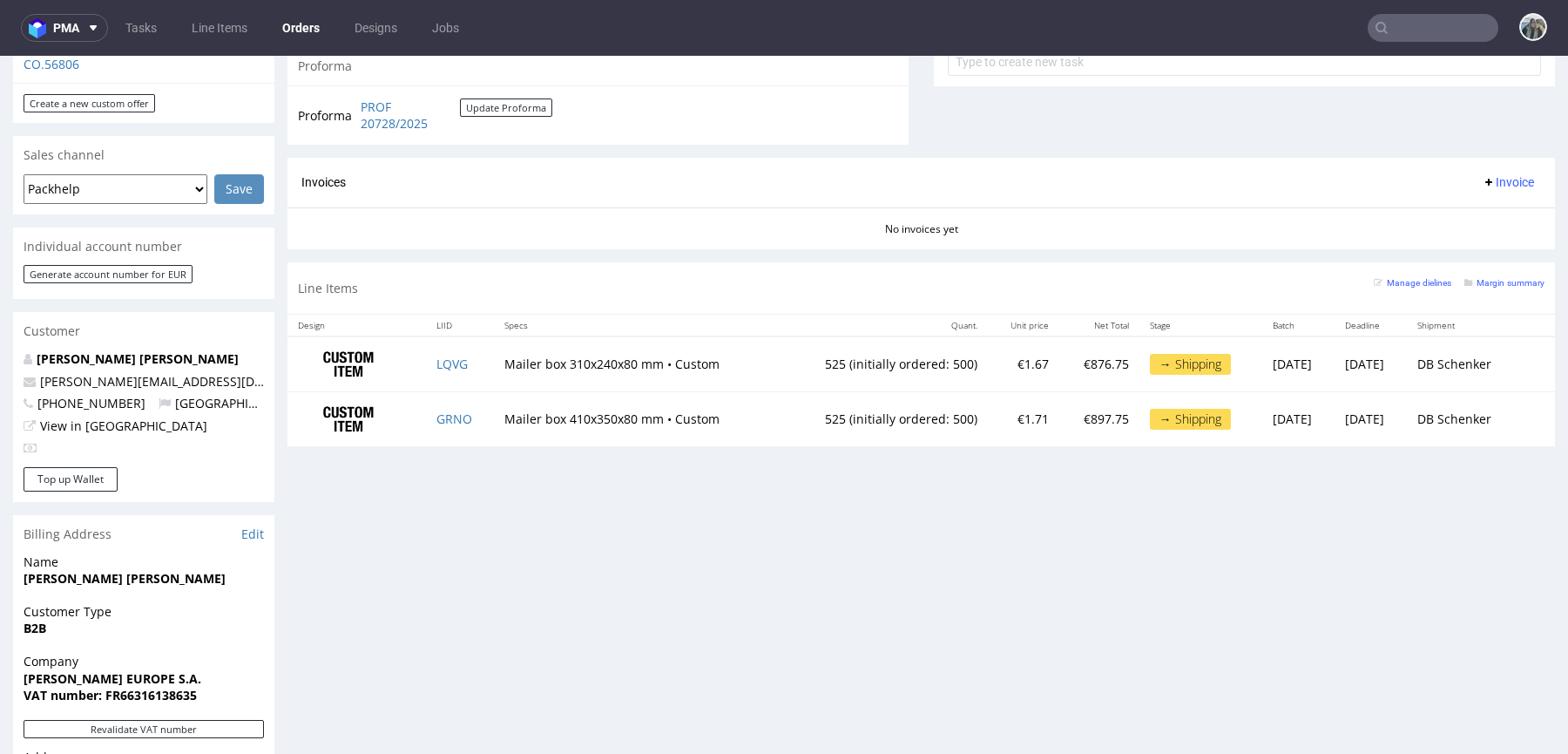
scroll to position [0, 0]
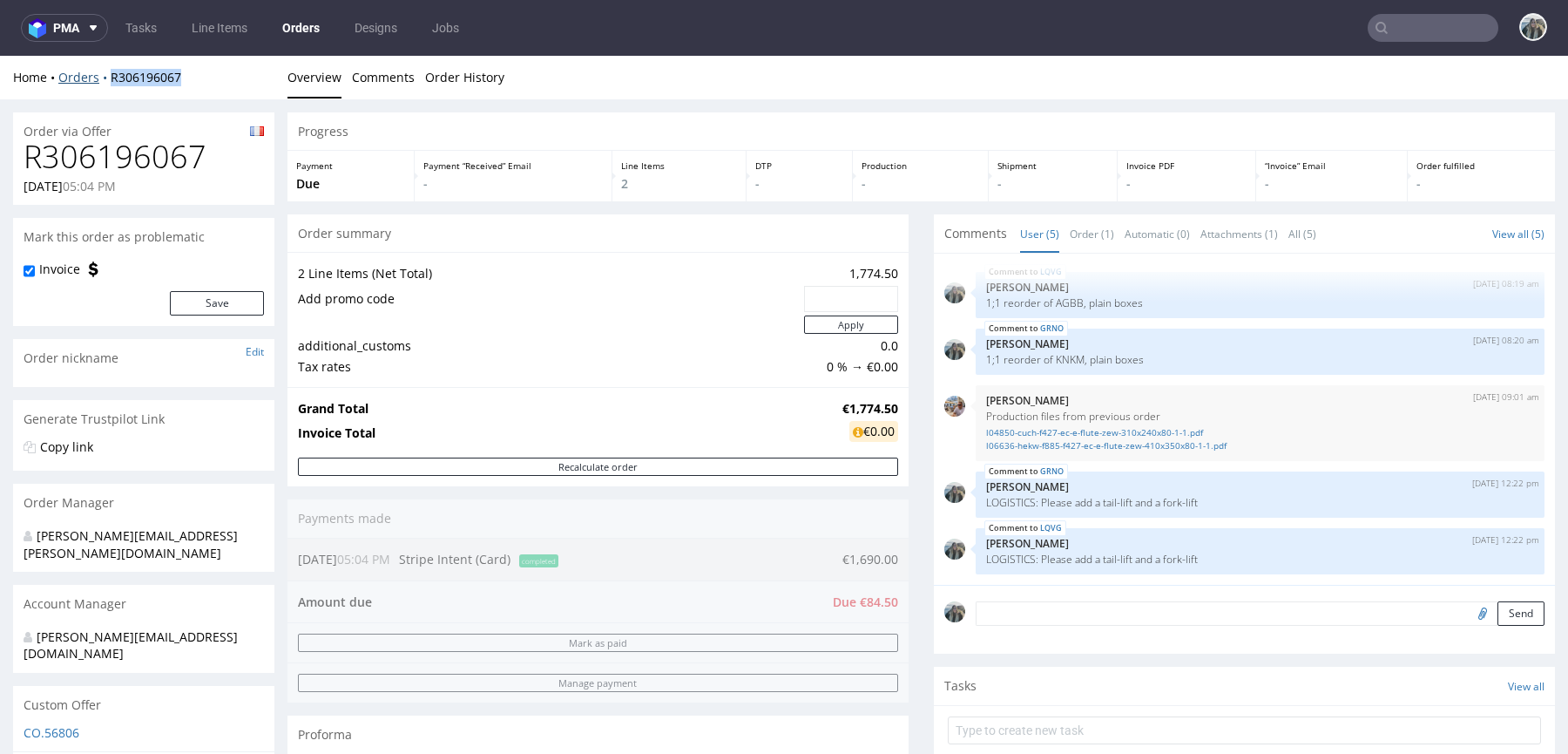
drag, startPoint x: 116, startPoint y: 94, endPoint x: 104, endPoint y: 79, distance: 19.2
click at [104, 79] on div "Home Orders R306196067 Overview Comments Order History" at bounding box center [784, 77] width 1568 height 44
copy link "R306196067"
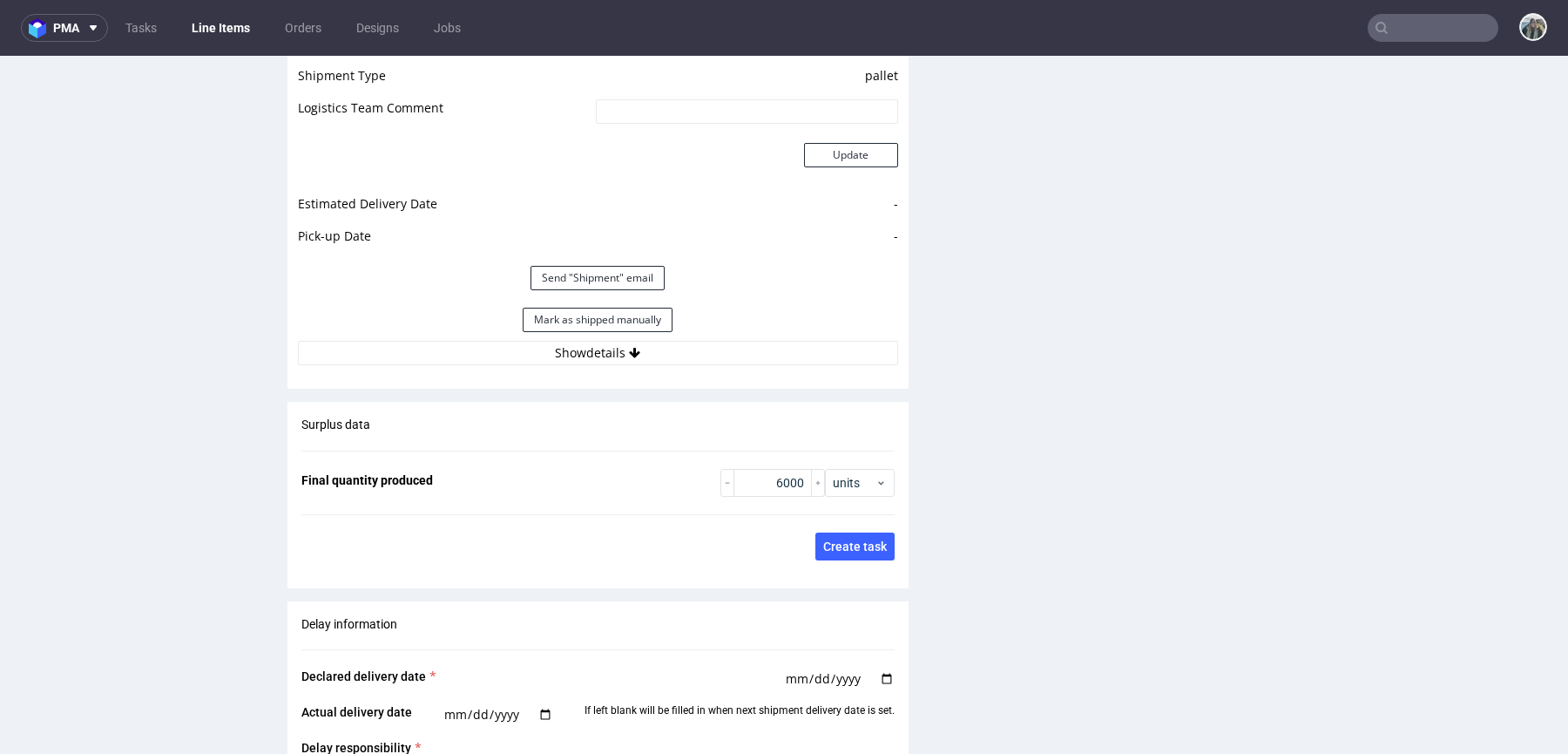
scroll to position [2681, 0]
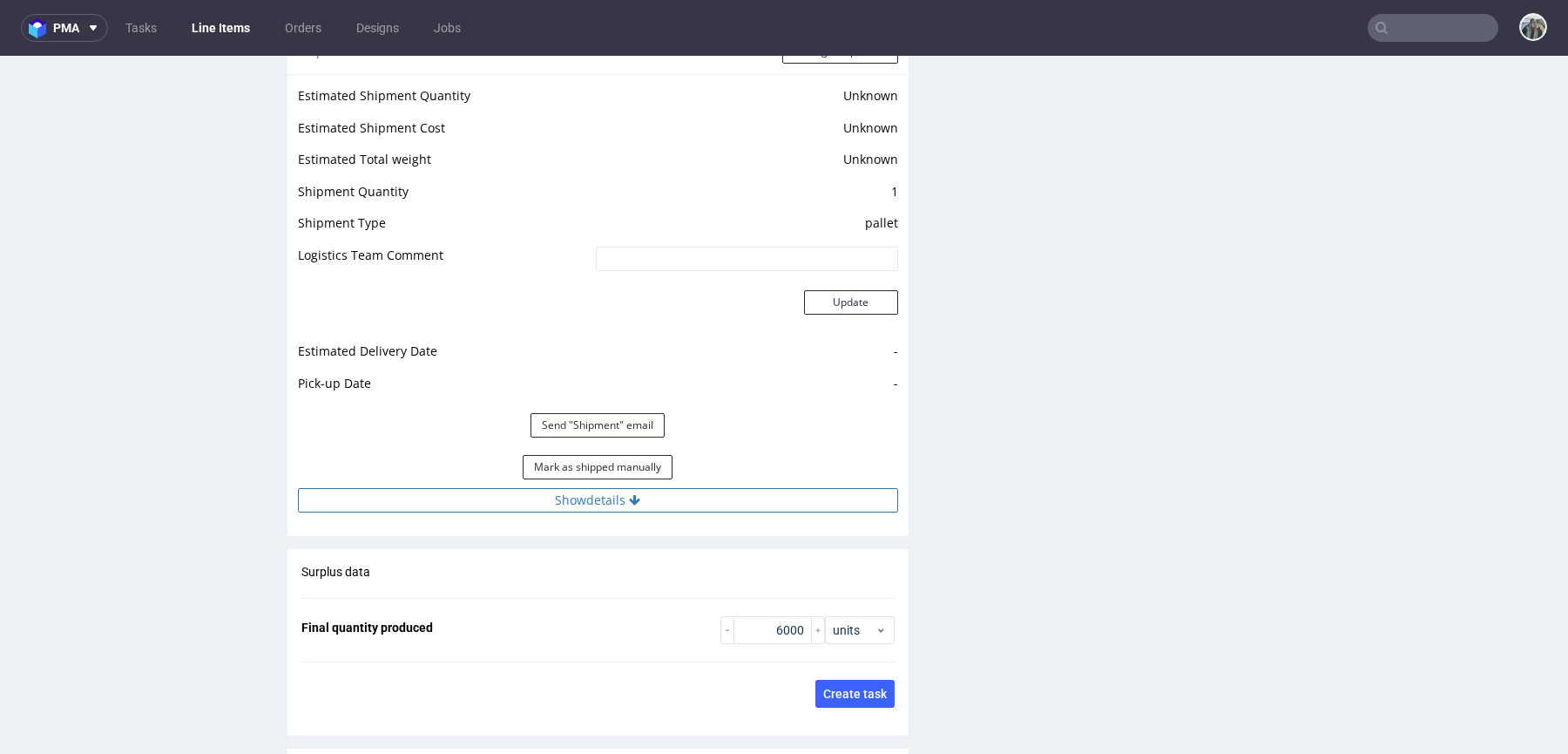
click at [610, 495] on button "Show details" at bounding box center [598, 500] width 601 height 24
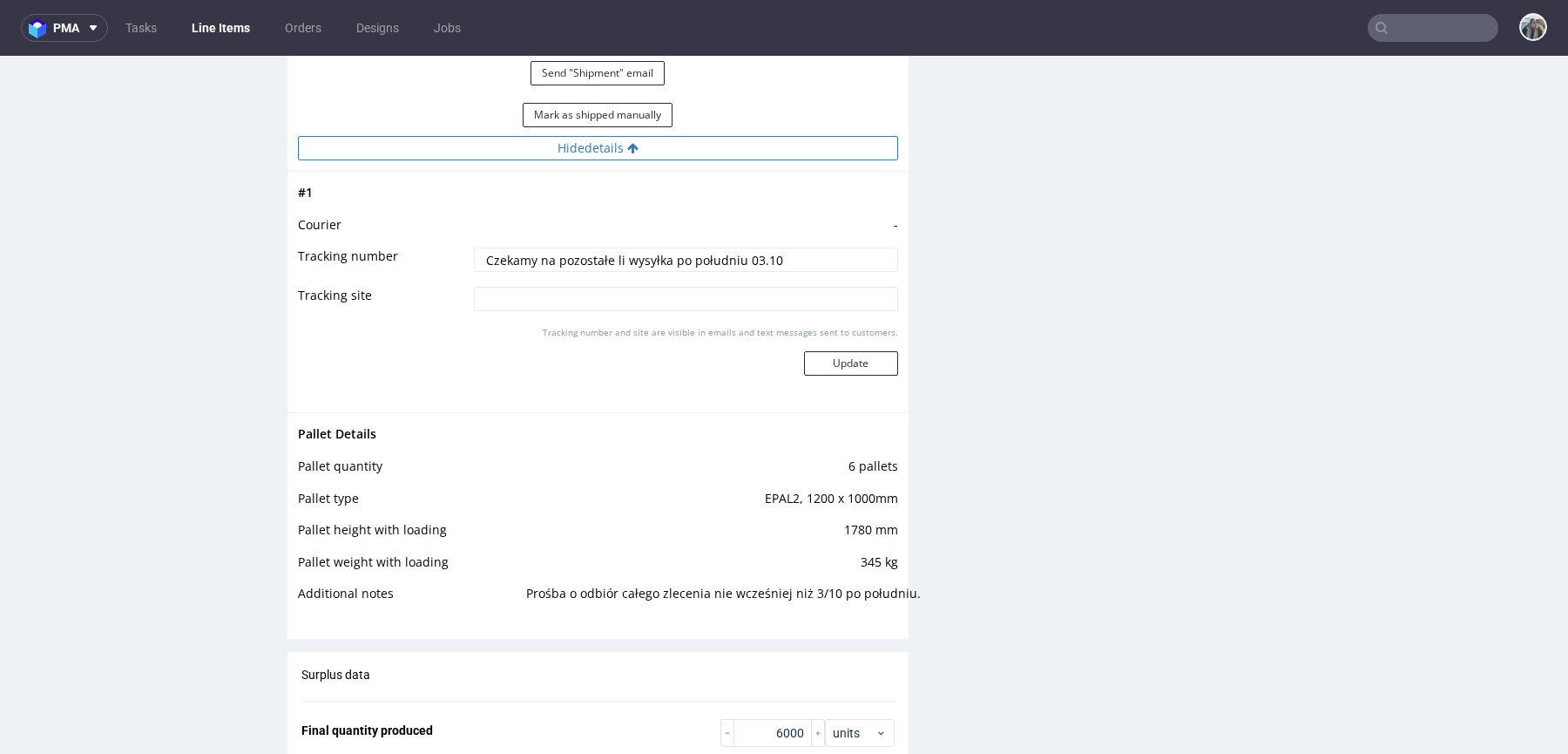
scroll to position [2745, 0]
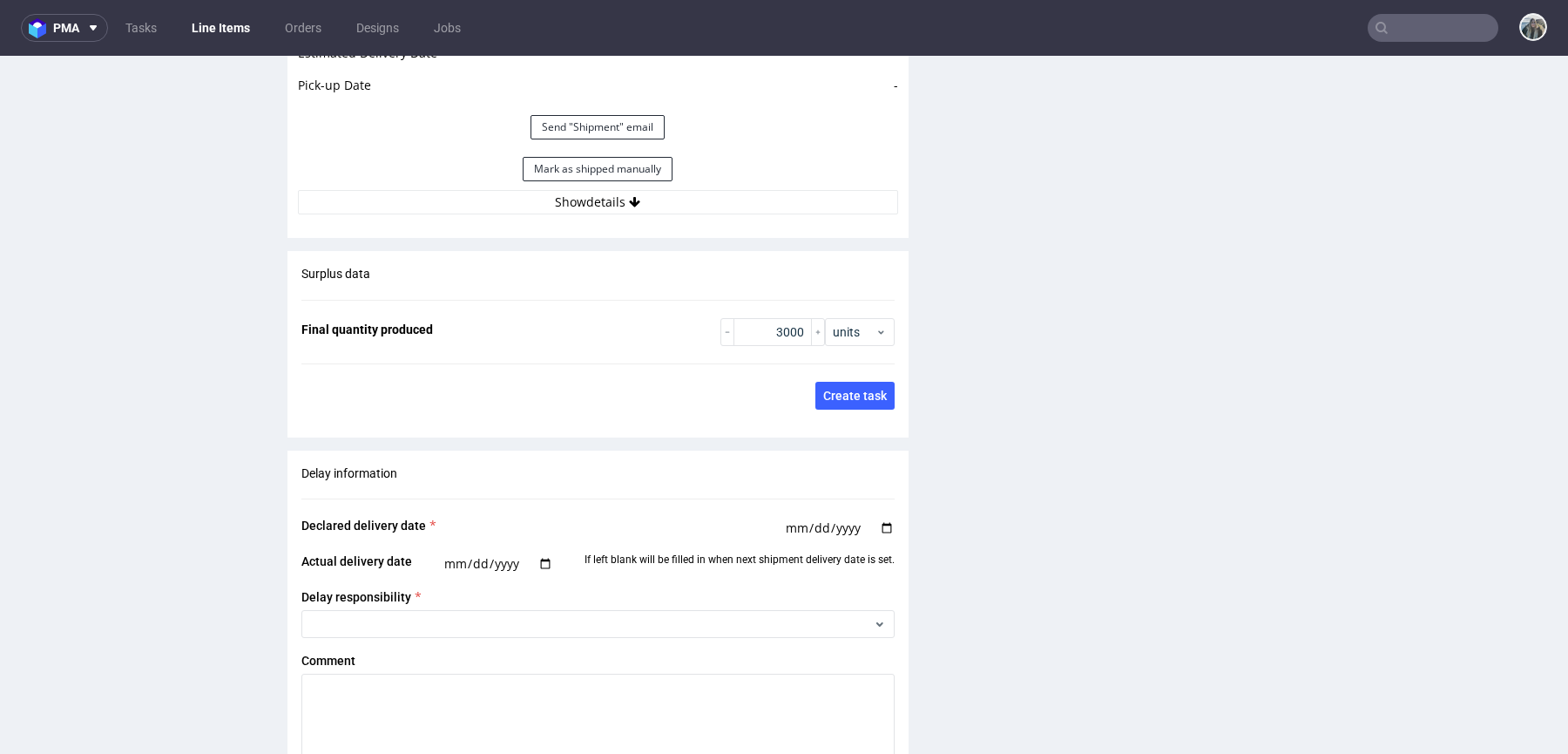
scroll to position [2690, 0]
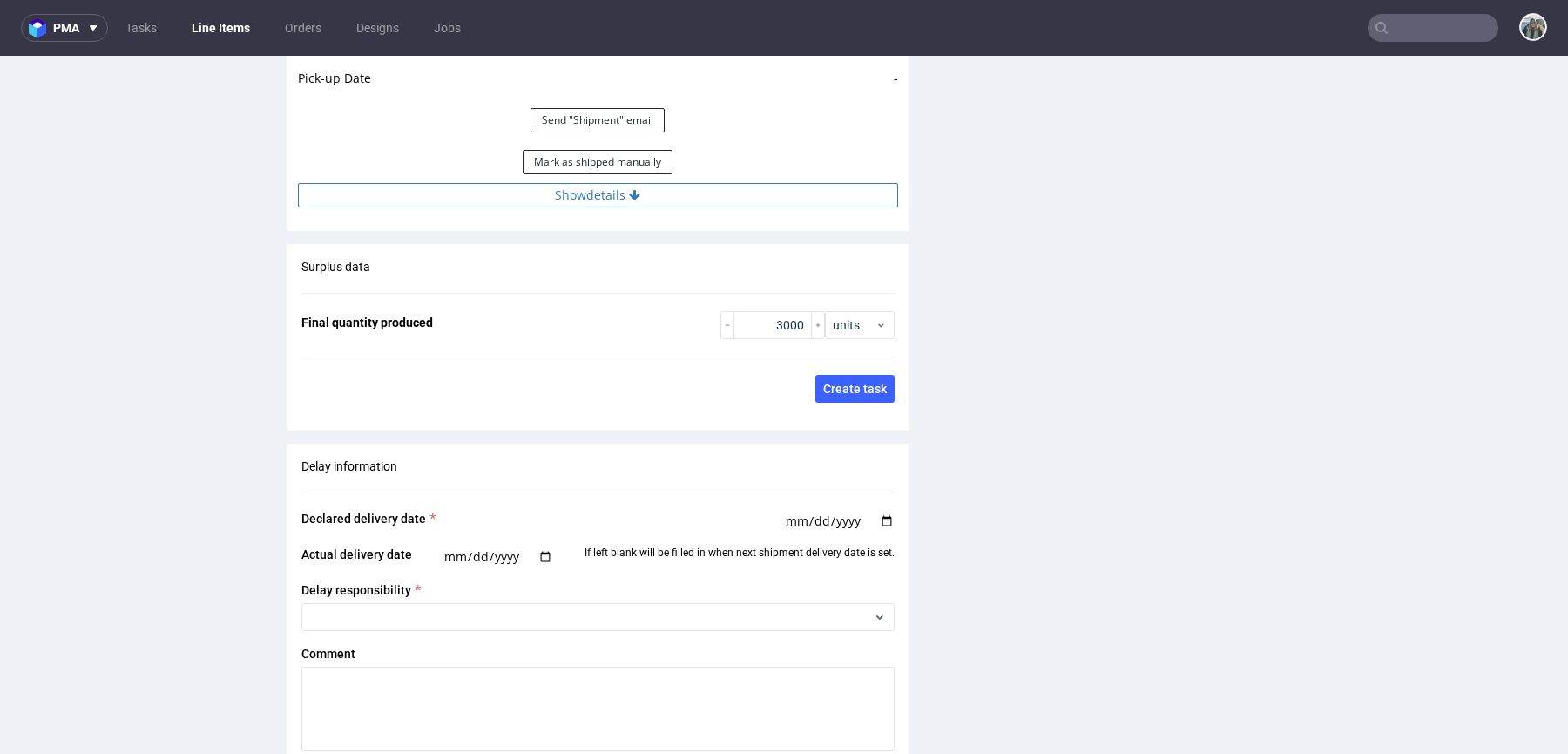
click at [654, 187] on button "Show details" at bounding box center [598, 195] width 601 height 24
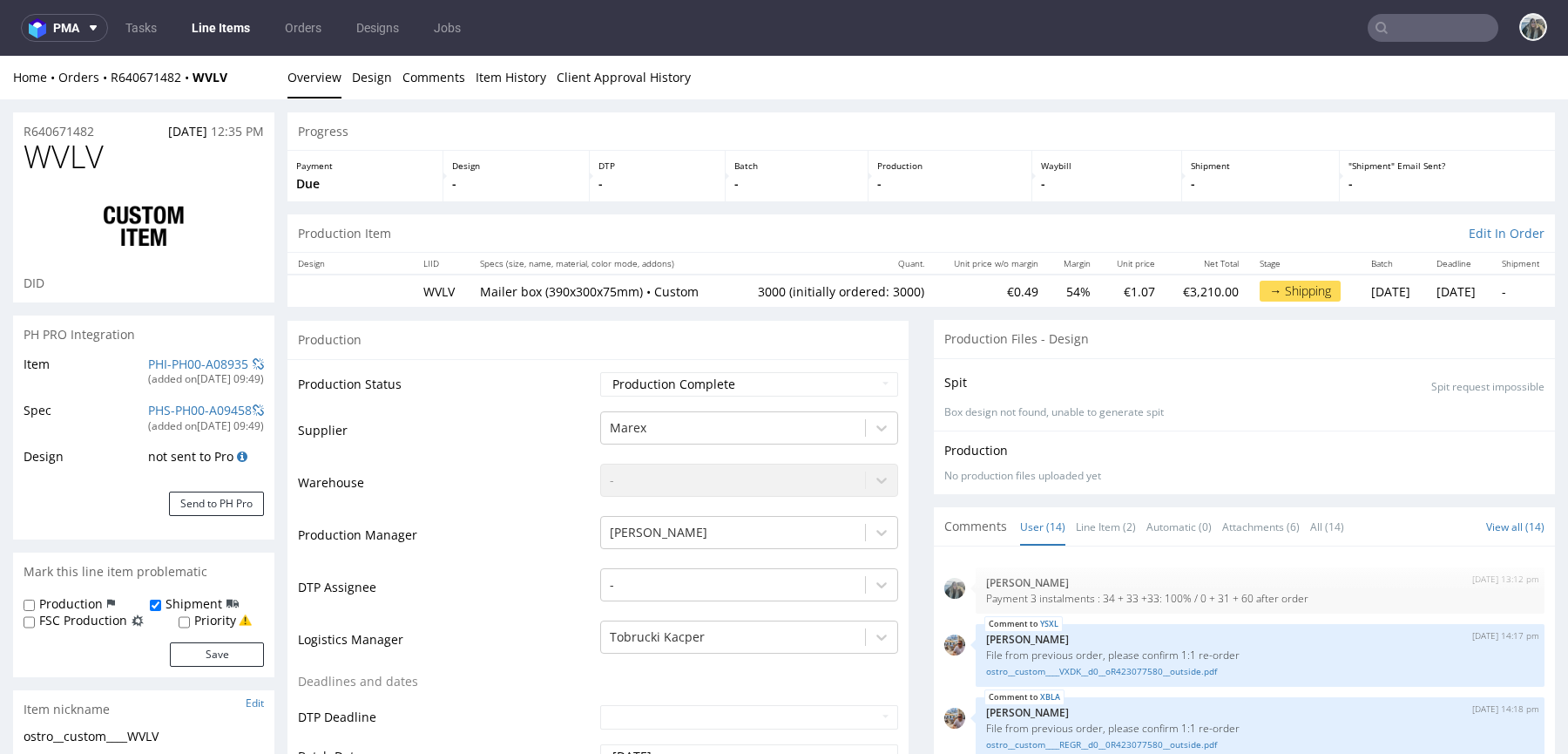
type input "3000"
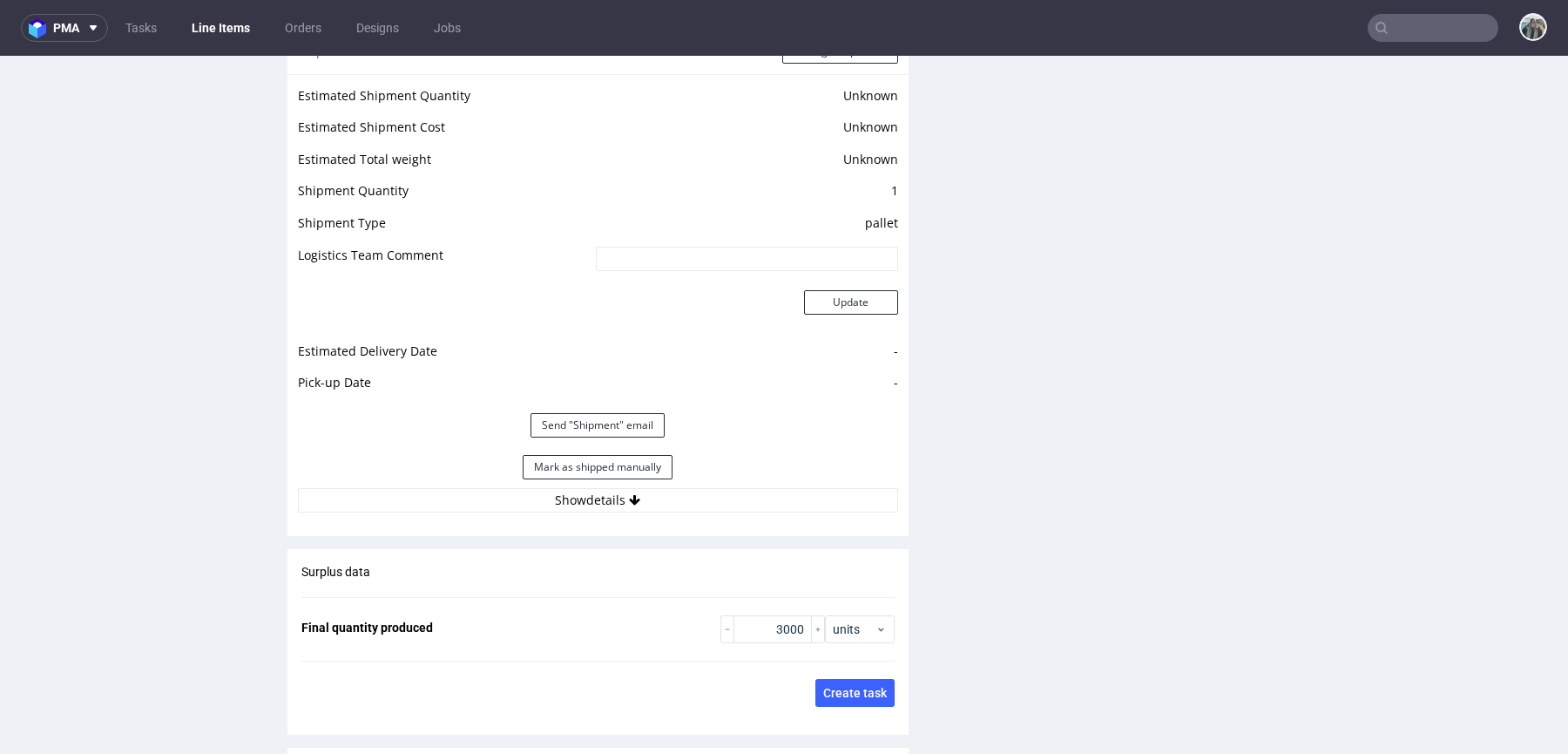
scroll to position [2566, 0]
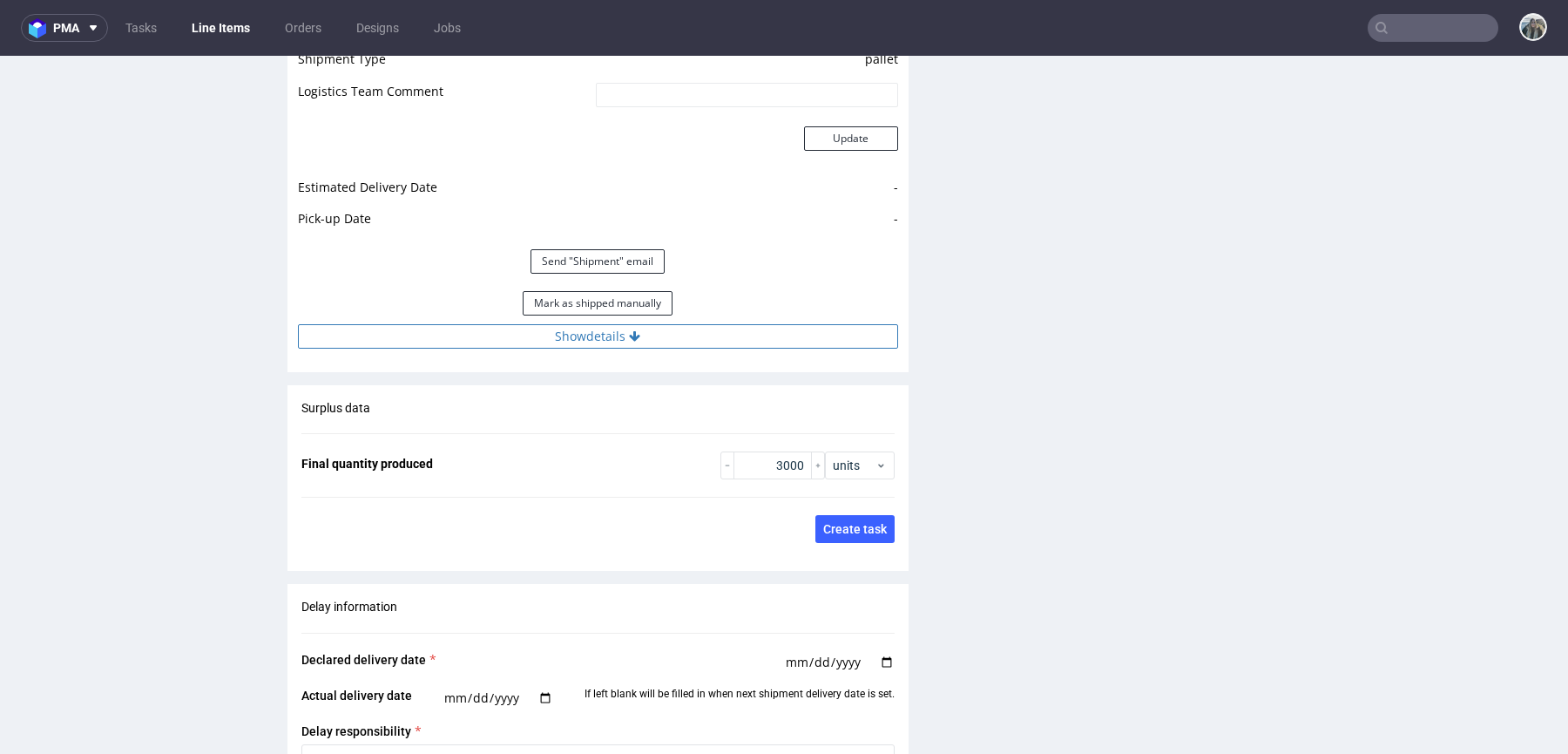
click at [742, 324] on button "Show details" at bounding box center [598, 336] width 601 height 24
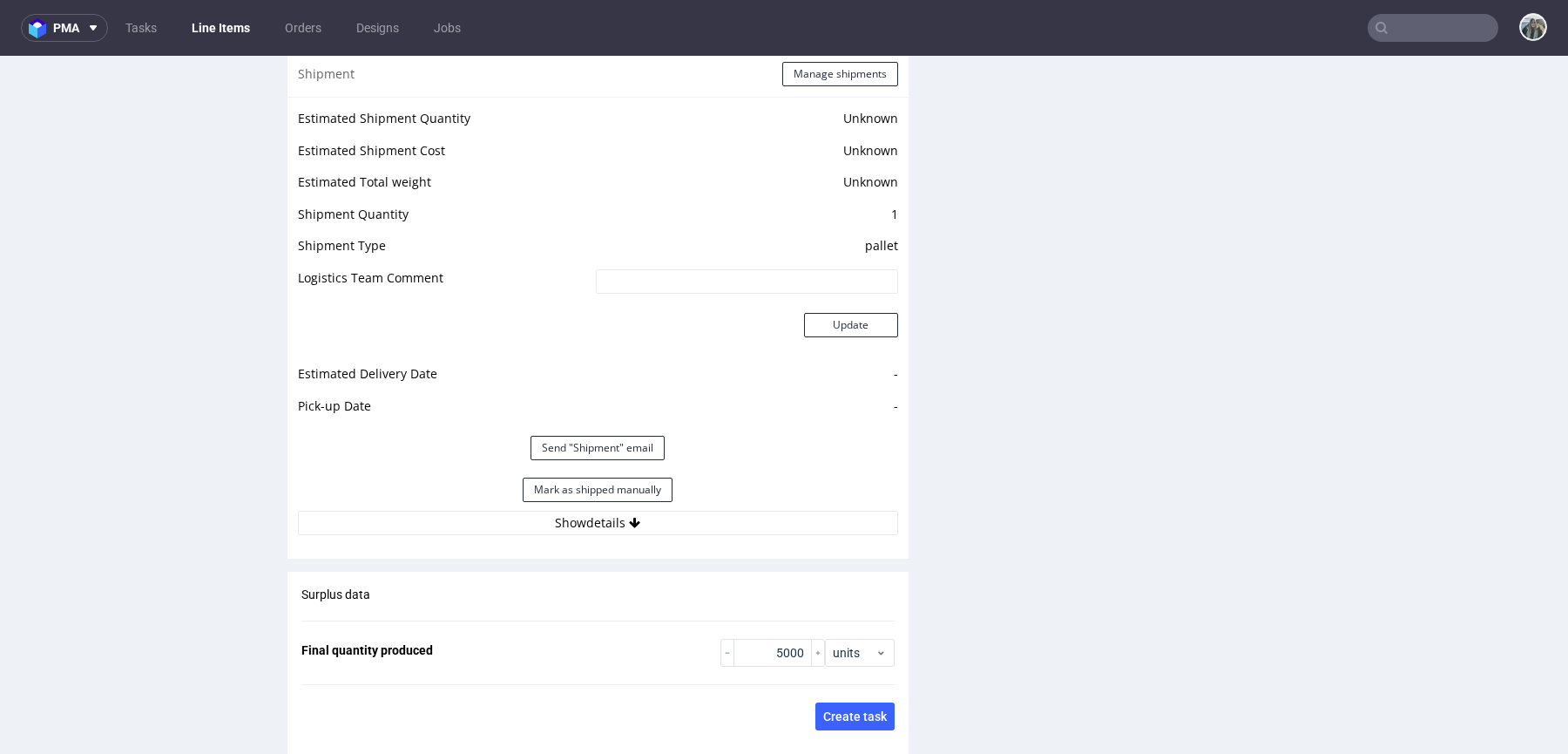
scroll to position [2387, 0]
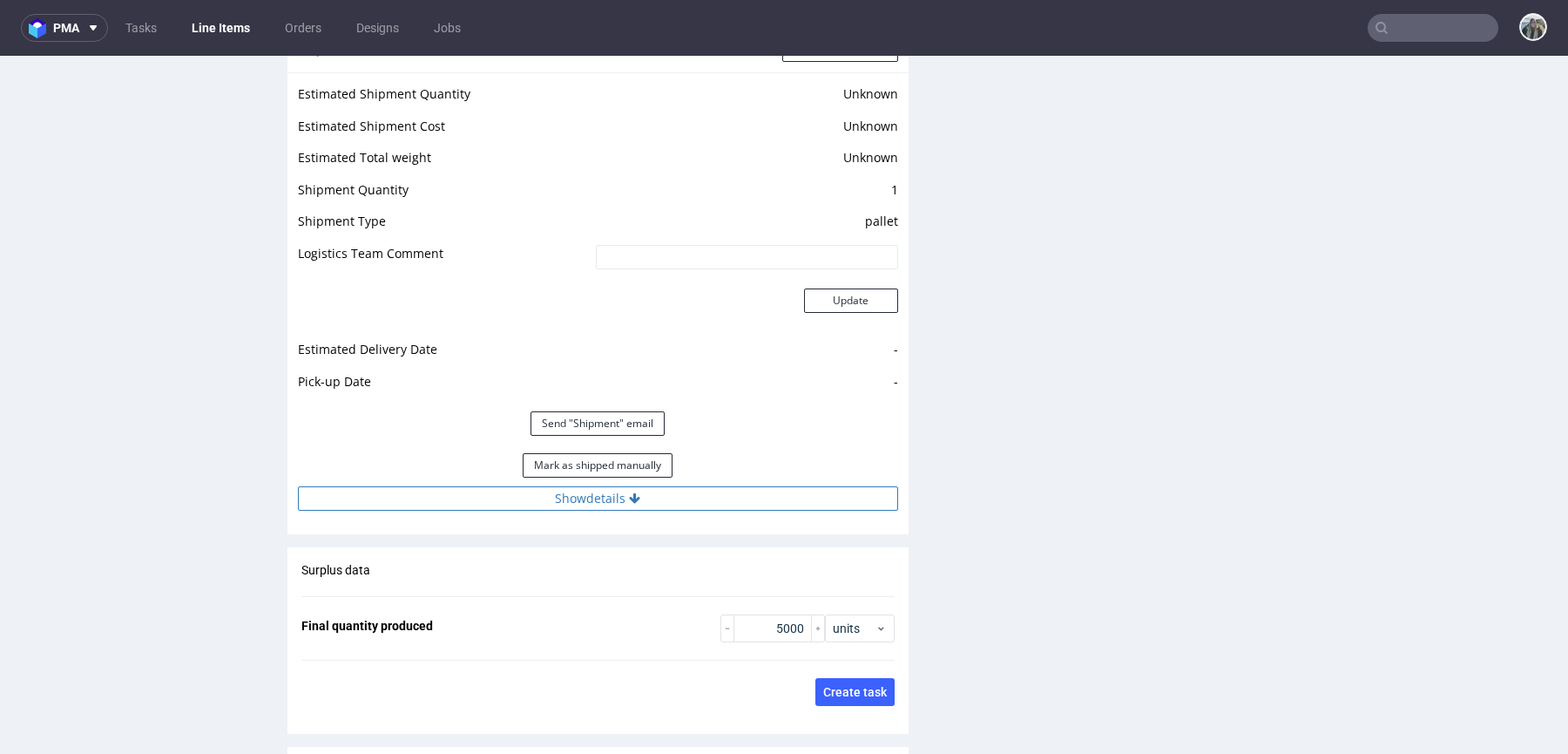
click at [716, 486] on button "Show details" at bounding box center [598, 498] width 601 height 24
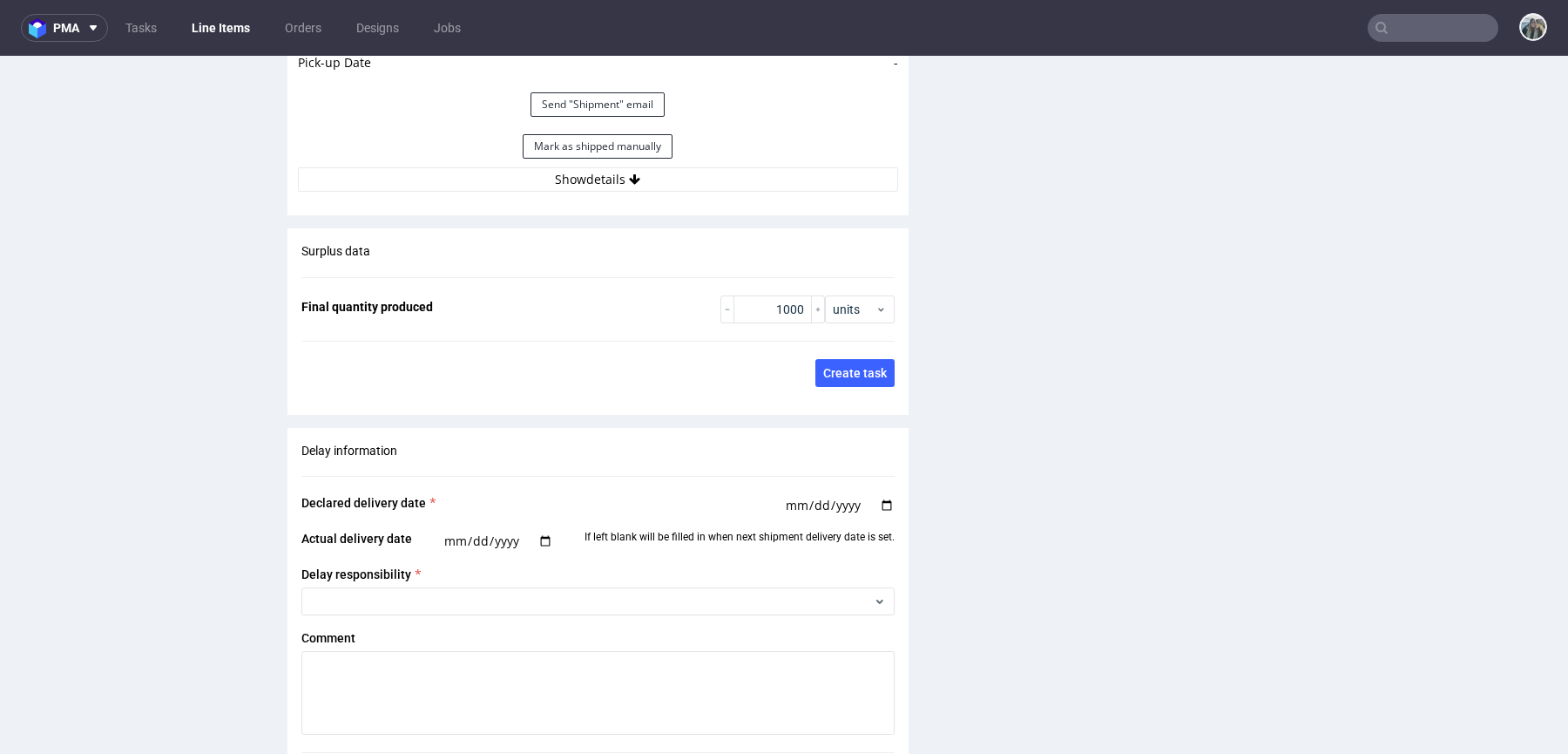
scroll to position [2723, 0]
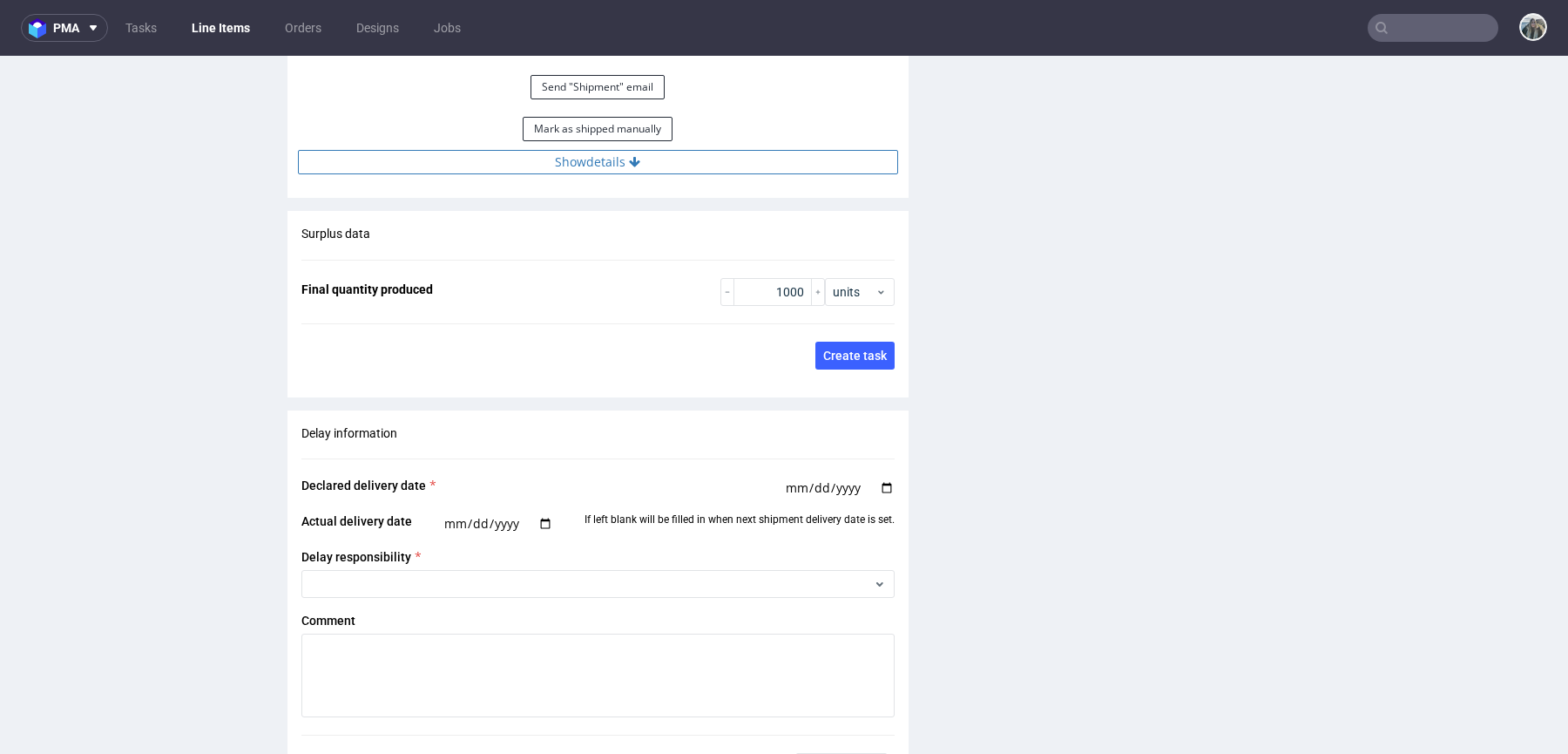
click at [766, 162] on button "Show details" at bounding box center [598, 162] width 601 height 24
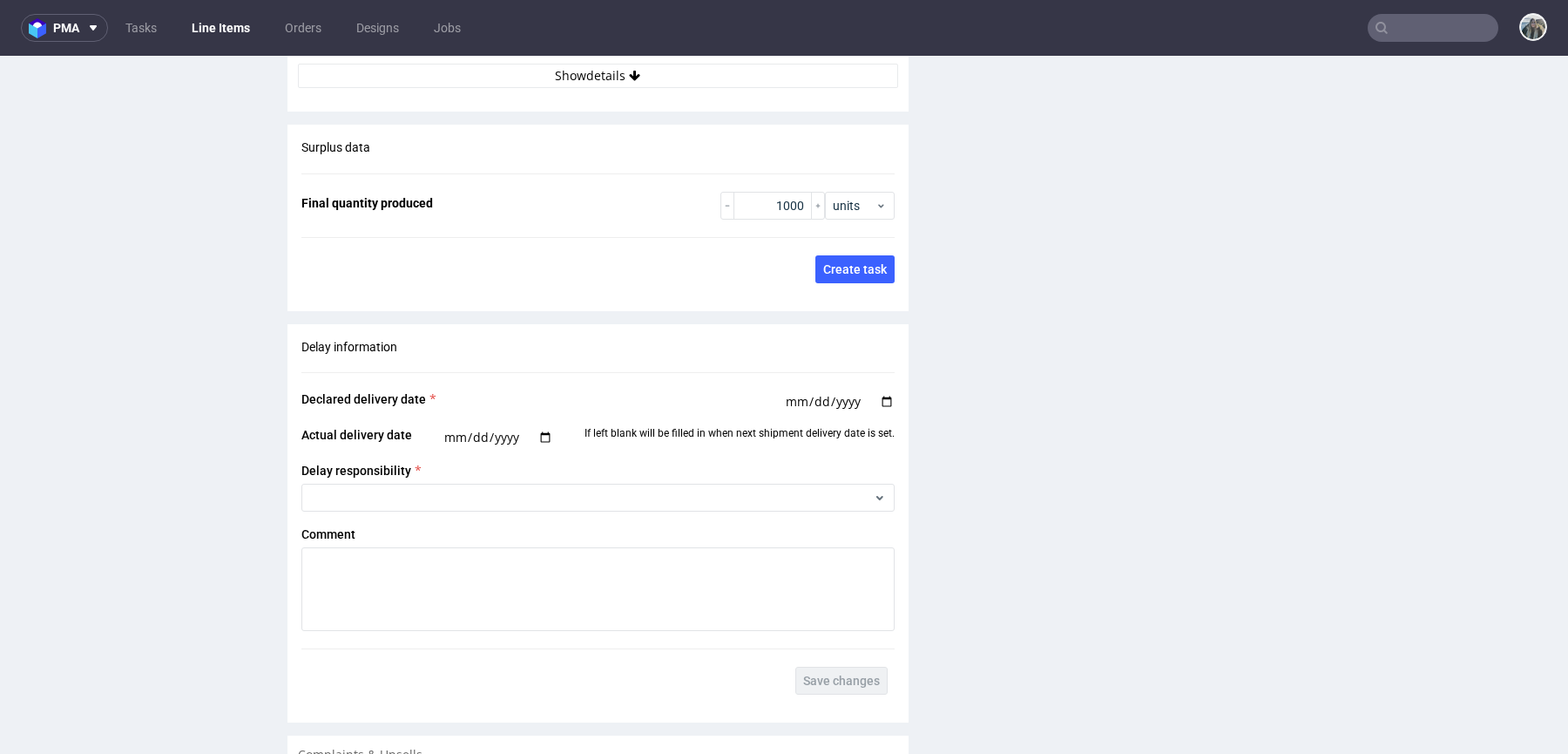
scroll to position [2772, 0]
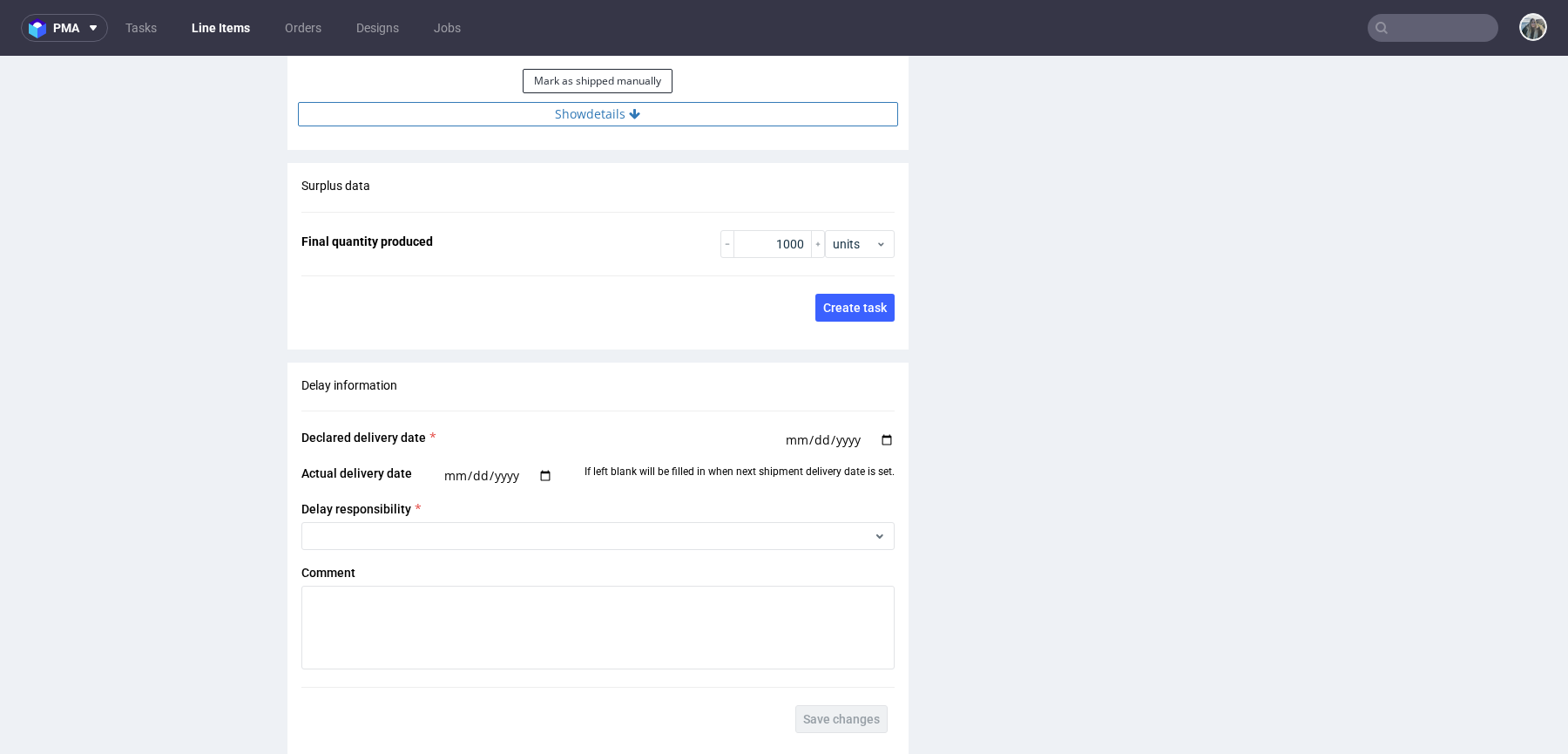
click at [657, 114] on button "Show details" at bounding box center [598, 113] width 601 height 24
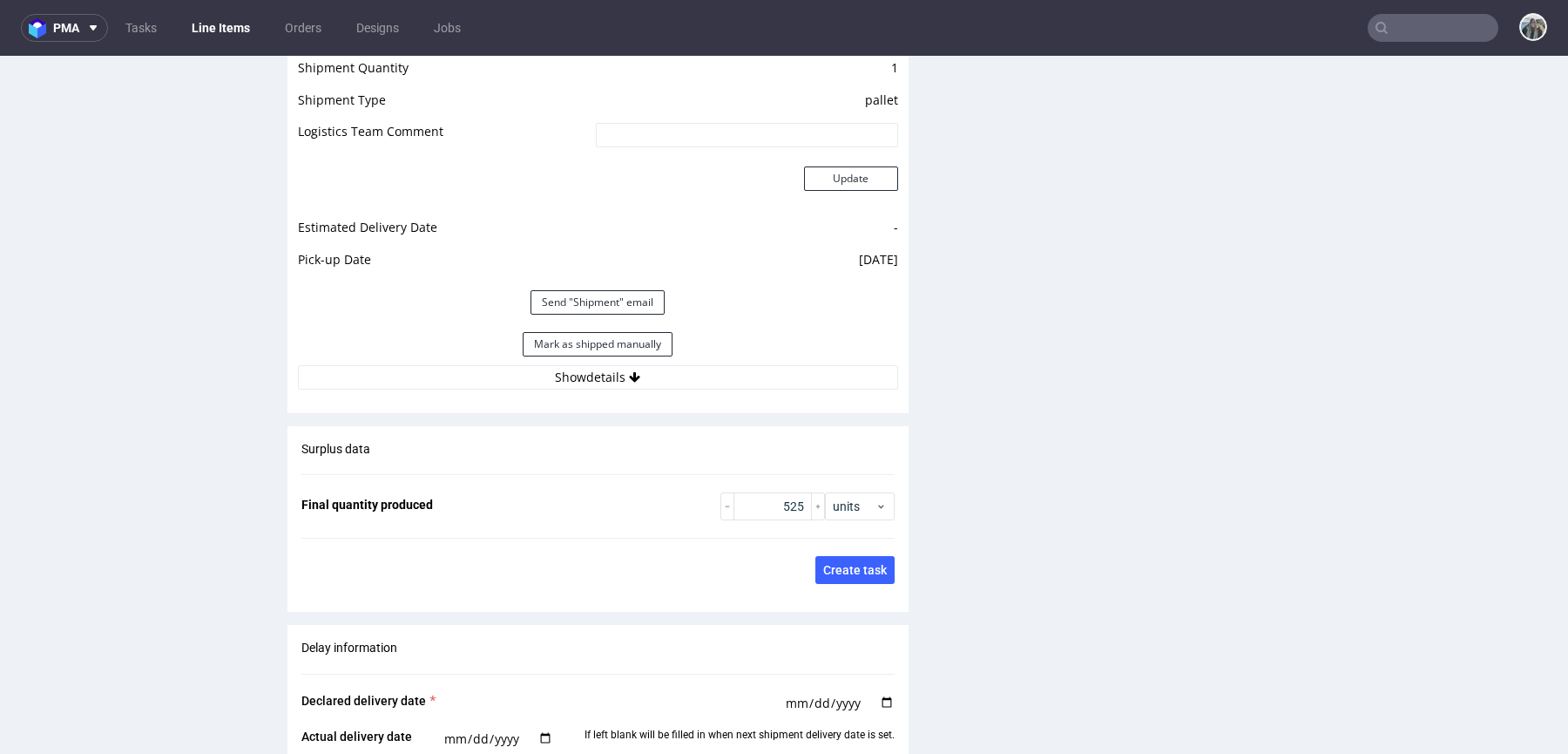
scroll to position [2545, 0]
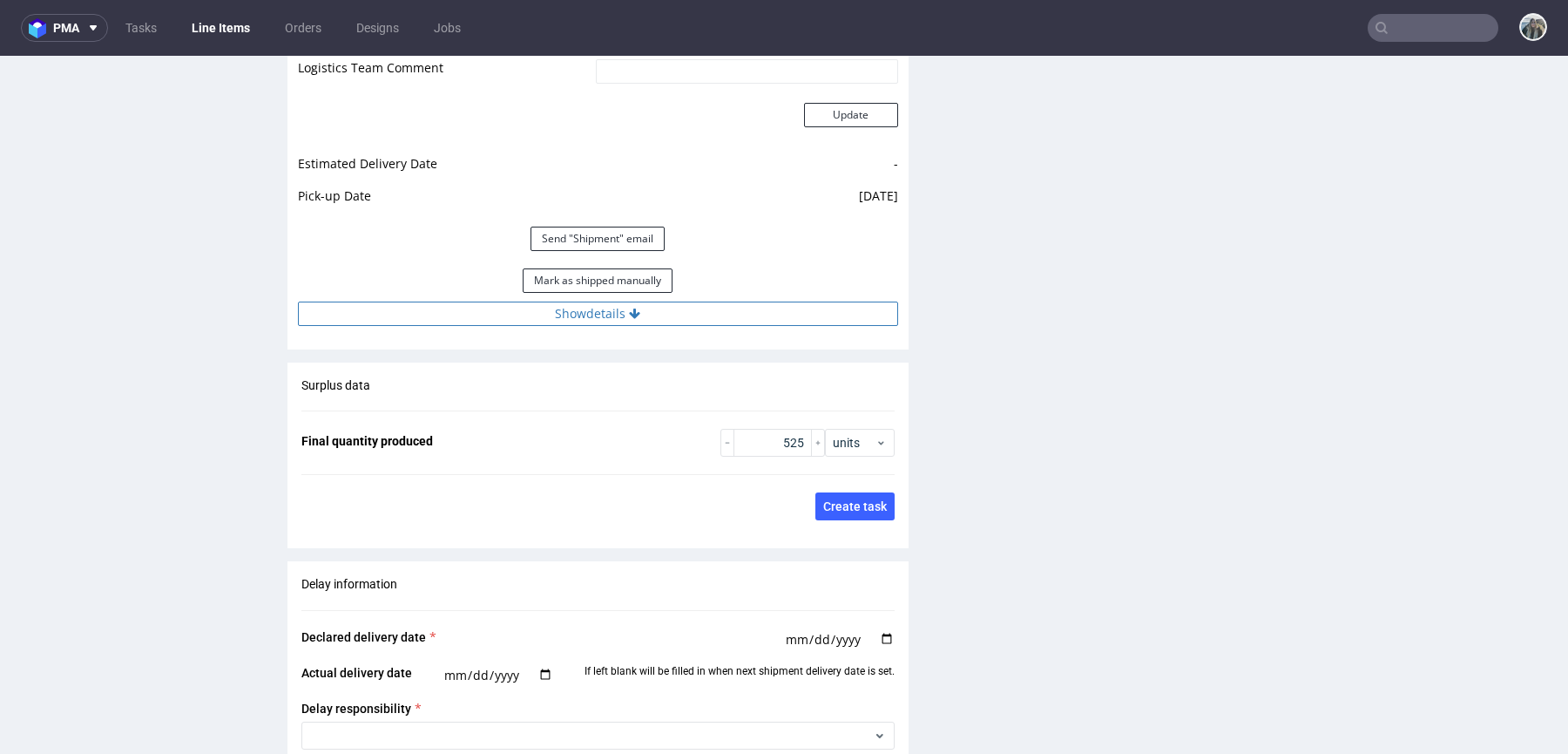
click at [668, 313] on button "Show details" at bounding box center [598, 313] width 601 height 24
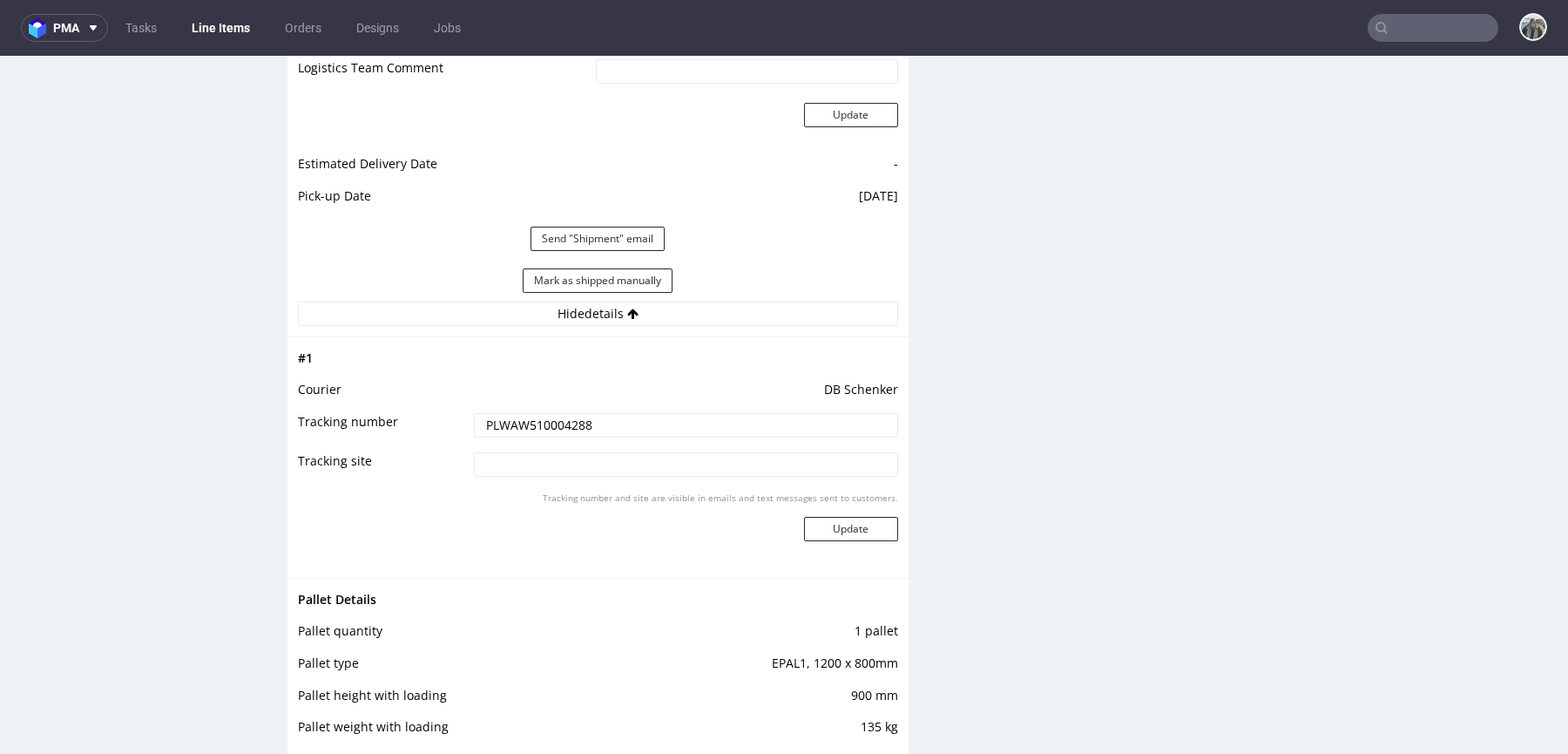
click at [630, 426] on input "PLWAW510004288" at bounding box center [685, 425] width 424 height 24
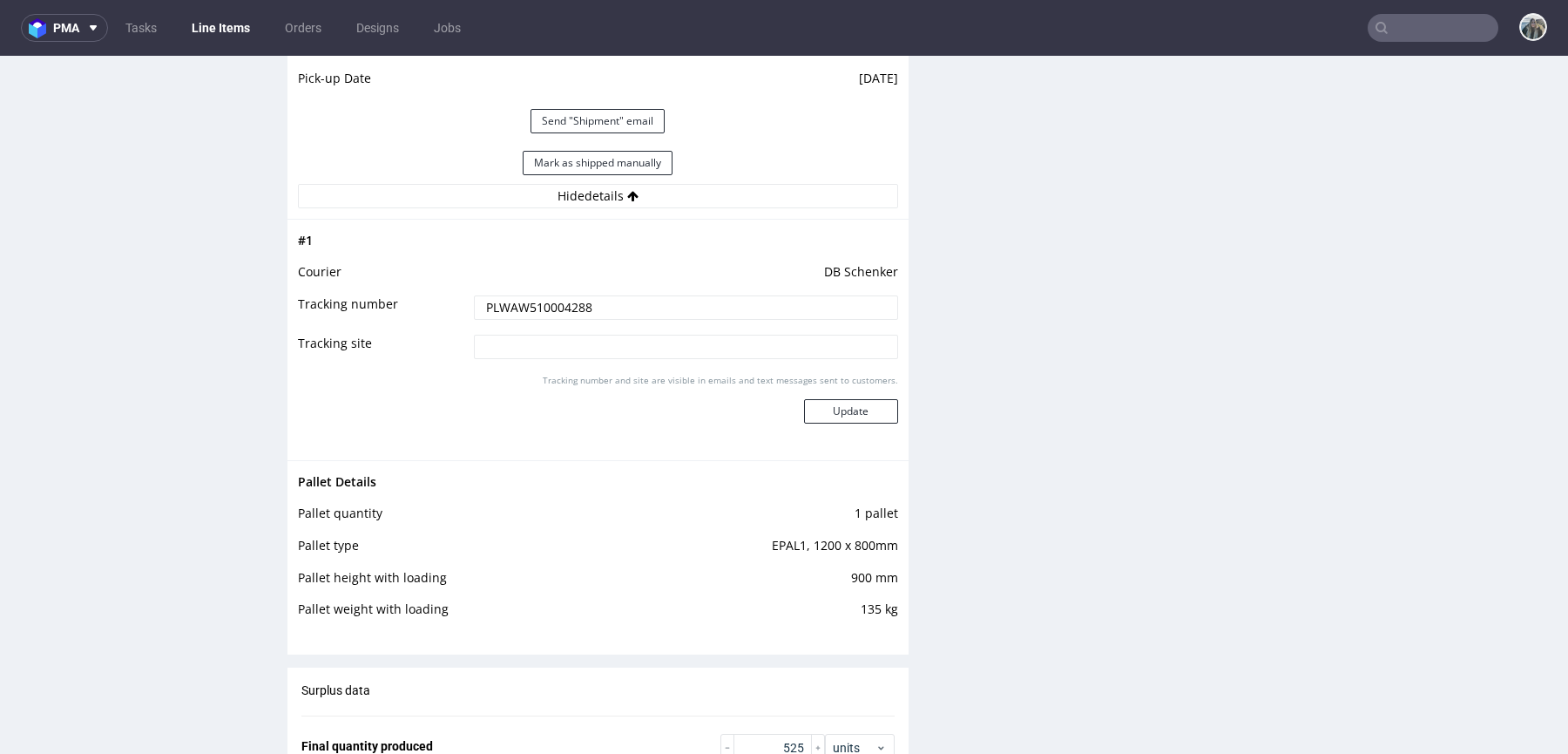
scroll to position [2741, 0]
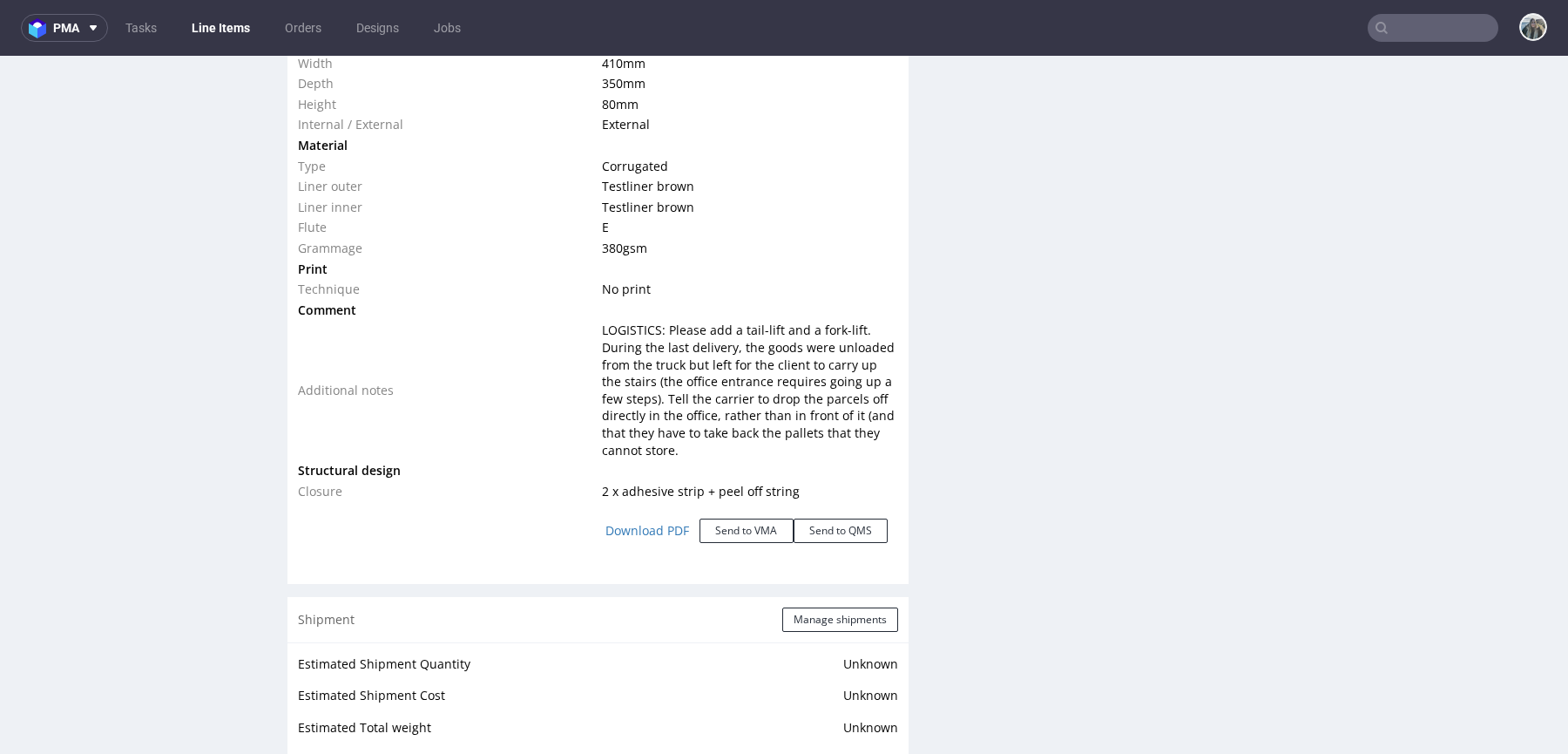
scroll to position [2353, 0]
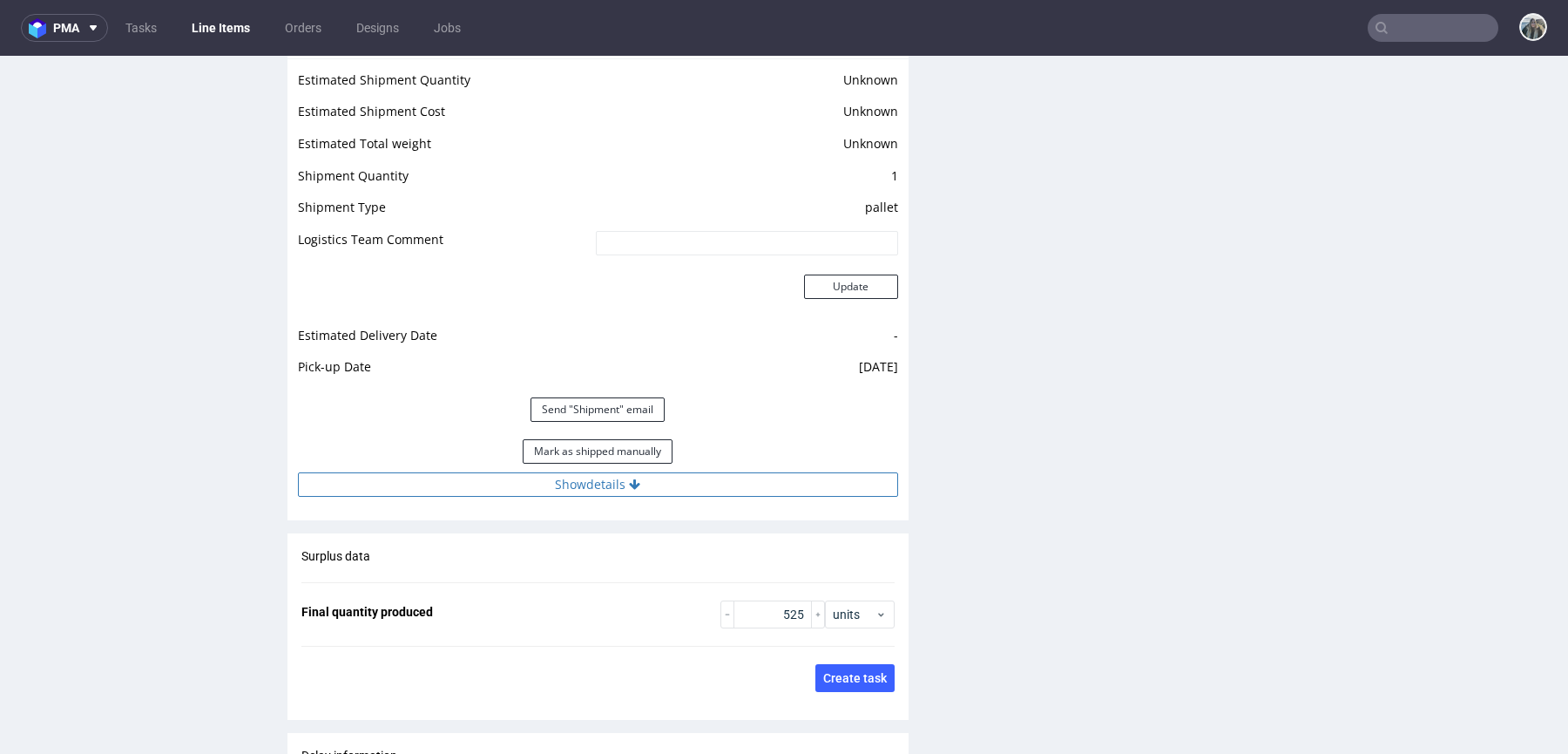
click at [710, 497] on button "Show details" at bounding box center [598, 484] width 601 height 24
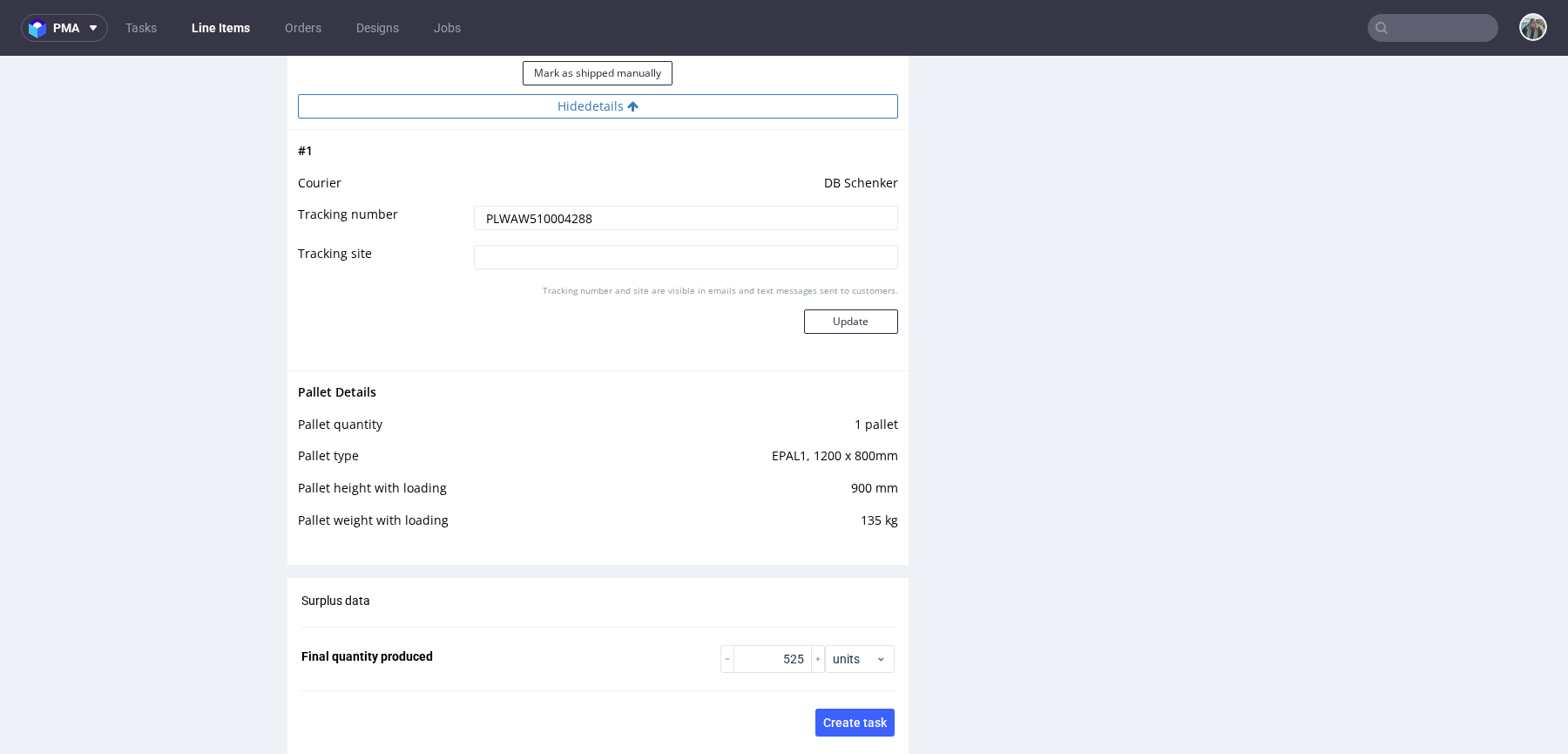
scroll to position [2732, 0]
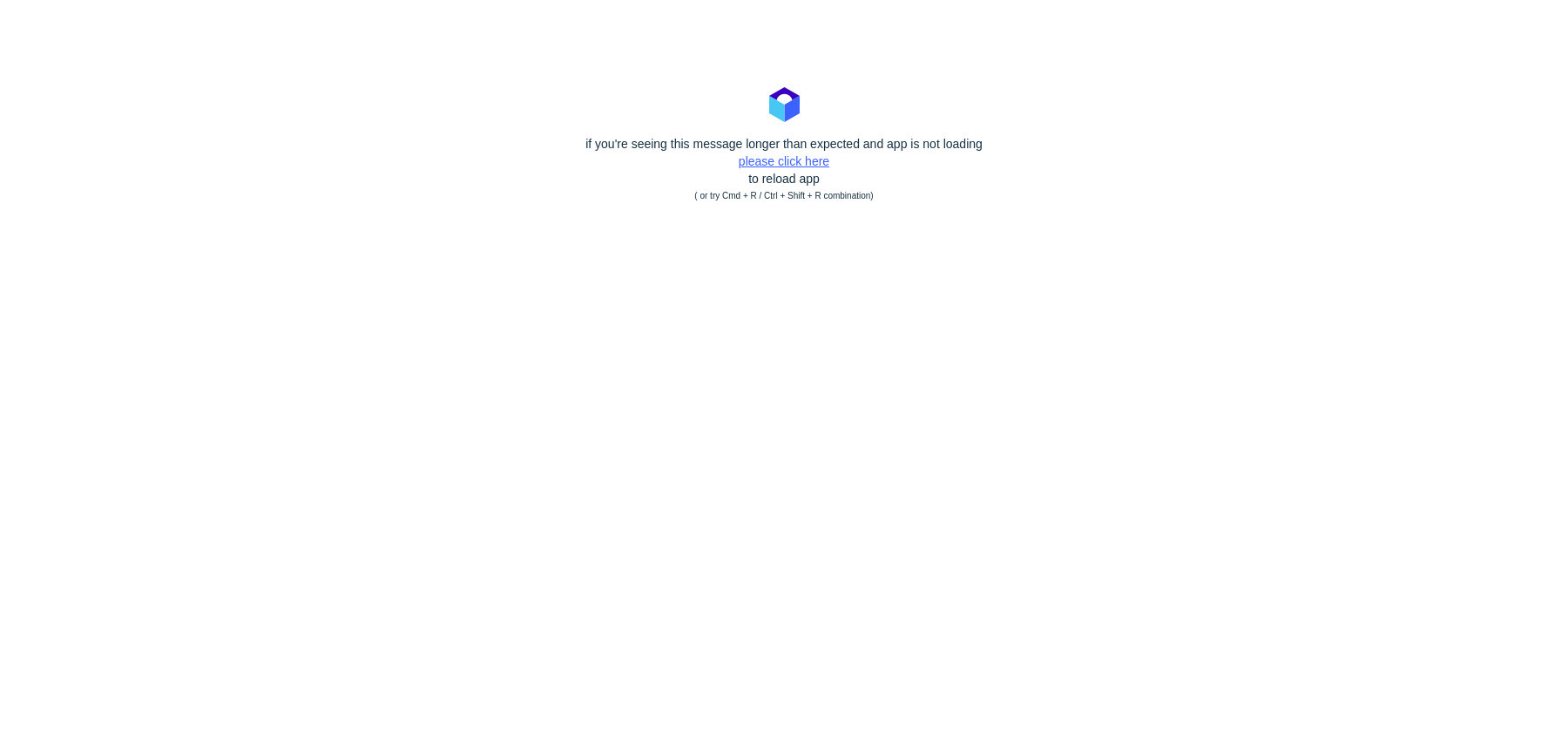
click at [757, 159] on link "please click here" at bounding box center [784, 162] width 91 height 14
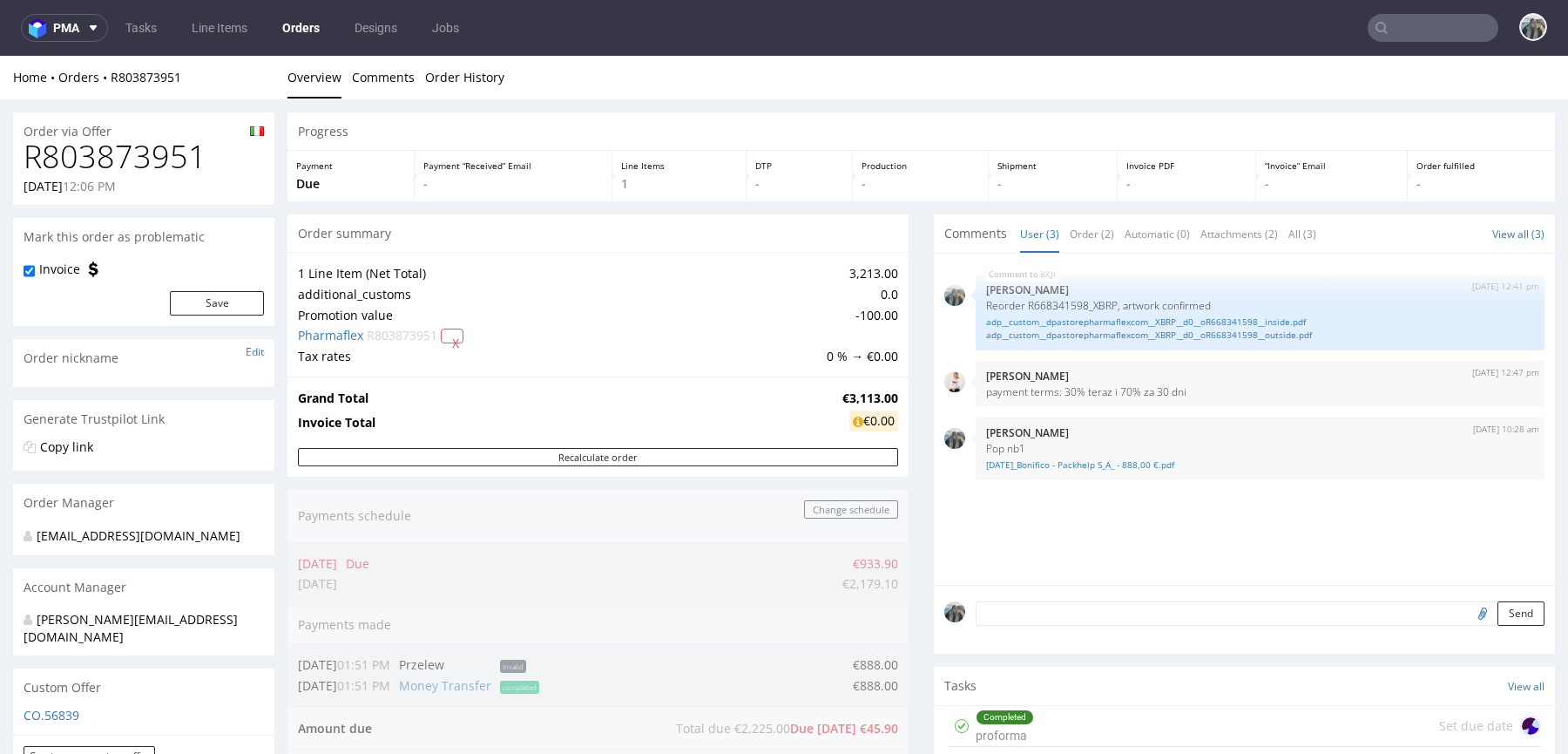
click at [145, 155] on h1 "R803873951" at bounding box center [143, 156] width 240 height 35
copy h1 "R803873951"
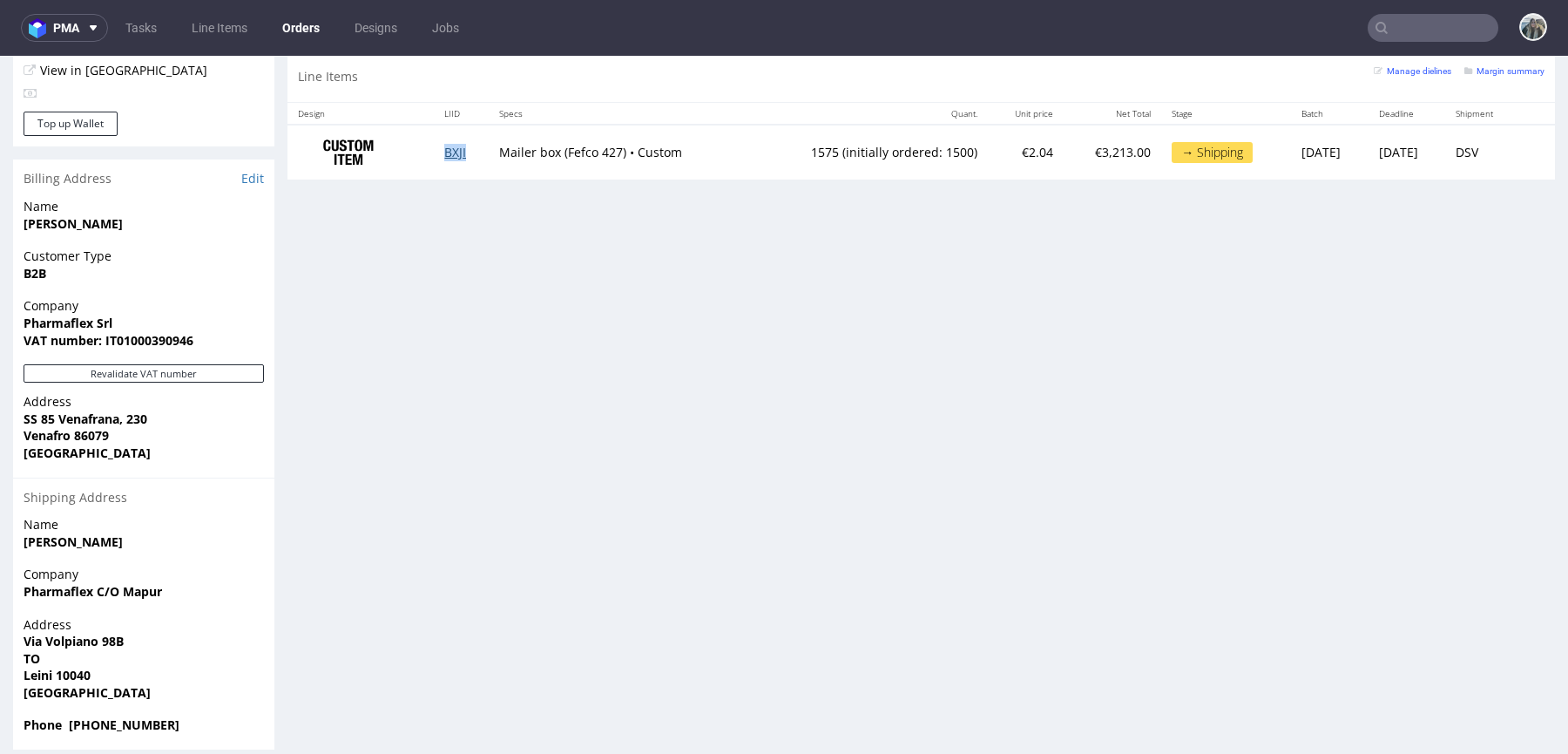
click at [452, 156] on td "BXJI" at bounding box center [461, 153] width 55 height 55
drag, startPoint x: 945, startPoint y: 158, endPoint x: 777, endPoint y: 156, distance: 168.0
click at [777, 156] on tr "BXJI Mailer box (Fefco 427) • Custom 1575 (initially ordered: 1500) €2.04 €3,21…" at bounding box center [921, 153] width 1268 height 55
copy tr "575 (initially ordered: 1500) €2.04"
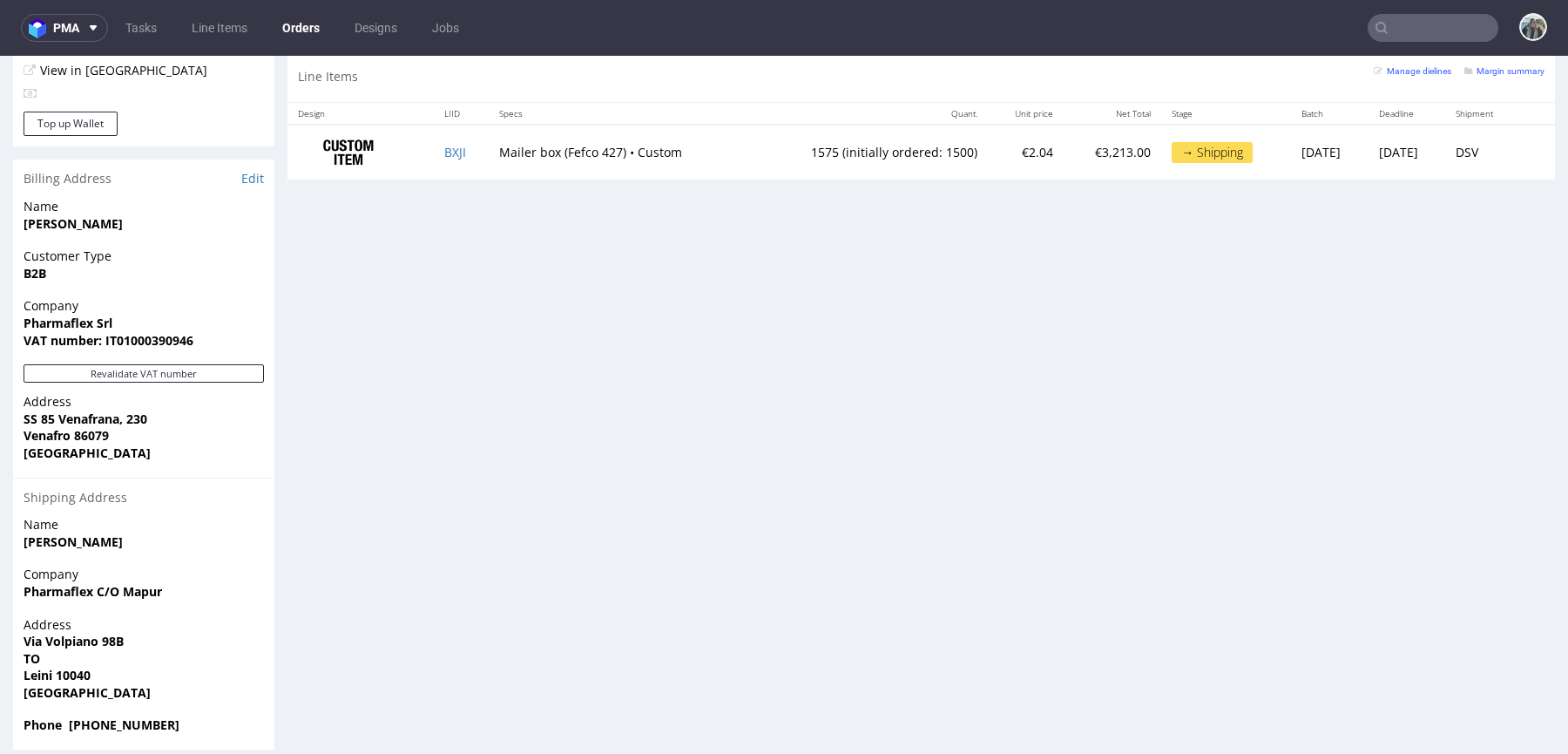
click at [813, 153] on td "1575 (initially ordered: 1500)" at bounding box center [869, 153] width 239 height 55
drag, startPoint x: 941, startPoint y: 150, endPoint x: 766, endPoint y: 148, distance: 175.0
click at [766, 148] on td "1575 (initially ordered: 1500)" at bounding box center [869, 153] width 239 height 55
copy td "1575 (initially ordered: 1500)"
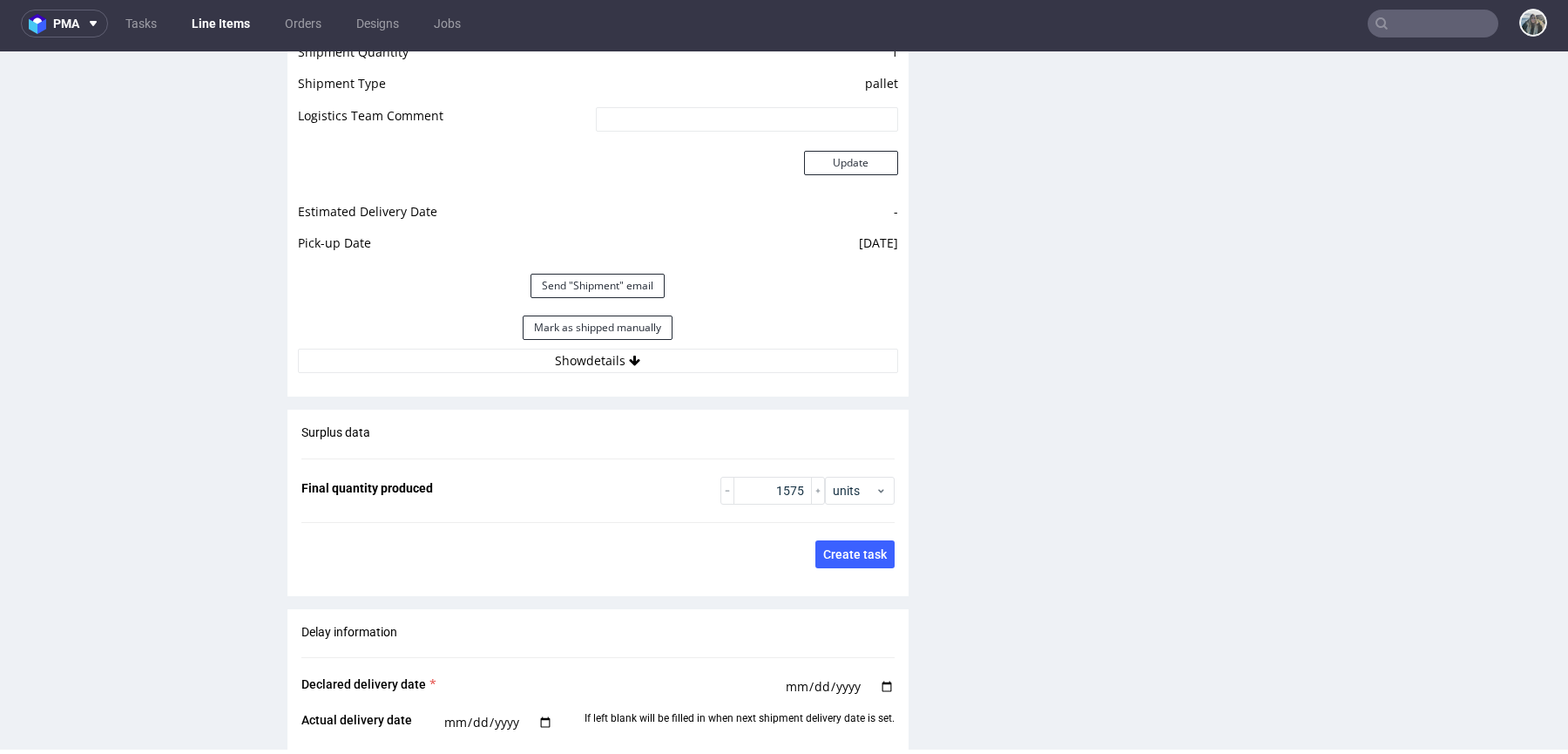
scroll to position [2519, 0]
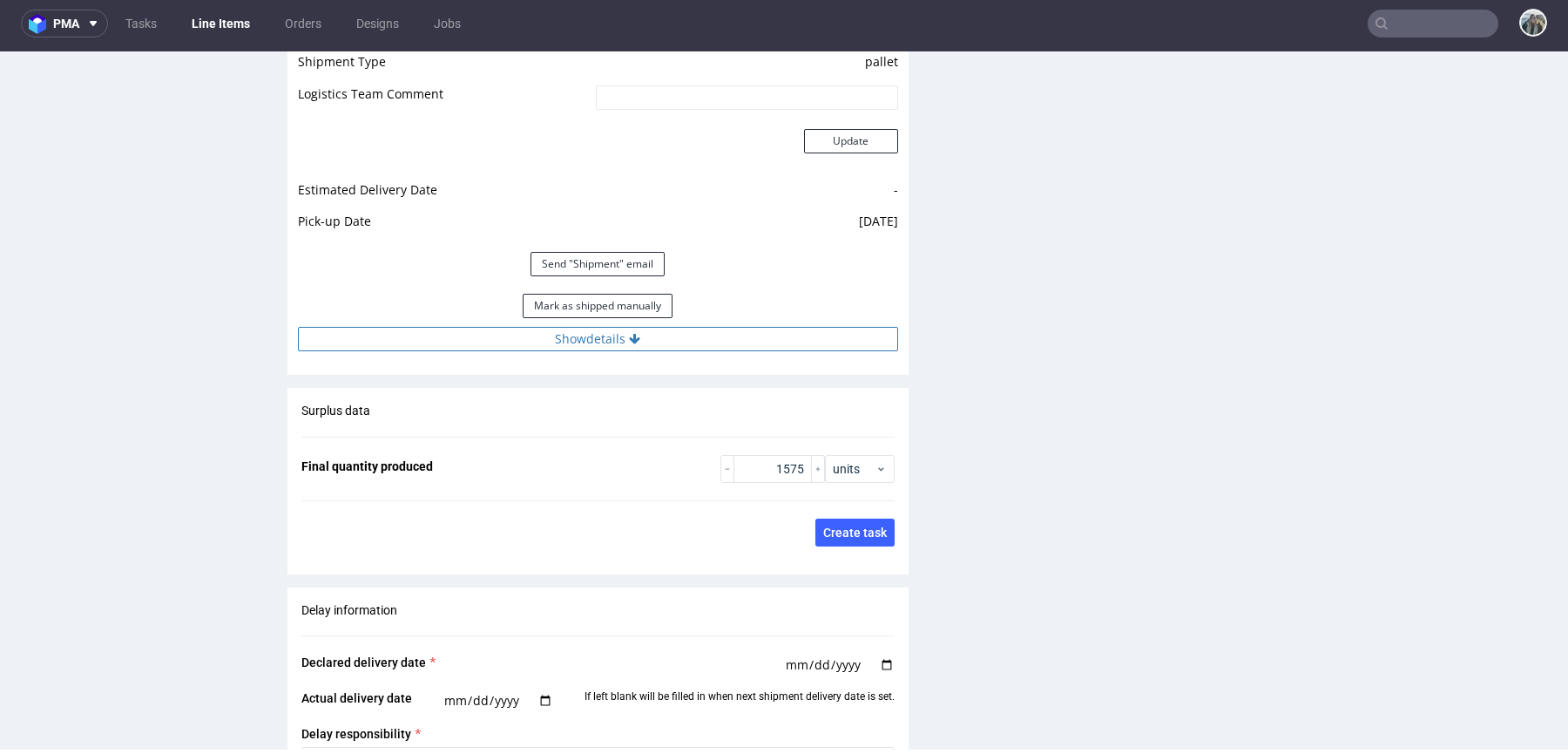
click at [646, 334] on button "Show details" at bounding box center [598, 338] width 601 height 24
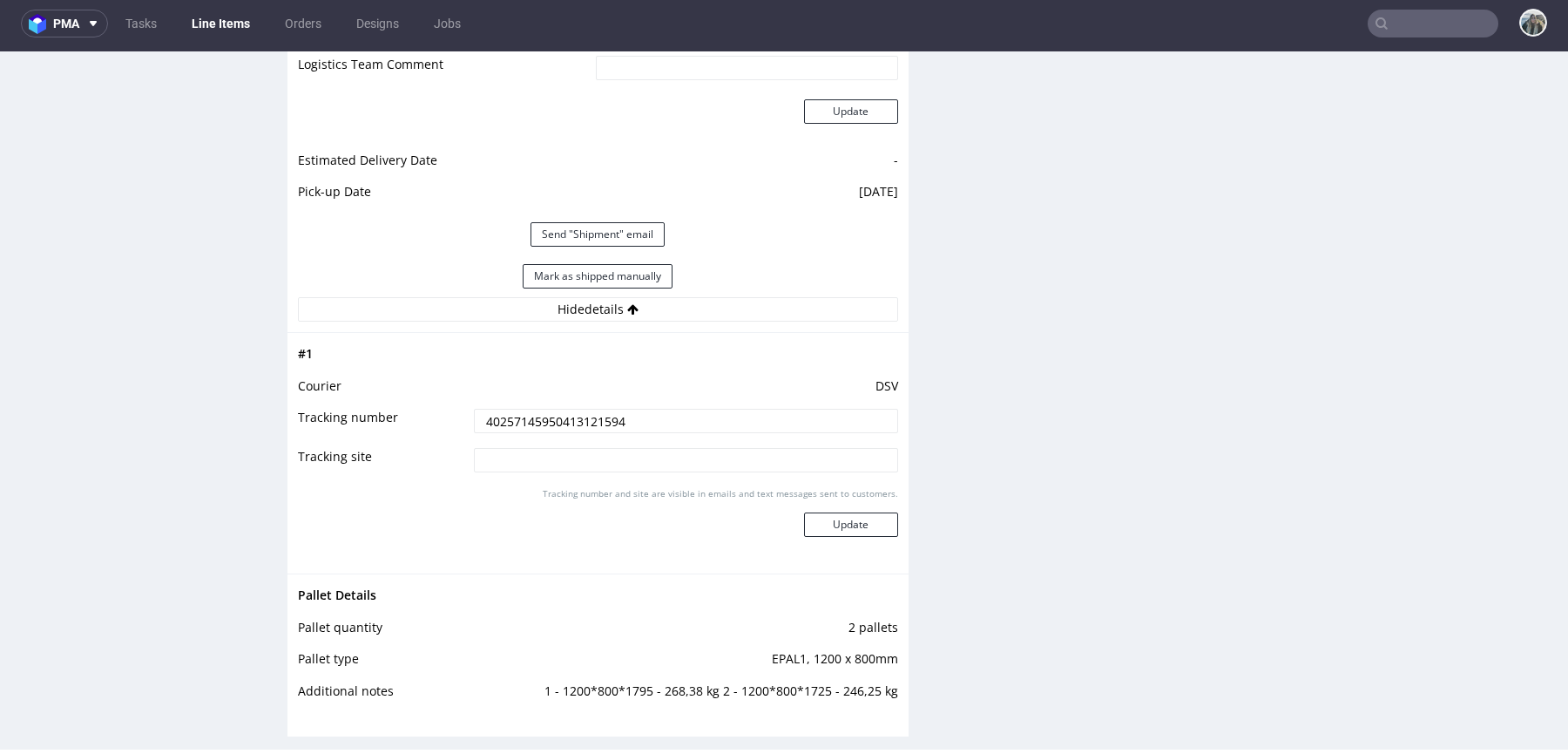
scroll to position [2636, 0]
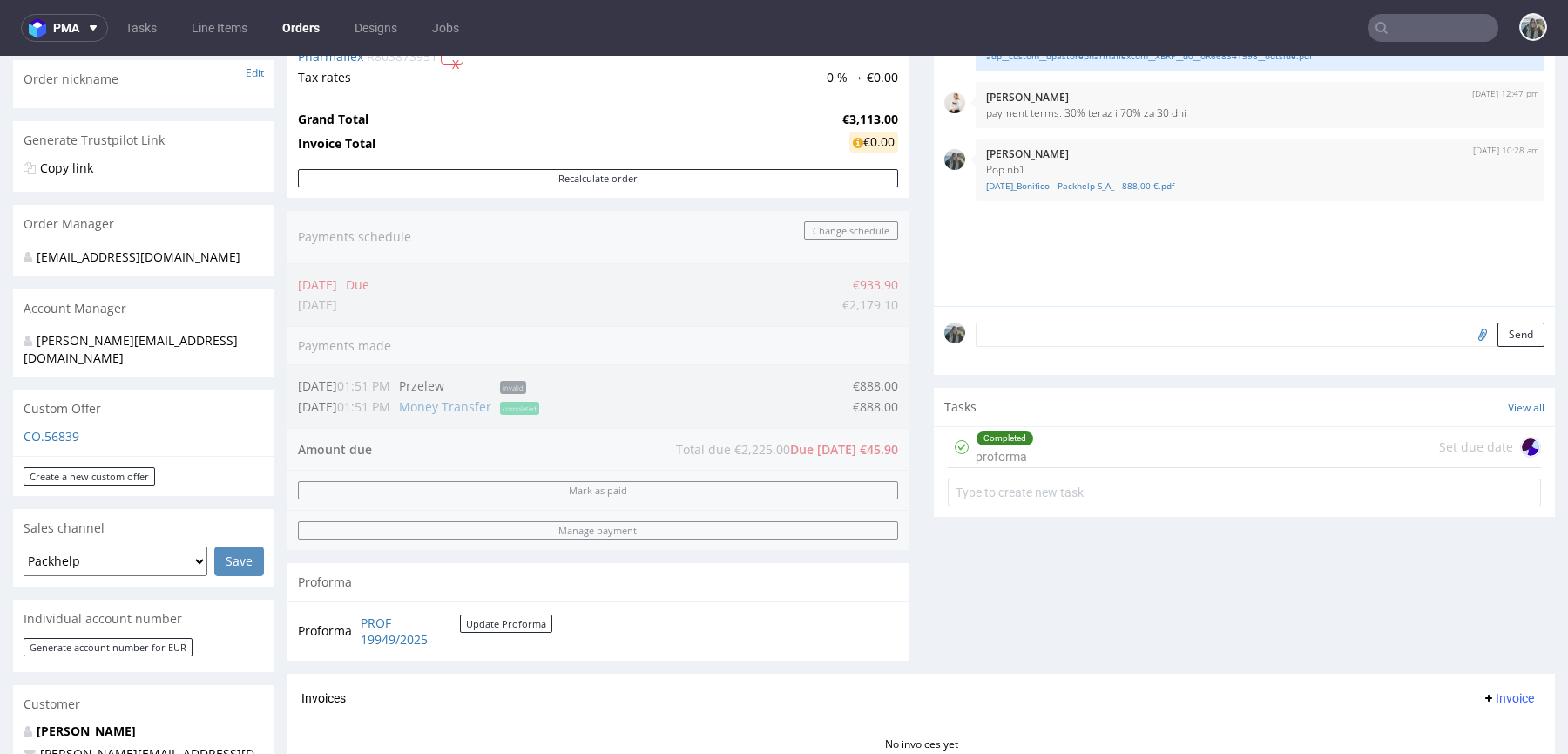
scroll to position [166, 0]
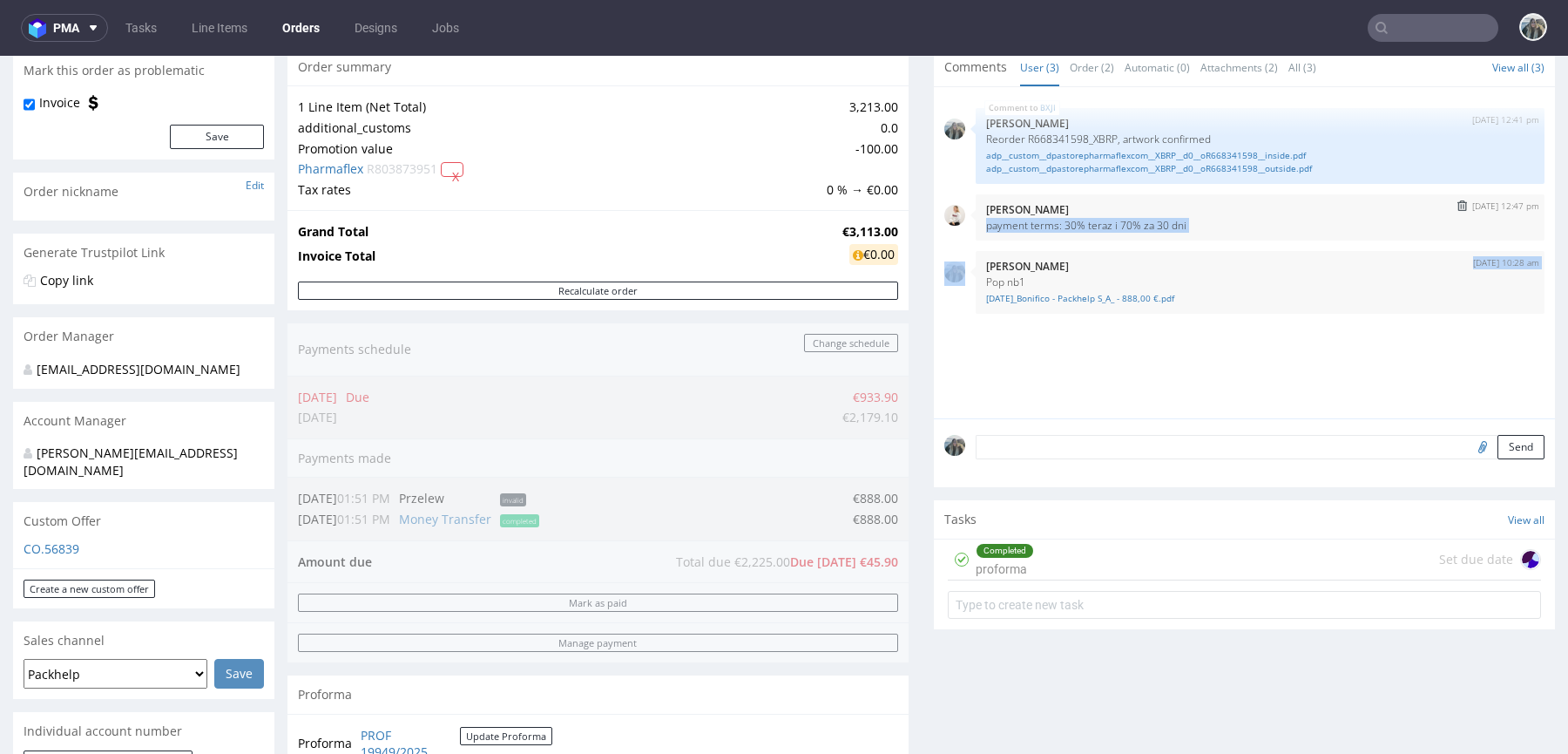
drag, startPoint x: 989, startPoint y: 241, endPoint x: 972, endPoint y: 226, distance: 22.7
click at [972, 226] on div "BXJI [DATE] 12:41 pm [PERSON_NAME] Reorder R668341598_XBRP, artwork confirmed a…" at bounding box center [1249, 257] width 610 height 320
copy div "payment terms: 30% teraz i 70% za 30 dni [DATE] 10:28 am"
click at [1251, 219] on p "payment terms: 30% teraz i 70% za 30 dni" at bounding box center [1260, 225] width 548 height 13
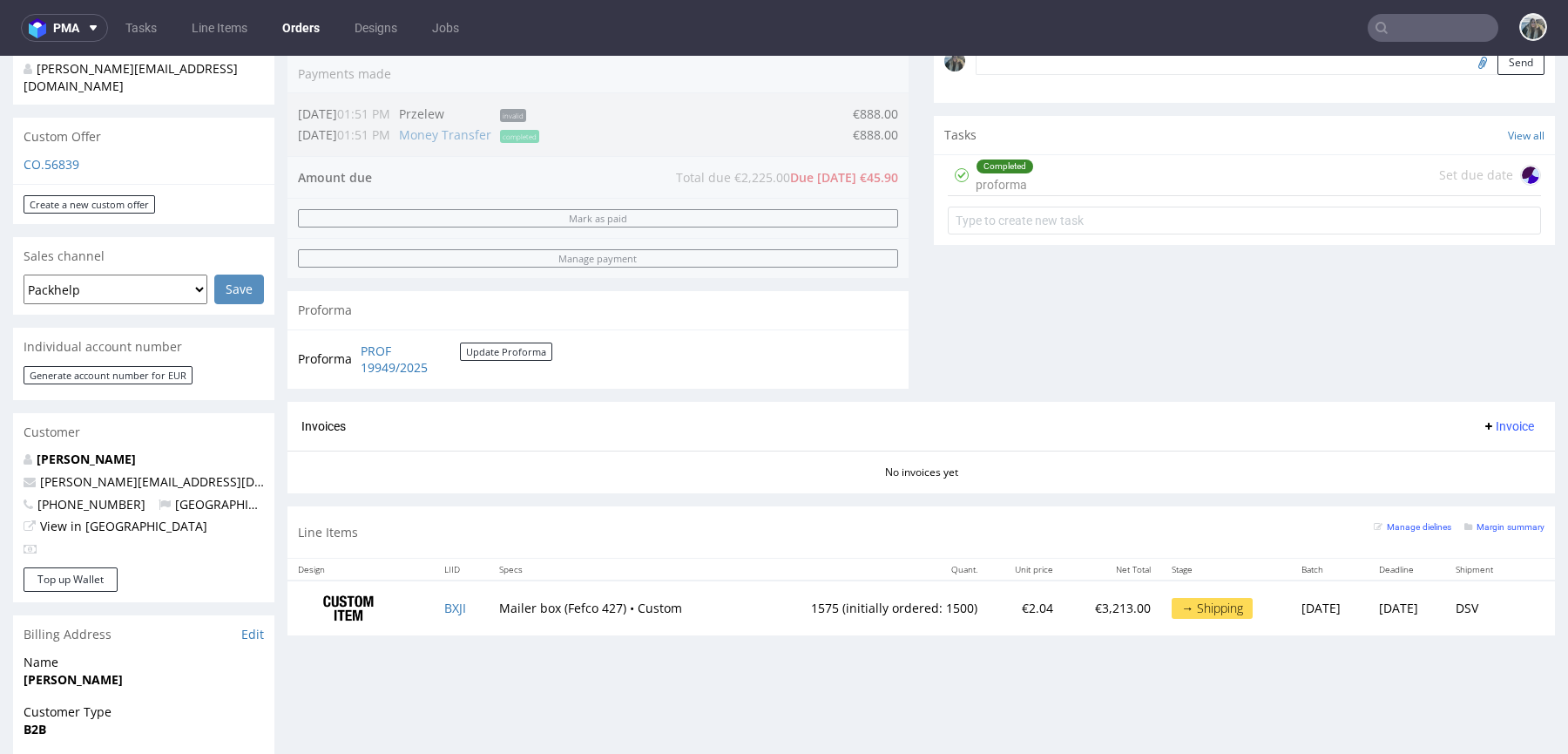
scroll to position [563, 0]
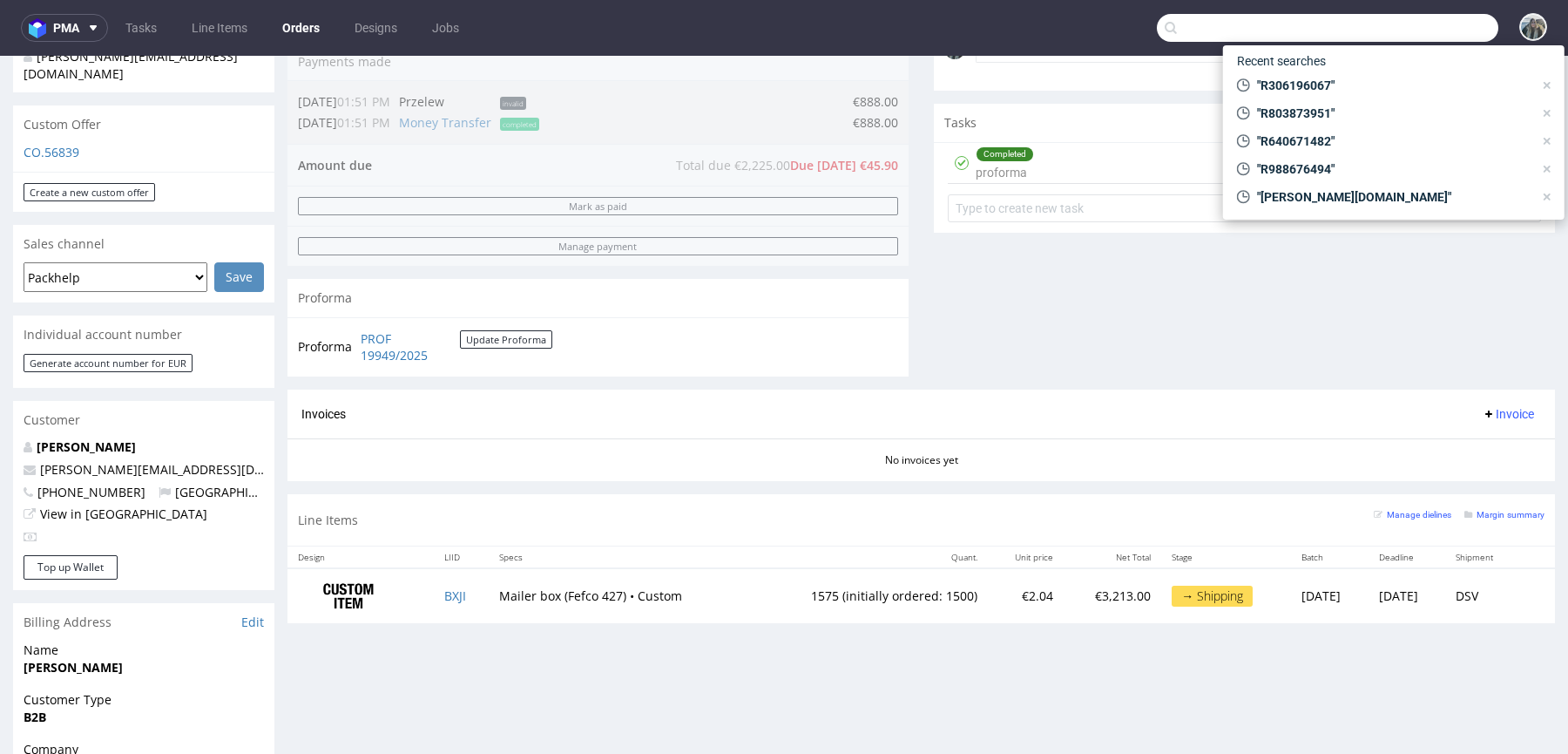
click at [1396, 36] on input "text" at bounding box center [1328, 28] width 342 height 28
paste input "| [DOMAIN_NAME]"
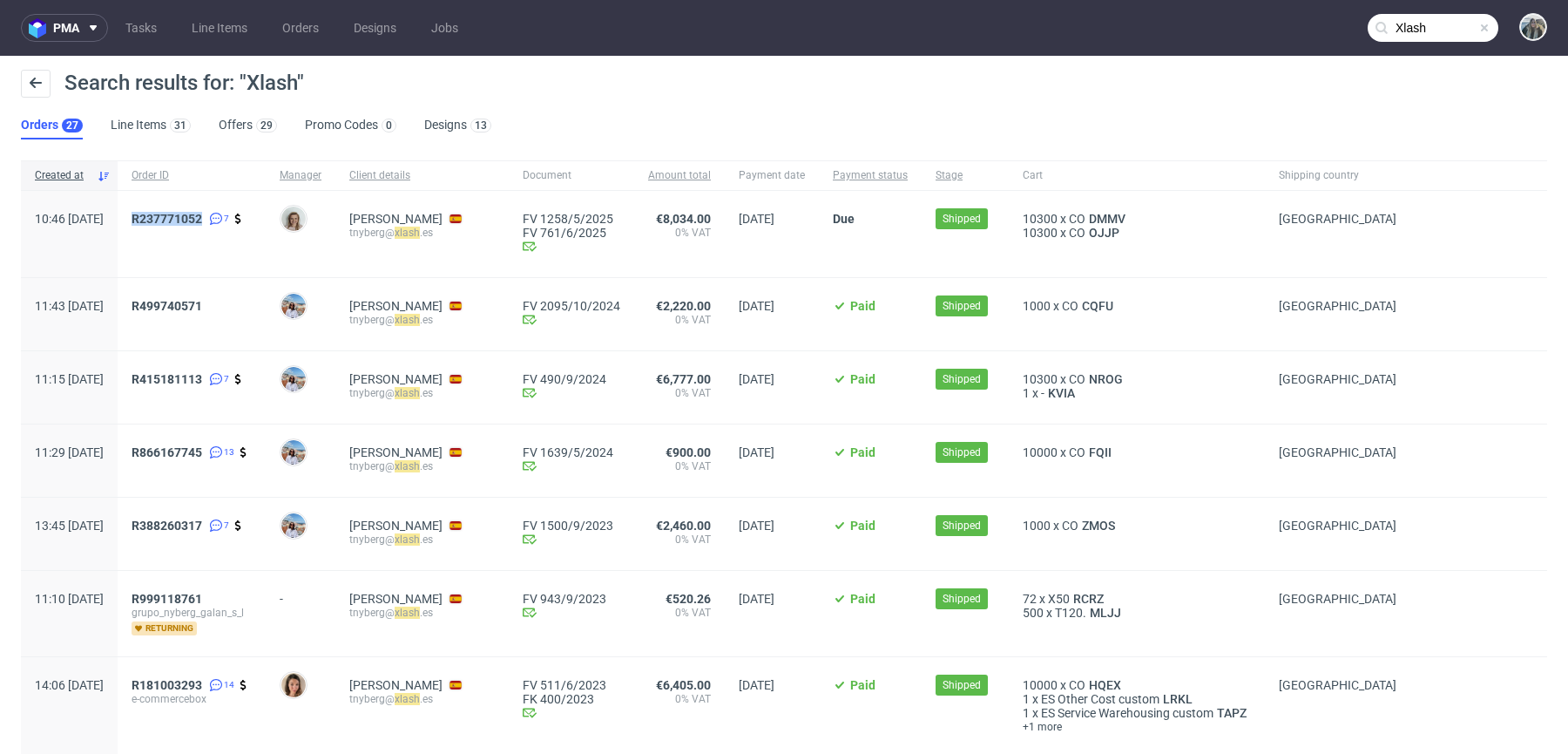
drag, startPoint x: 192, startPoint y: 243, endPoint x: 173, endPoint y: 225, distance: 26.2
click at [173, 225] on div "R237771052 7" at bounding box center [192, 234] width 148 height 87
copy span "R237771052"
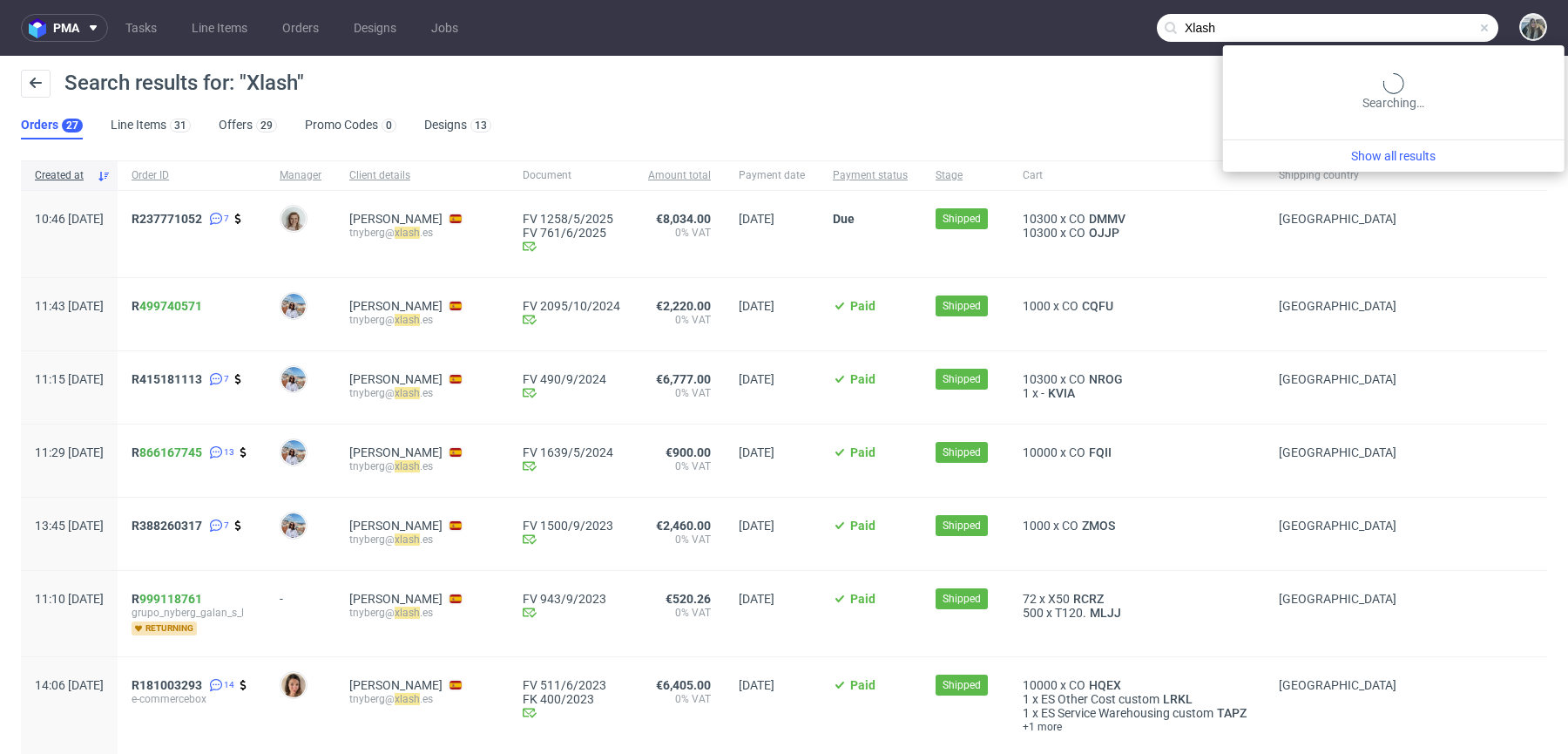
click at [1415, 25] on input "Xlash" at bounding box center [1328, 28] width 342 height 28
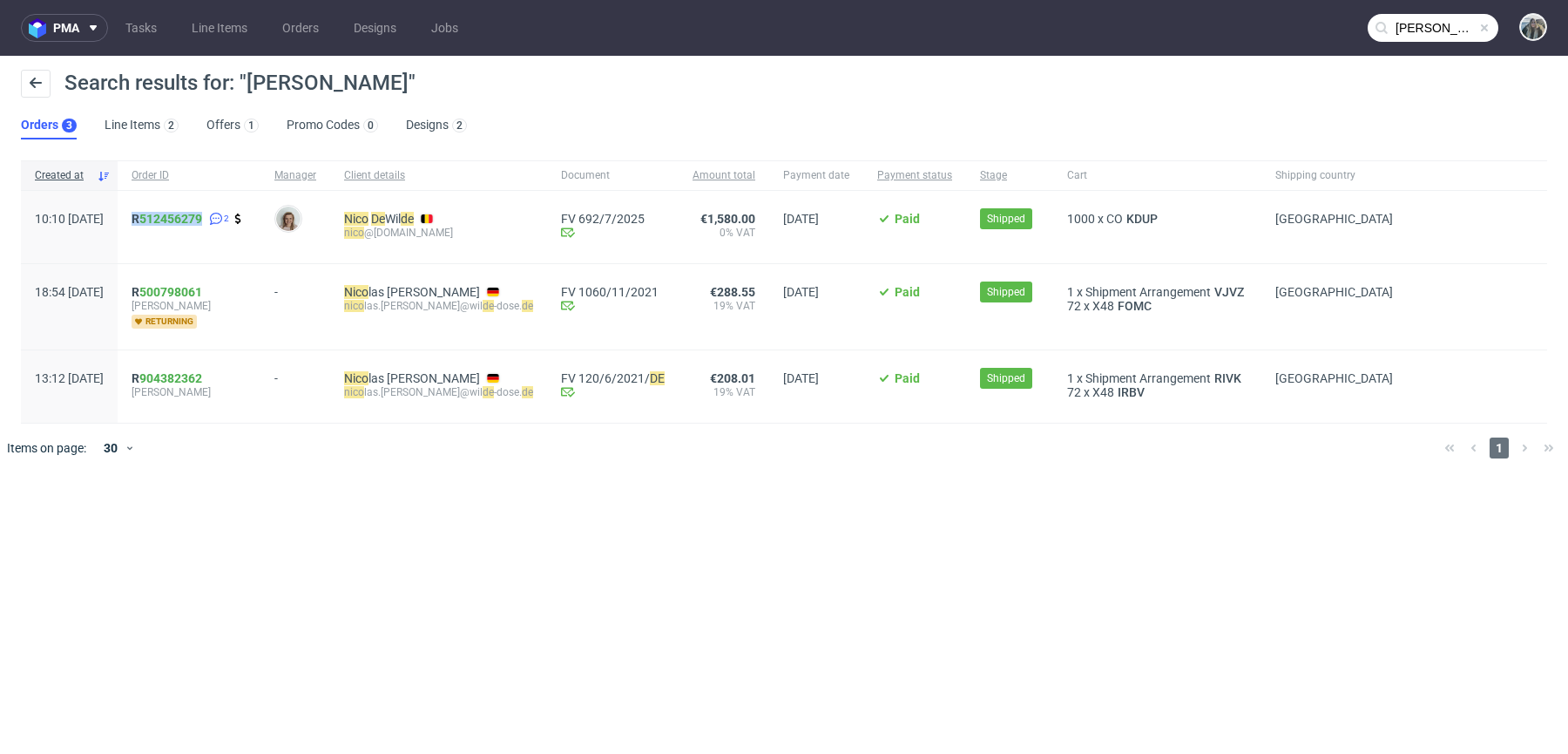
drag, startPoint x: 206, startPoint y: 230, endPoint x: 178, endPoint y: 219, distance: 30.1
click at [178, 219] on div "R 512456279 2" at bounding box center [189, 227] width 143 height 72
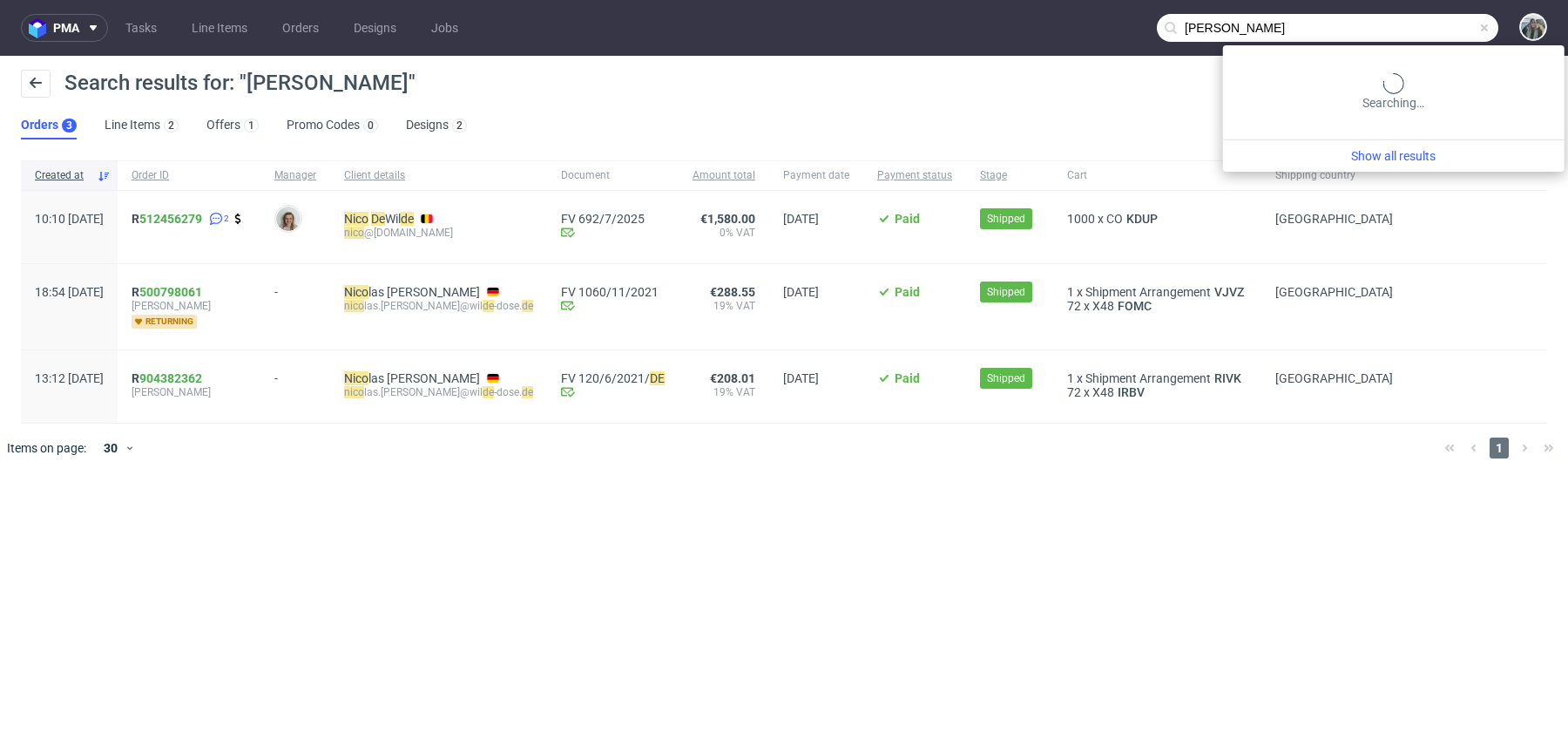
click at [1434, 21] on input "nico de wilde" at bounding box center [1328, 28] width 342 height 28
paste input "andopen"
type input "andopen"
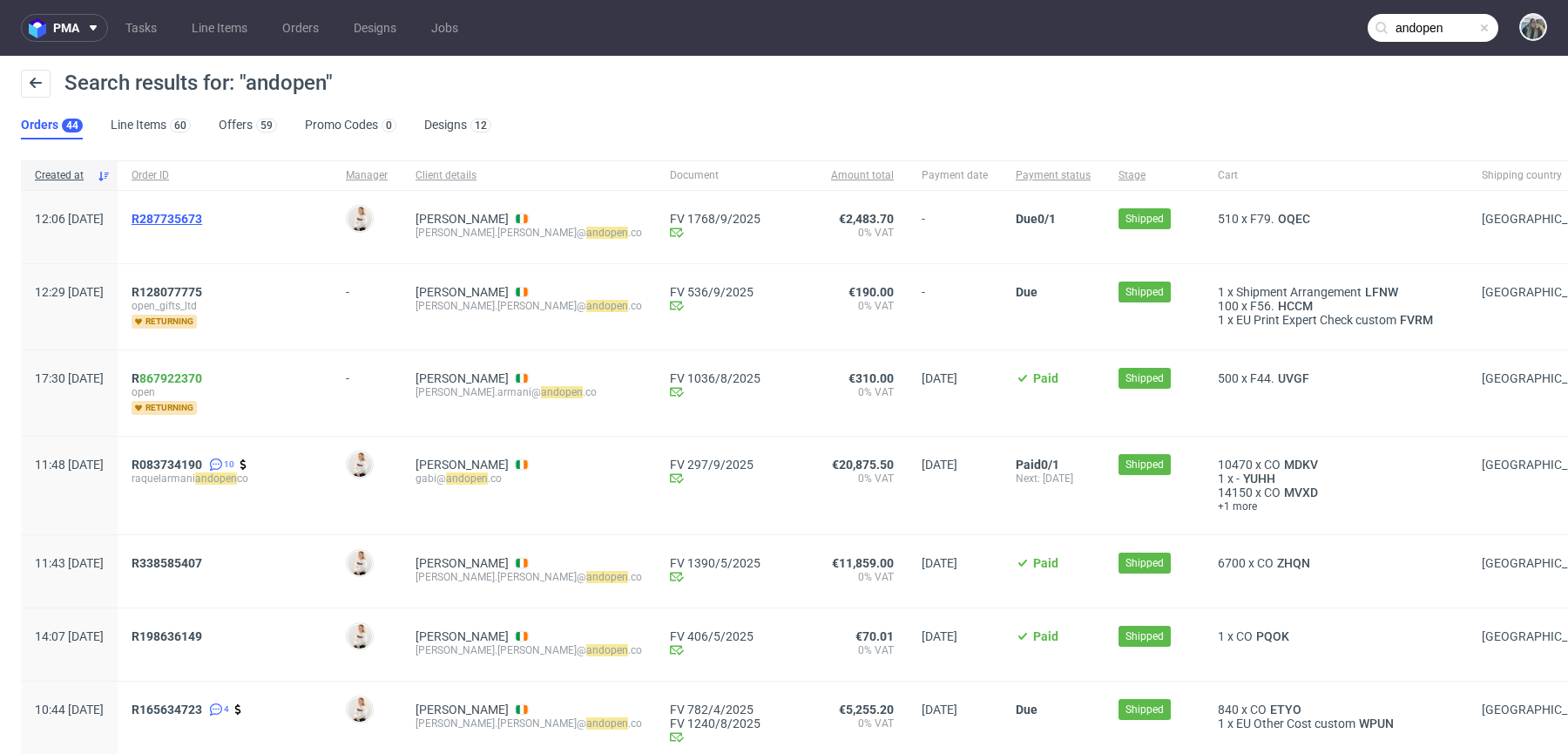
click at [203, 219] on span "R287735673" at bounding box center [166, 219] width 71 height 14
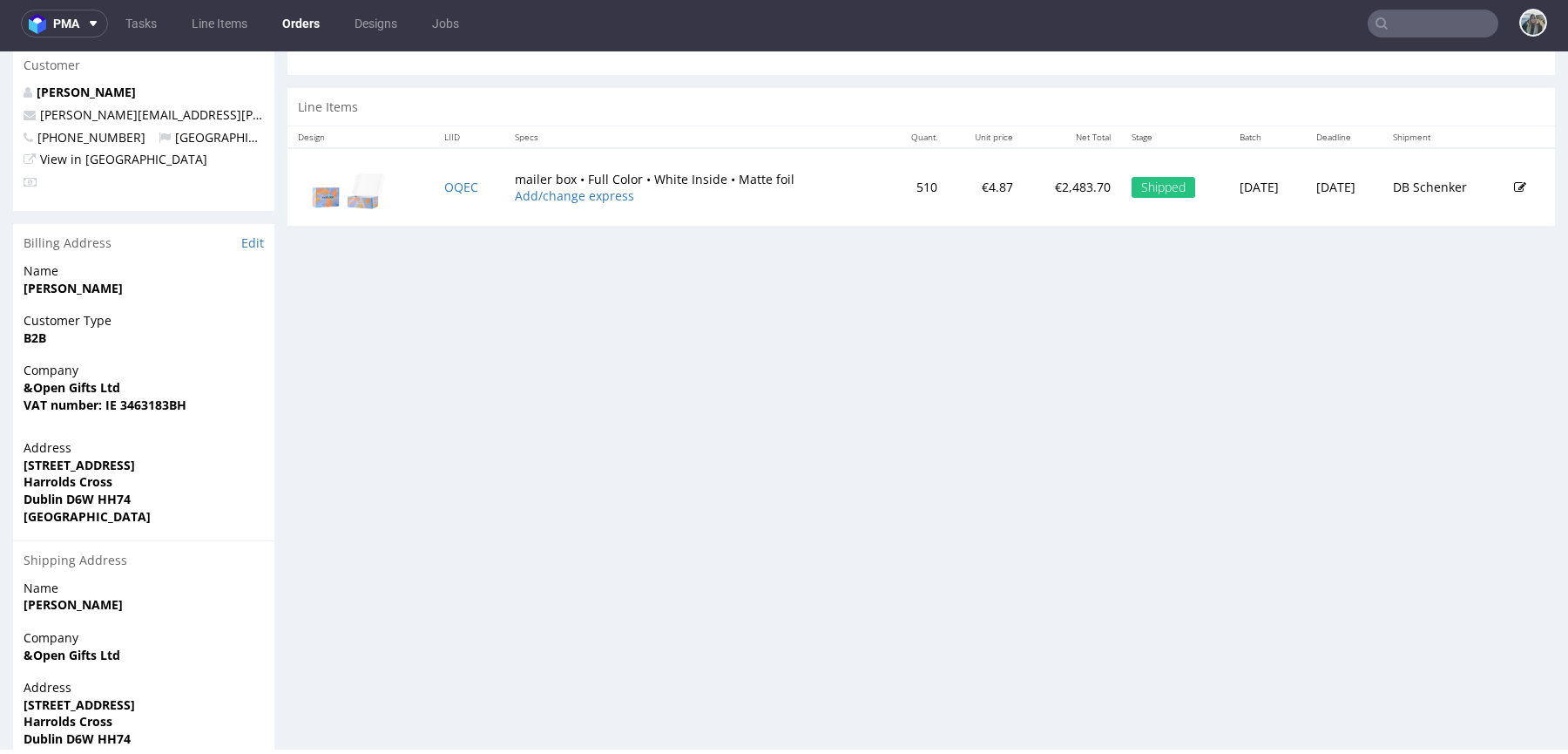
scroll to position [929, 0]
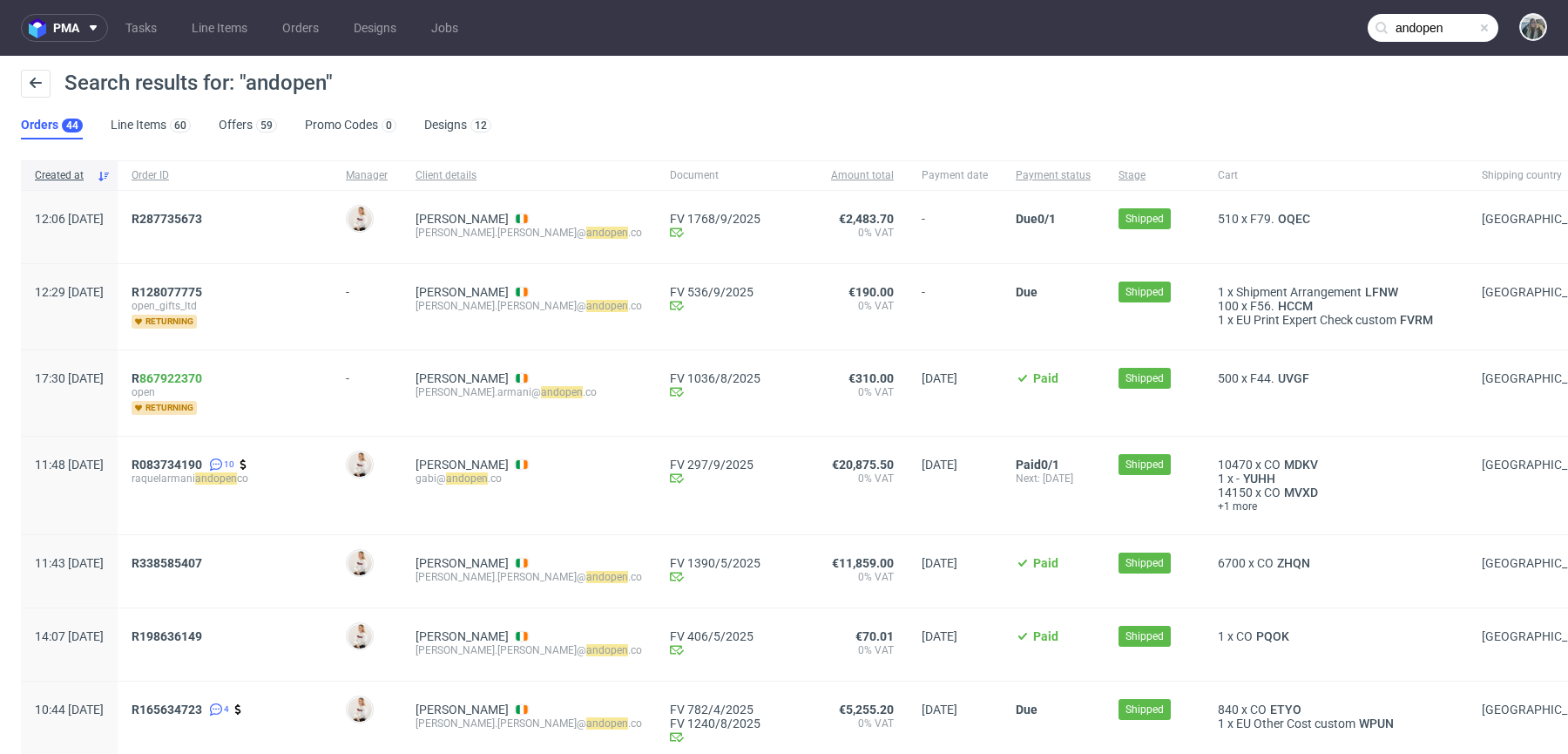
click at [1401, 26] on input "andopen" at bounding box center [1433, 28] width 130 height 28
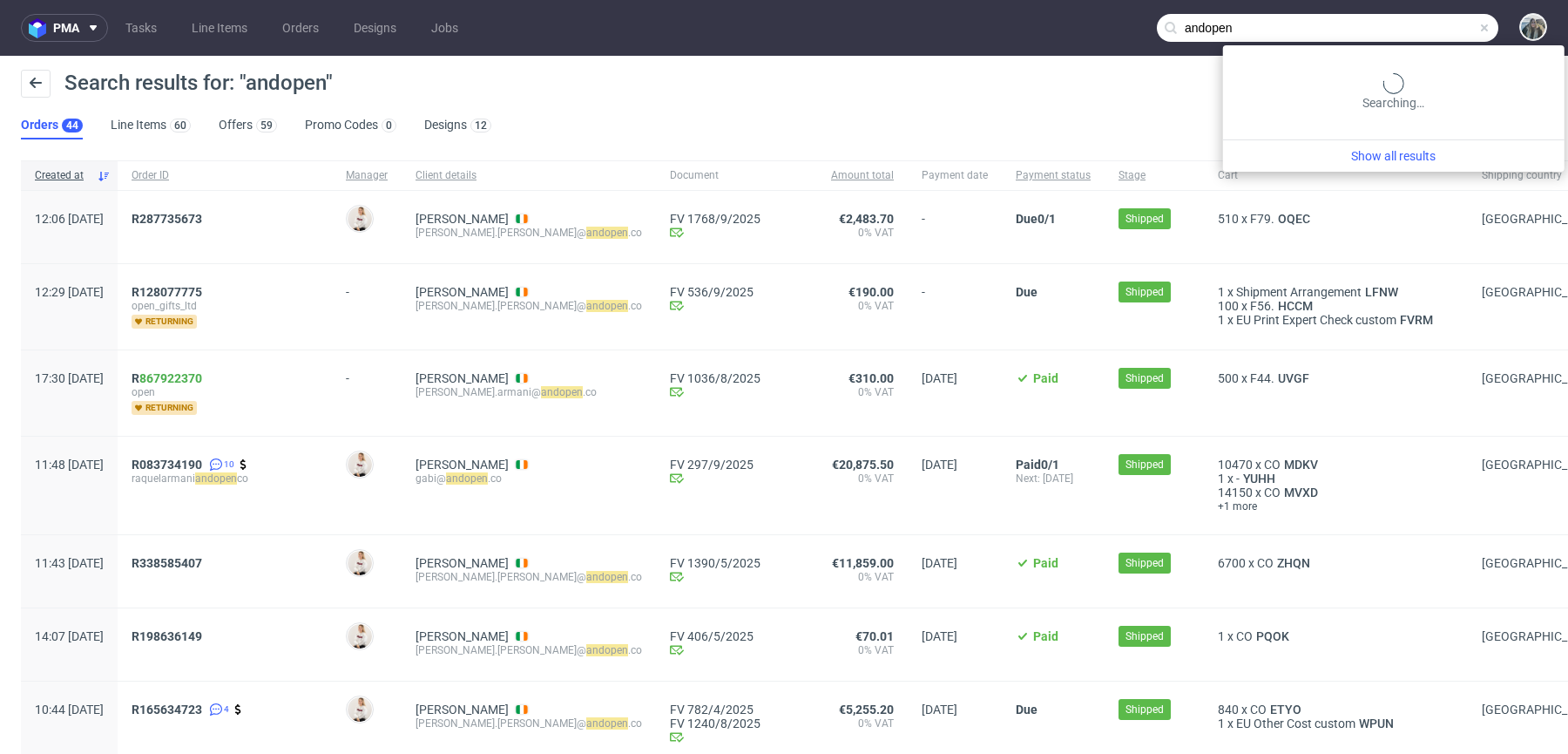
paste input "R128077775"
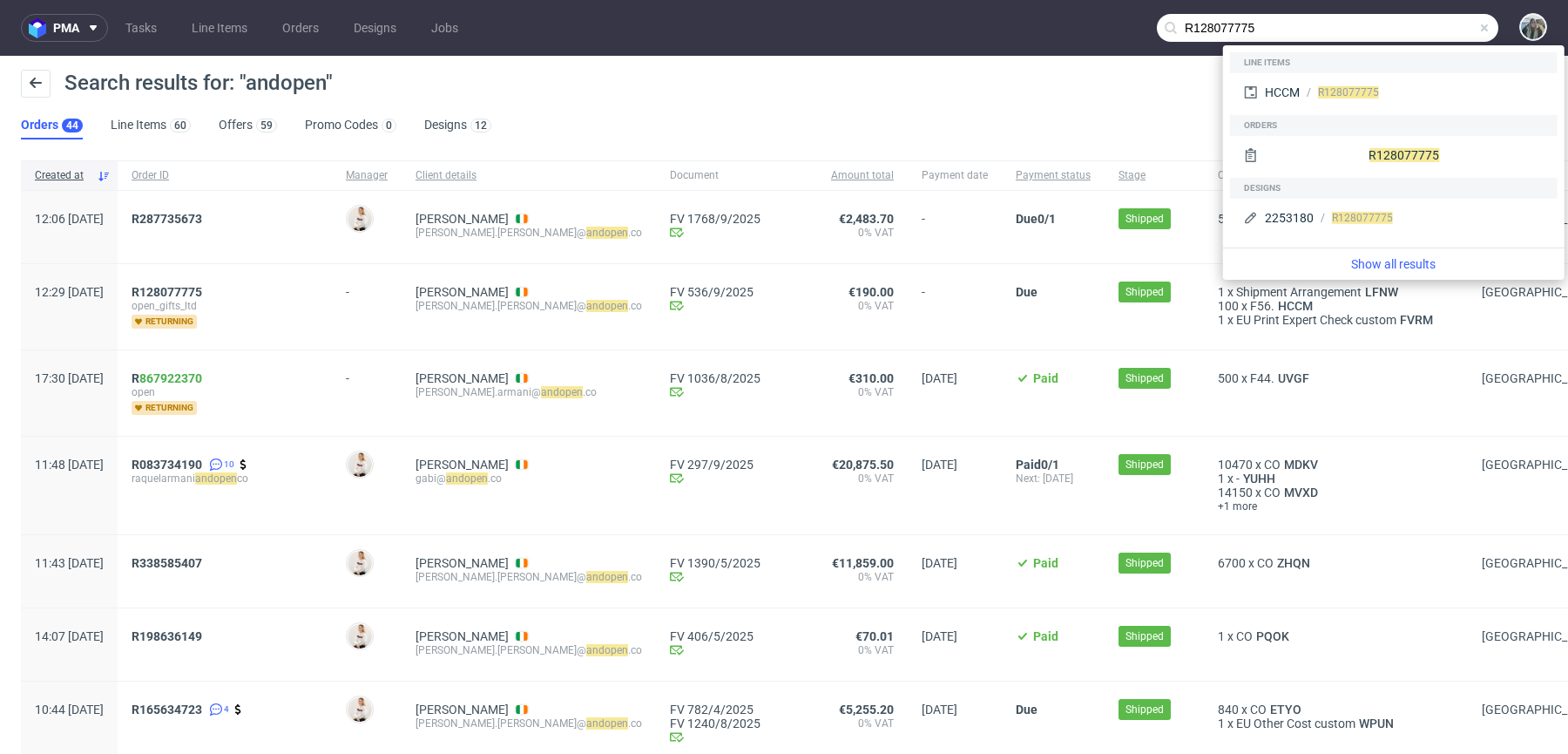
type input "R128077775"
click at [237, 282] on div "R128077775 open_gifts_ltd returning" at bounding box center [225, 307] width 214 height 86
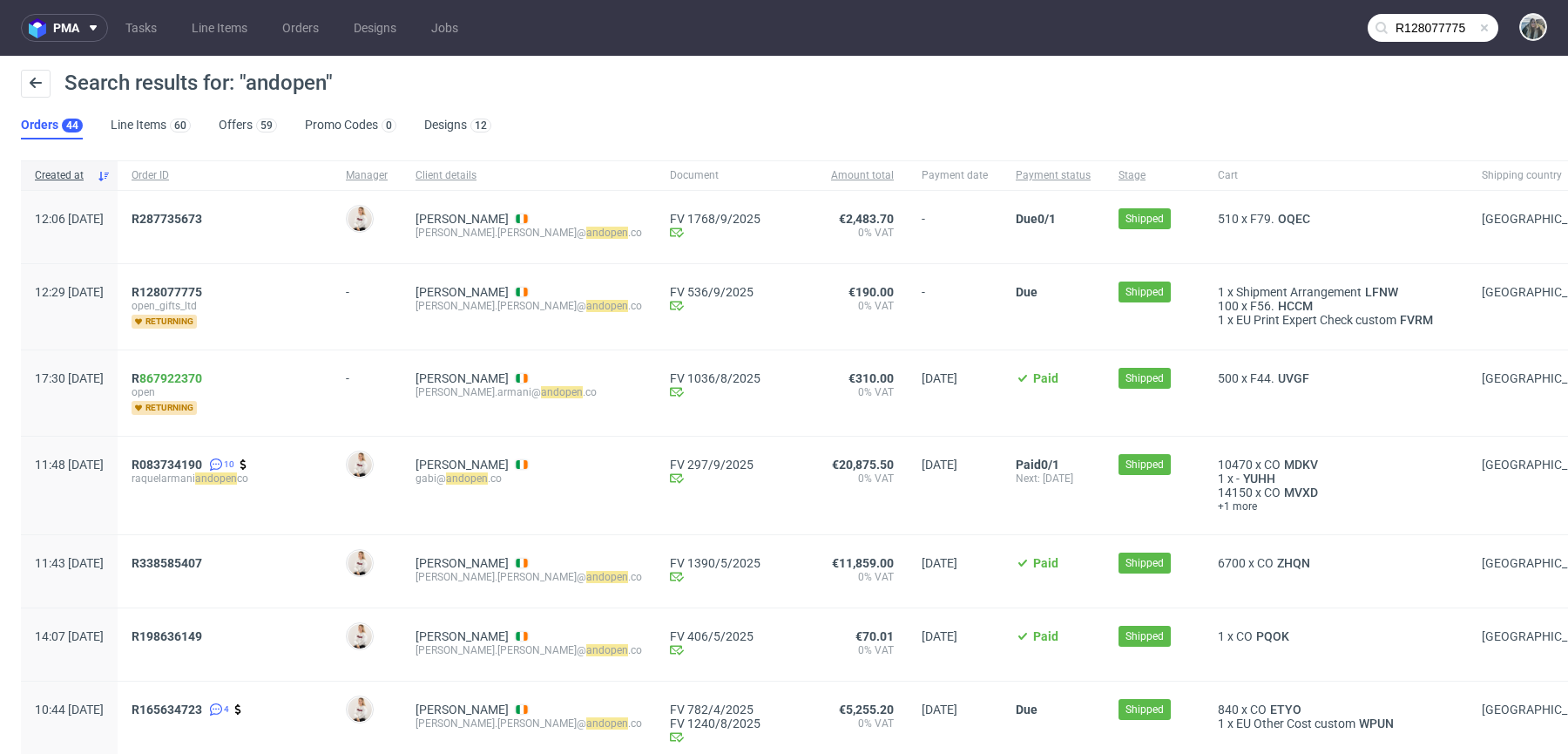
click at [229, 300] on span "open_gifts_ltd" at bounding box center [224, 306] width 187 height 14
click at [203, 291] on span "R128077775" at bounding box center [166, 292] width 71 height 14
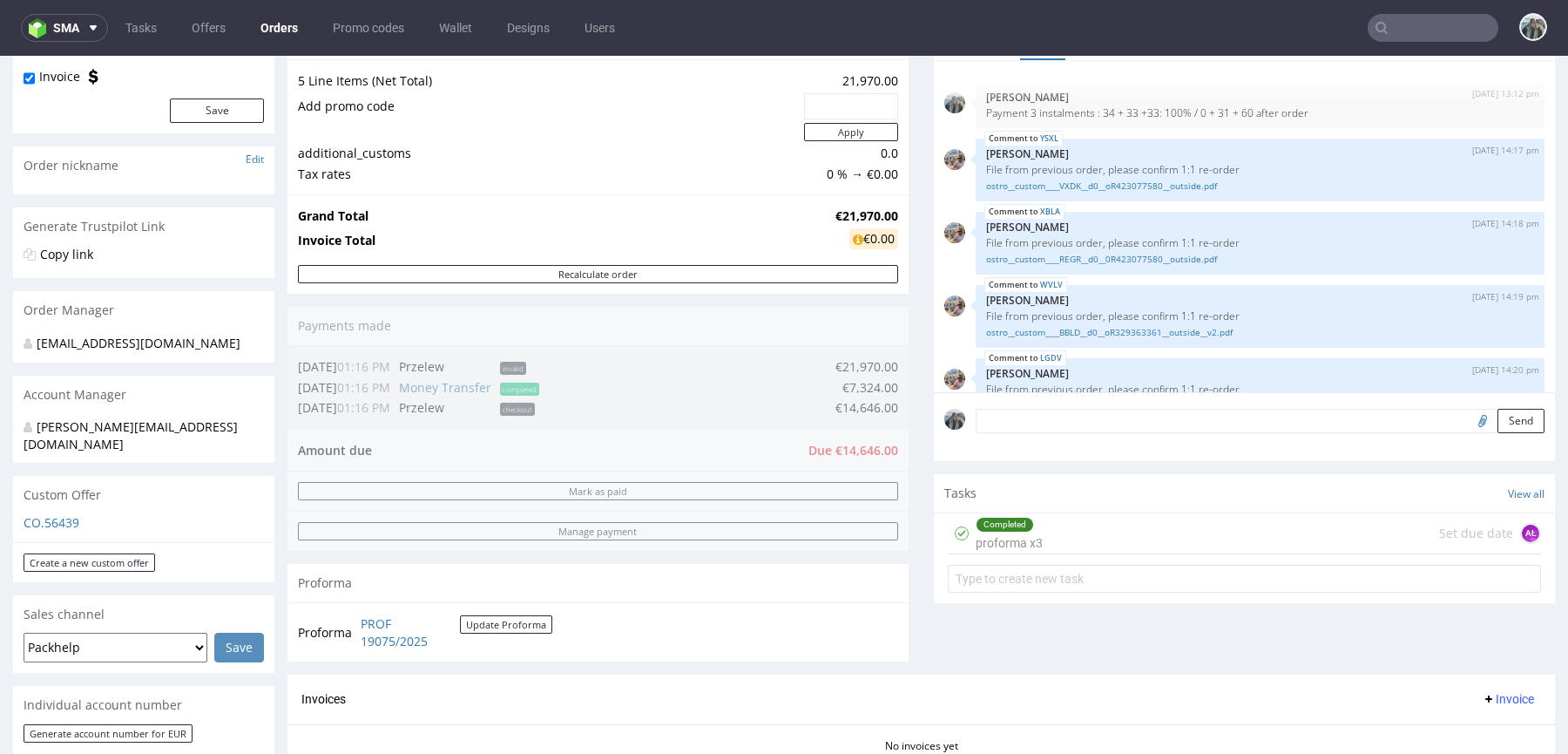
scroll to position [419, 0]
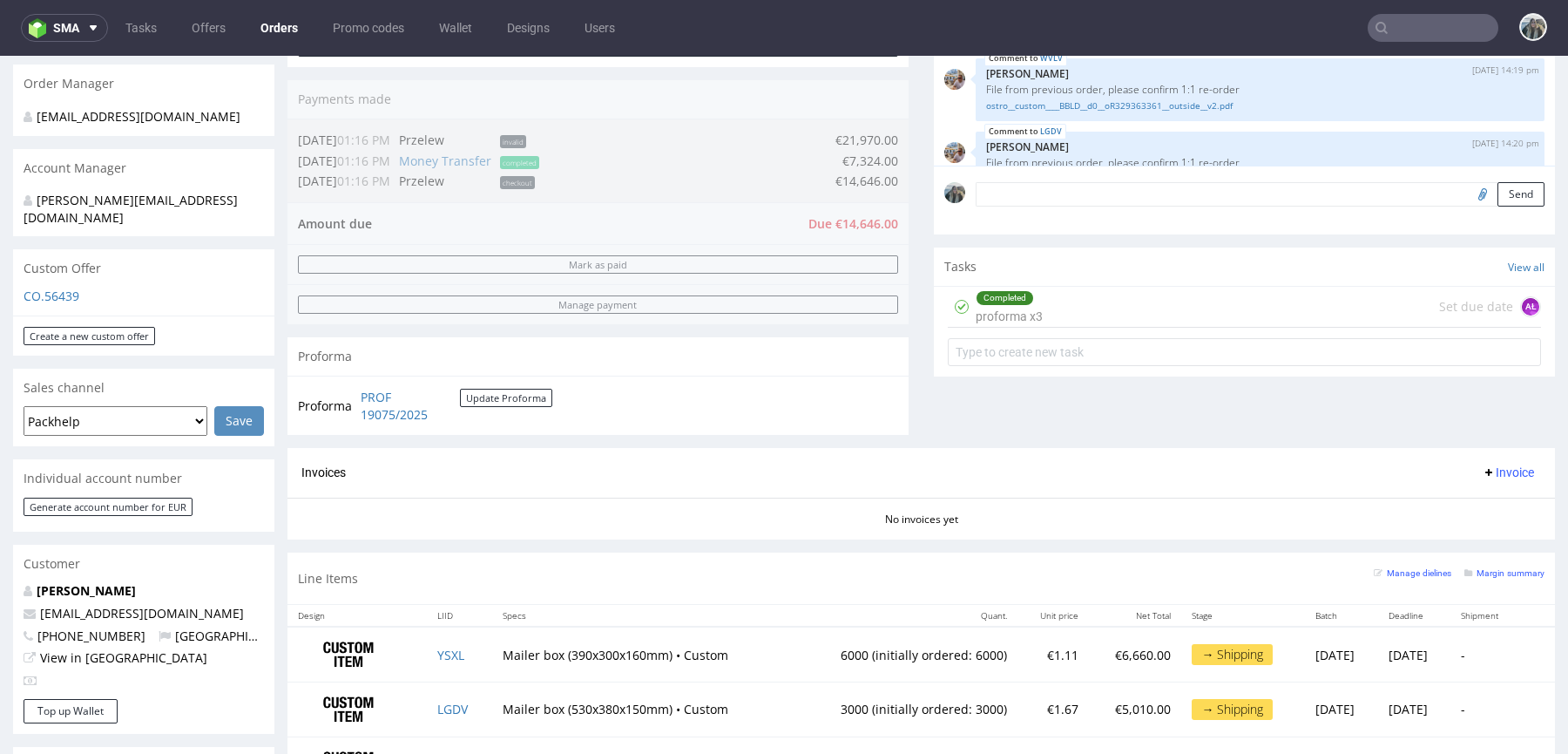
click at [1010, 282] on div "Tasks View all" at bounding box center [1245, 266] width 621 height 38
click at [1010, 293] on div "Completed" at bounding box center [1004, 298] width 56 height 14
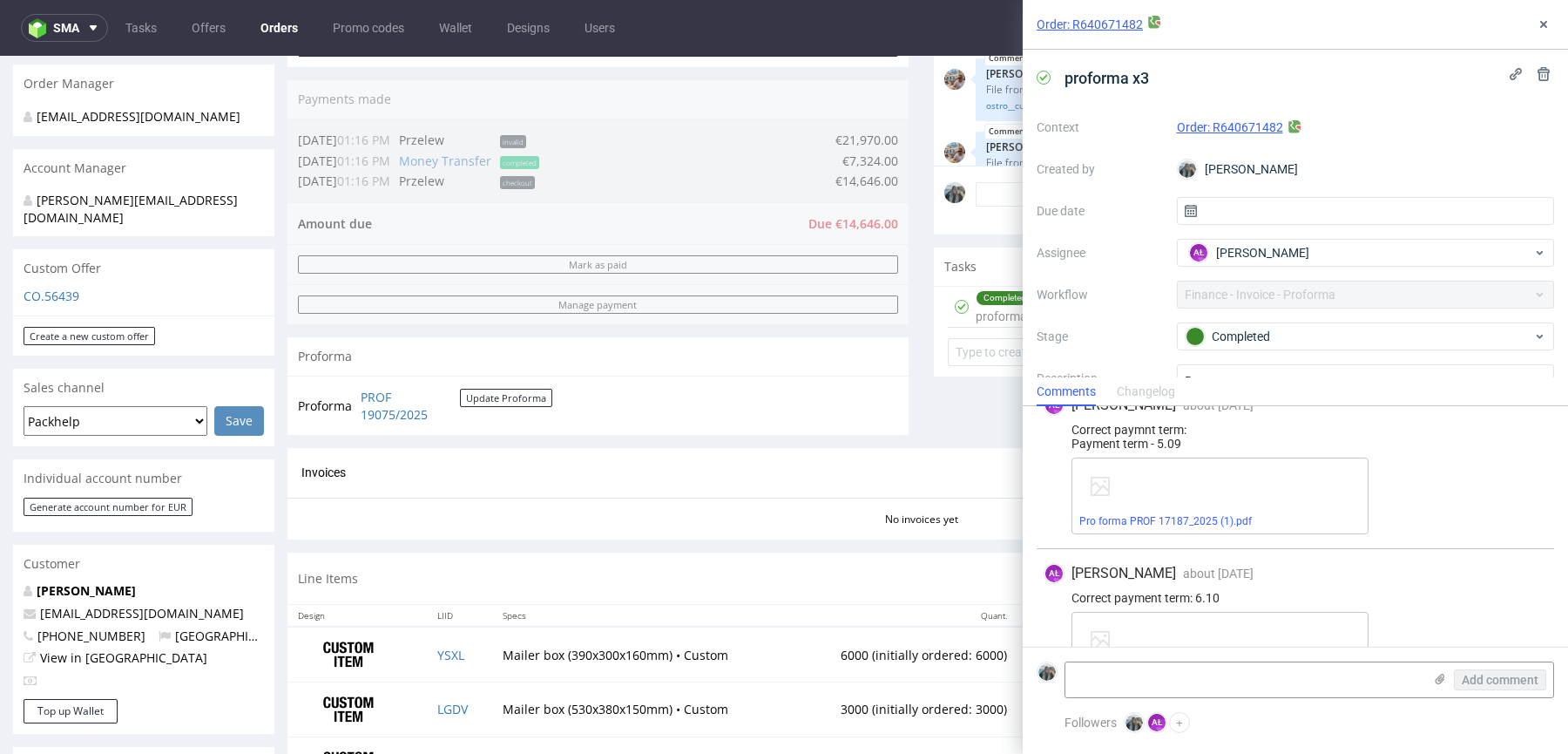
scroll to position [492, 0]
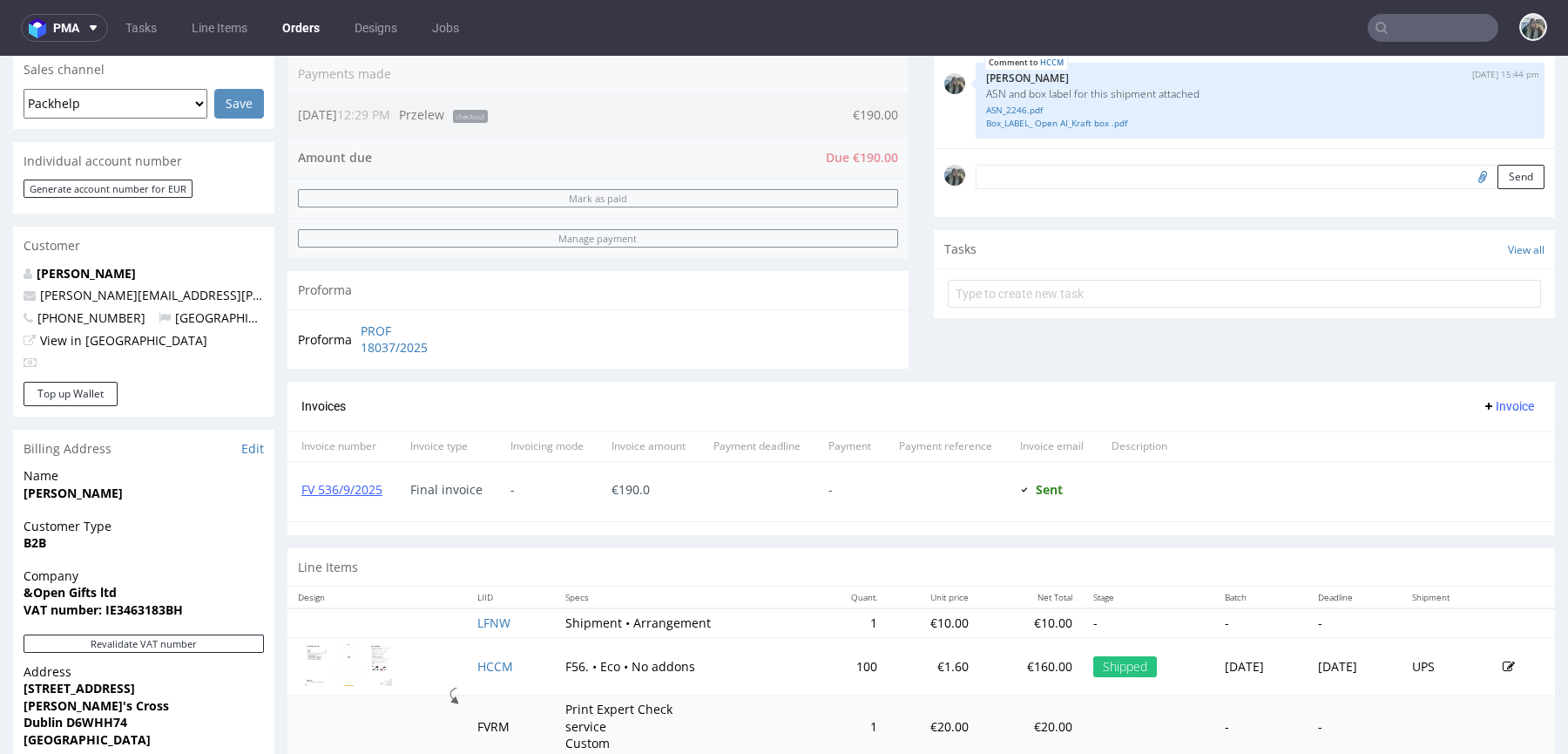
scroll to position [678, 0]
